Goal: Task Accomplishment & Management: Manage account settings

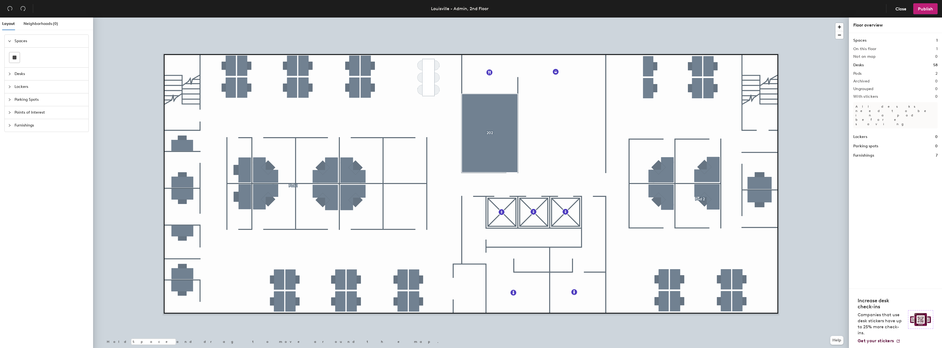
click at [490, 18] on div at bounding box center [471, 18] width 756 height 0
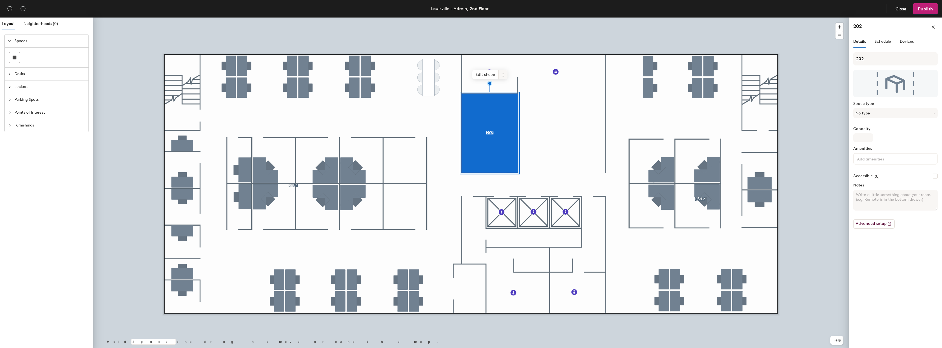
click at [503, 74] on icon at bounding box center [503, 75] width 4 height 4
click at [915, 138] on div "Capacity" at bounding box center [895, 134] width 84 height 15
click at [870, 57] on input "202" at bounding box center [895, 58] width 84 height 13
click at [856, 58] on input "202" at bounding box center [895, 58] width 84 height 13
drag, startPoint x: 907, startPoint y: 54, endPoint x: 890, endPoint y: 55, distance: 17.3
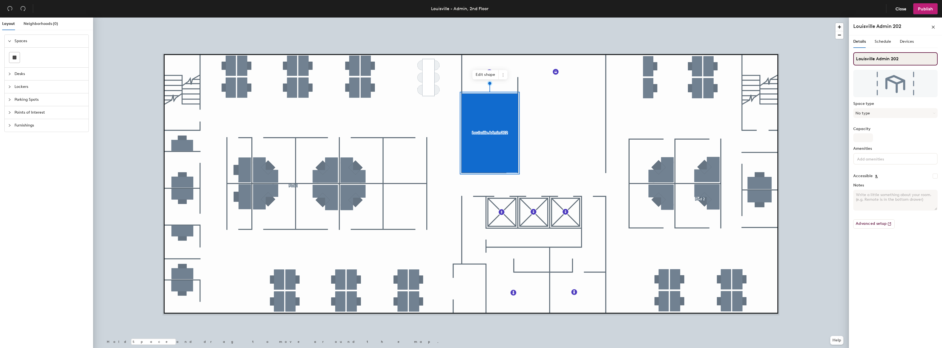
click at [907, 54] on input "Louisville Admin 202" at bounding box center [895, 58] width 84 height 13
type input "Louisville Admin 202"
click at [864, 137] on input "Capacity" at bounding box center [863, 137] width 20 height 9
type input "9"
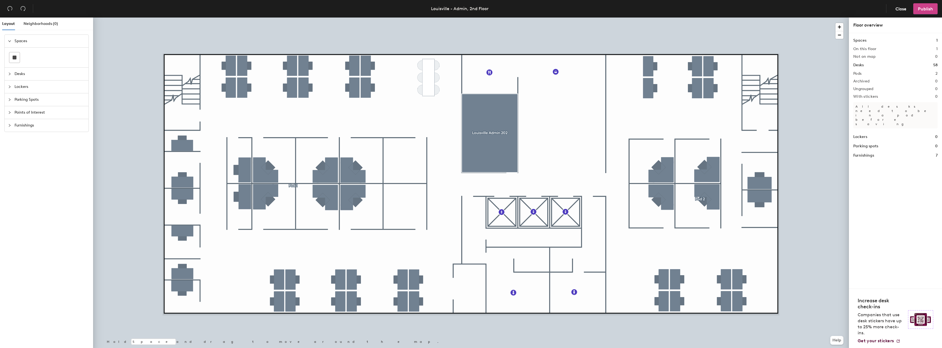
click at [922, 11] on span "Publish" at bounding box center [925, 8] width 15 height 5
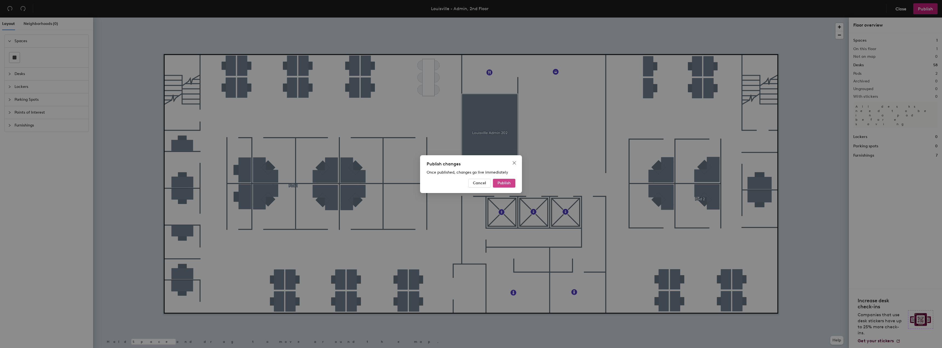
click at [503, 184] on span "Publish" at bounding box center [503, 183] width 13 height 5
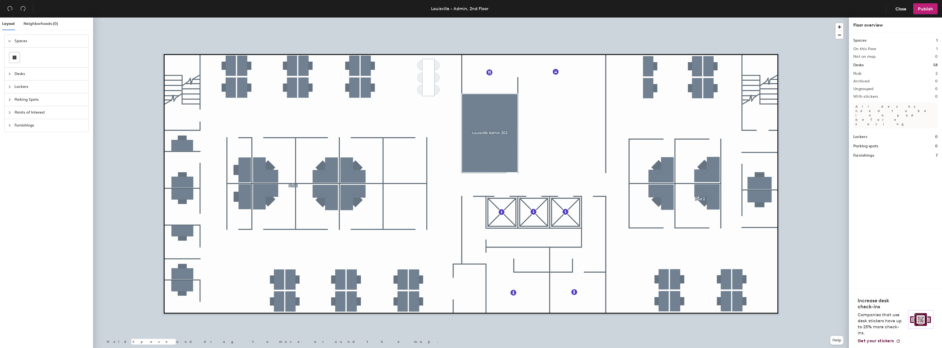
click at [27, 110] on span "Points of Interest" at bounding box center [50, 112] width 71 height 13
click at [49, 134] on icon at bounding box center [50, 133] width 7 height 7
click at [50, 133] on icon at bounding box center [50, 133] width 7 height 7
click at [48, 131] on icon at bounding box center [50, 133] width 7 height 7
click at [49, 133] on icon at bounding box center [50, 133] width 7 height 7
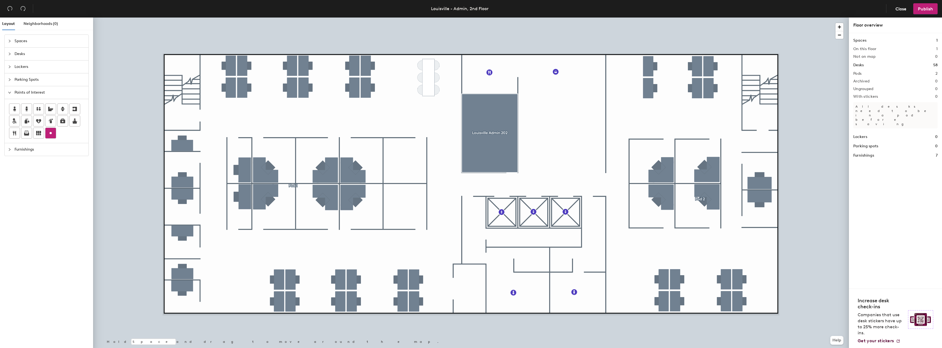
click at [49, 133] on icon at bounding box center [50, 133] width 7 height 7
click at [50, 131] on icon at bounding box center [50, 133] width 7 height 7
click at [48, 133] on icon at bounding box center [50, 133] width 7 height 7
click at [530, 264] on div "Layout Neighborhoods (0) Spaces Desks Lockers Parking Spots Points of Interest …" at bounding box center [471, 184] width 942 height 333
type input "Lactation Room 214A"
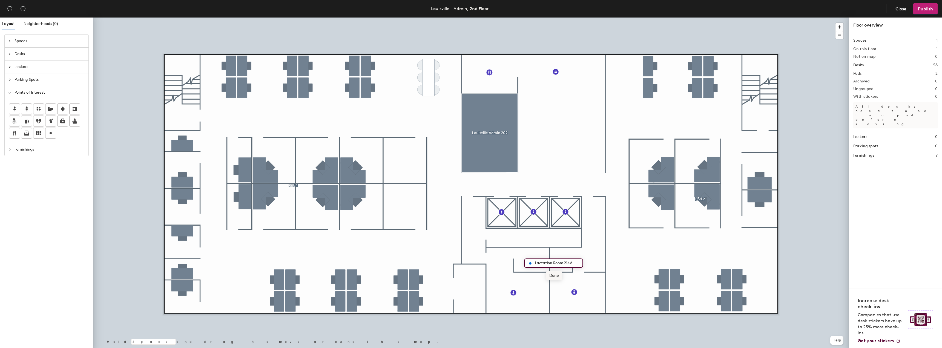
click at [554, 277] on span "Done" at bounding box center [554, 275] width 16 height 9
click at [637, 18] on div at bounding box center [471, 18] width 756 height 0
click at [531, 277] on span "Edit" at bounding box center [532, 276] width 14 height 9
type input "Lactation Room 214A"
click at [555, 277] on span "Done" at bounding box center [554, 276] width 16 height 9
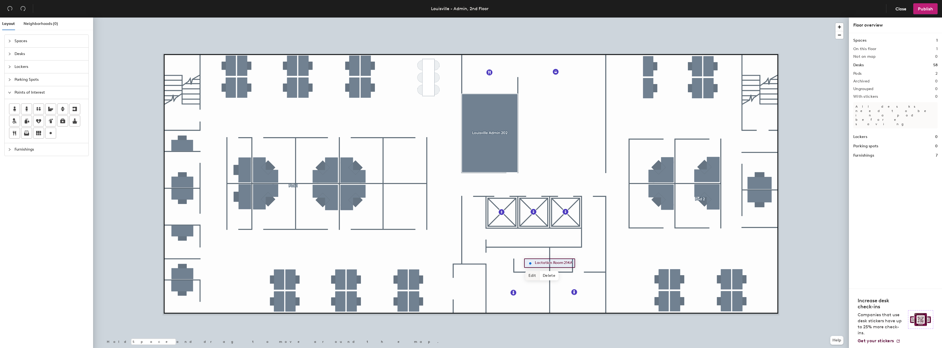
click at [533, 276] on span "Edit" at bounding box center [532, 275] width 14 height 9
click at [552, 262] on input "Lactation Room 214A" at bounding box center [556, 263] width 47 height 8
click at [521, 18] on div at bounding box center [471, 18] width 756 height 0
click at [514, 18] on div at bounding box center [471, 18] width 756 height 0
click at [545, 18] on div at bounding box center [471, 18] width 756 height 0
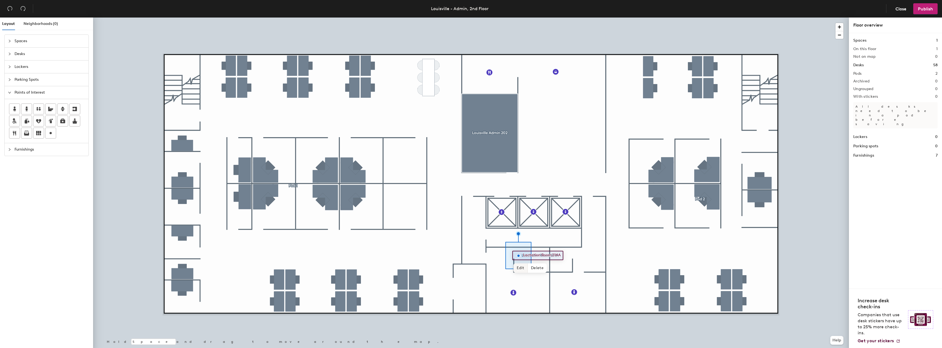
click at [524, 267] on span "Edit" at bounding box center [520, 267] width 14 height 9
click at [548, 256] on input "Lactation Room 214A" at bounding box center [545, 256] width 47 height 8
drag, startPoint x: 541, startPoint y: 254, endPoint x: 561, endPoint y: 253, distance: 20.0
click at [561, 253] on input "Lactation Room 214A" at bounding box center [545, 256] width 47 height 8
click at [539, 256] on input "Lactation" at bounding box center [534, 256] width 25 height 8
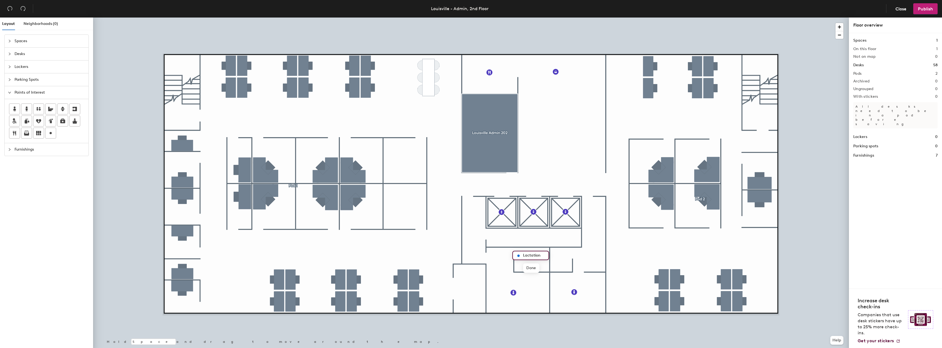
click at [542, 256] on input "Lactation" at bounding box center [534, 256] width 25 height 8
type input "Lactation"
click at [520, 18] on div at bounding box center [471, 18] width 756 height 0
click at [525, 18] on div at bounding box center [471, 18] width 756 height 0
click at [520, 266] on span "Edit" at bounding box center [520, 267] width 14 height 9
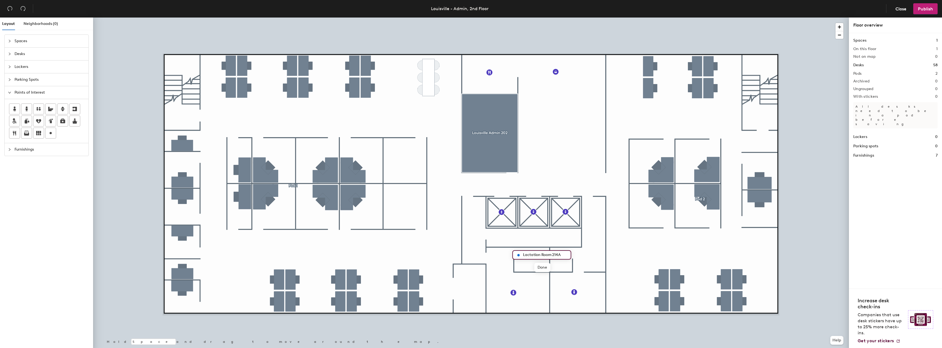
click at [563, 254] on input "Lactation Room 214A" at bounding box center [545, 255] width 47 height 8
click at [562, 255] on input "Lactation Room 214A" at bounding box center [545, 255] width 47 height 8
click at [564, 255] on input "Lactation Room 214A" at bounding box center [545, 255] width 47 height 8
type input "Lactation Room 214A"
click at [542, 266] on span "Done" at bounding box center [542, 267] width 16 height 9
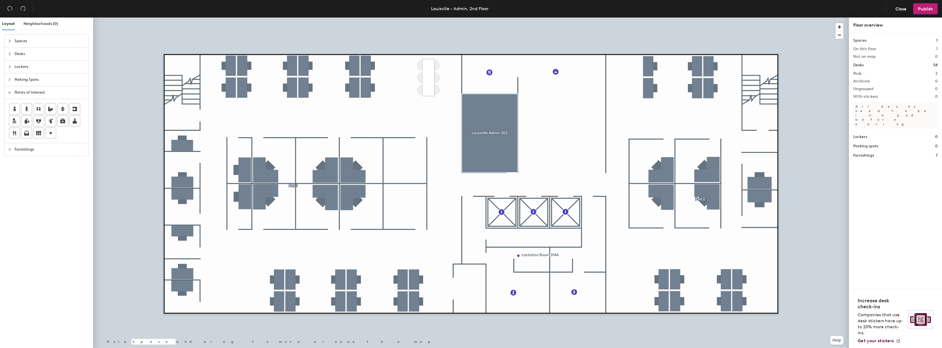
click at [836, 18] on div at bounding box center [471, 18] width 756 height 0
click at [790, 18] on div at bounding box center [471, 18] width 756 height 0
click at [521, 269] on span "Edit" at bounding box center [521, 267] width 14 height 9
click at [535, 255] on input "Lactation Room 214A" at bounding box center [545, 255] width 47 height 8
click at [537, 268] on span "Done" at bounding box center [542, 267] width 16 height 9
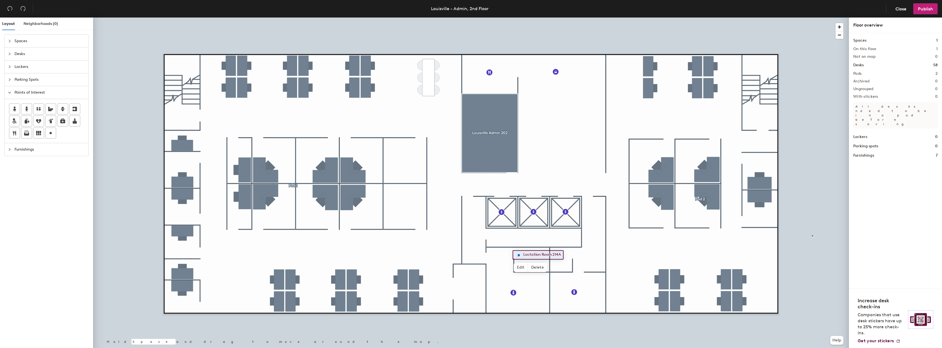
click at [812, 18] on div at bounding box center [471, 18] width 756 height 0
click at [10, 42] on icon "collapsed" at bounding box center [9, 40] width 3 height 3
click at [7, 26] on span "Layout" at bounding box center [8, 23] width 13 height 5
click at [40, 24] on span "Neighborhoods (0)" at bounding box center [41, 23] width 34 height 5
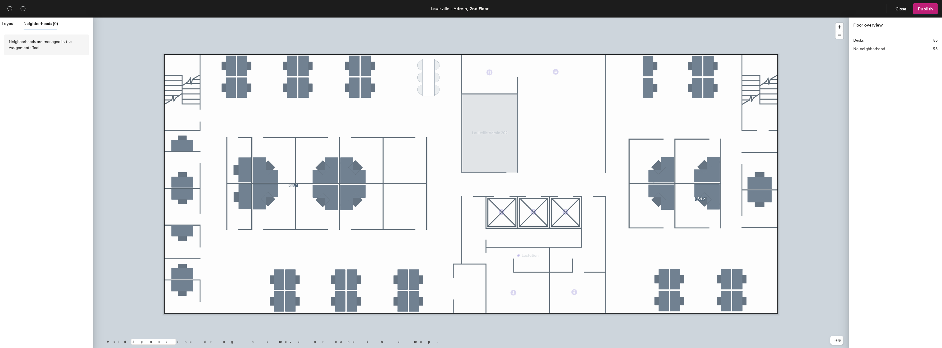
click at [881, 49] on h2 "No neighborhood" at bounding box center [869, 49] width 32 height 4
click at [8, 25] on span "Layout" at bounding box center [8, 23] width 13 height 5
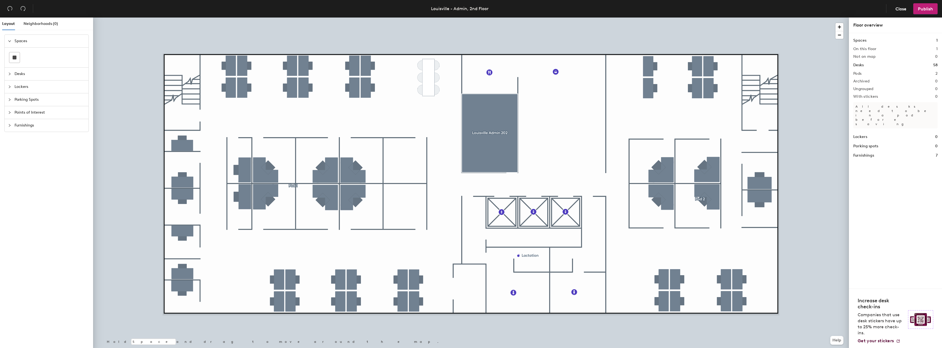
click at [9, 74] on icon "collapsed" at bounding box center [9, 73] width 3 height 3
click at [8, 111] on icon "collapsed" at bounding box center [9, 110] width 3 height 3
click at [10, 101] on icon "collapsed" at bounding box center [9, 99] width 3 height 3
click at [11, 126] on icon "collapsed" at bounding box center [9, 125] width 3 height 3
click at [10, 41] on icon "collapsed" at bounding box center [9, 40] width 3 height 3
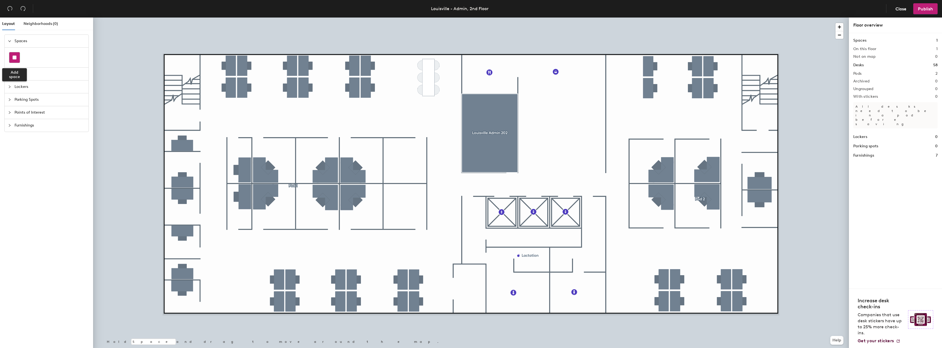
click at [15, 55] on div at bounding box center [14, 57] width 10 height 10
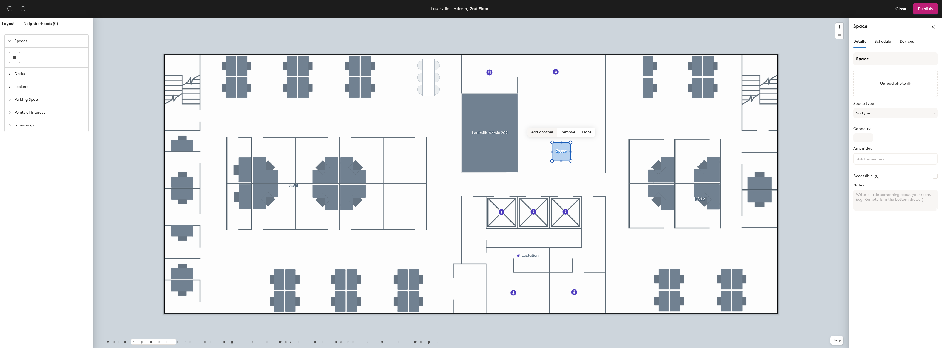
click at [544, 131] on span "Add another" at bounding box center [543, 132] width 30 height 9
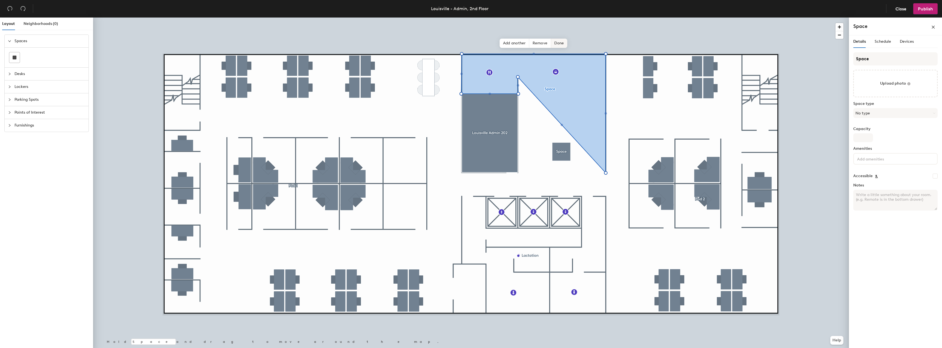
click at [559, 43] on span "Done" at bounding box center [559, 43] width 16 height 9
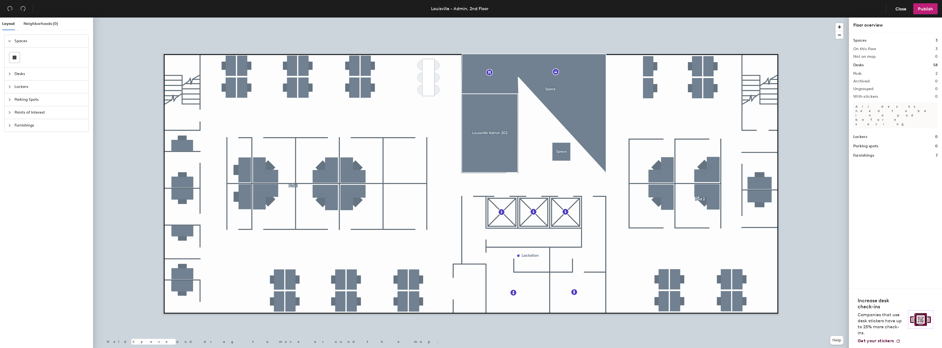
click at [551, 18] on div at bounding box center [471, 18] width 756 height 0
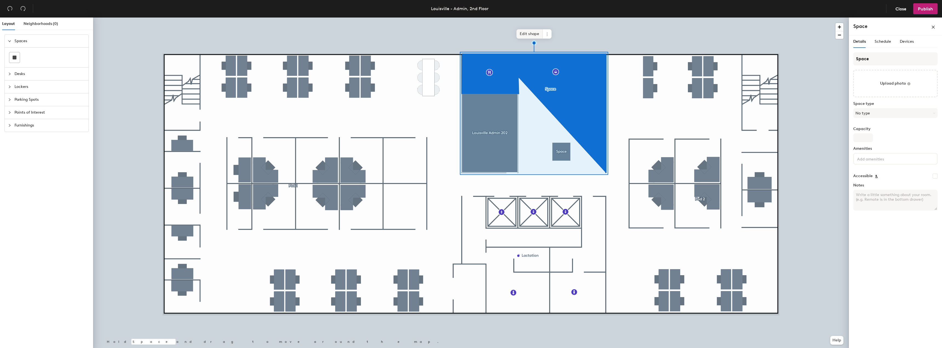
click at [531, 31] on span "Edit shape" at bounding box center [529, 33] width 26 height 9
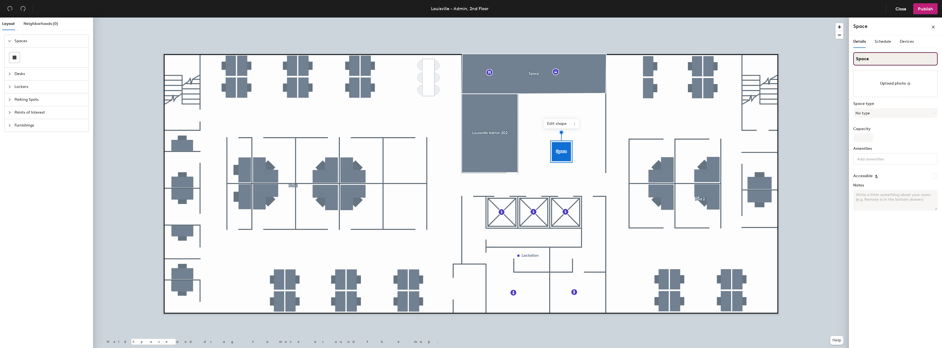
click at [868, 59] on input "Space" at bounding box center [895, 58] width 84 height 13
click at [869, 59] on input "STownhall" at bounding box center [895, 58] width 84 height 13
click at [858, 59] on input "STown Hall 205" at bounding box center [895, 58] width 84 height 13
type input "Town Hall 205"
click at [556, 123] on span "Edit shape" at bounding box center [557, 123] width 26 height 9
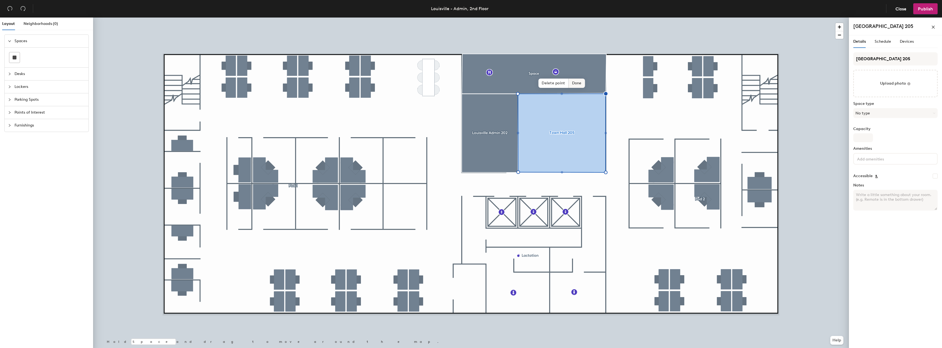
click at [580, 83] on span "Done" at bounding box center [577, 83] width 16 height 9
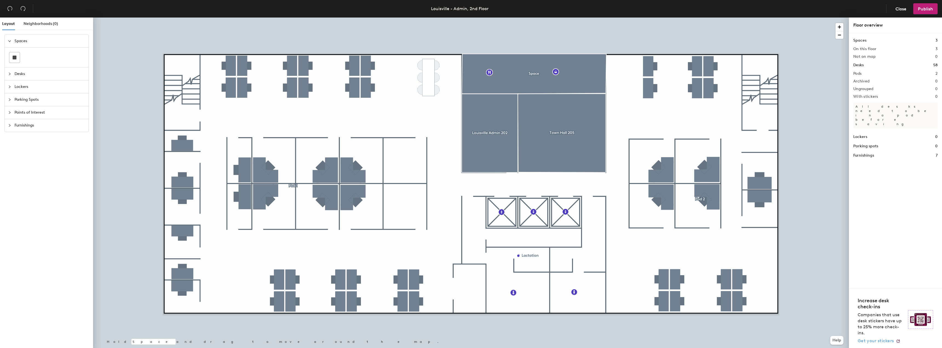
click at [874, 341] on span "Get your stickers" at bounding box center [875, 340] width 36 height 5
click at [15, 58] on rect at bounding box center [15, 58] width 4 height 4
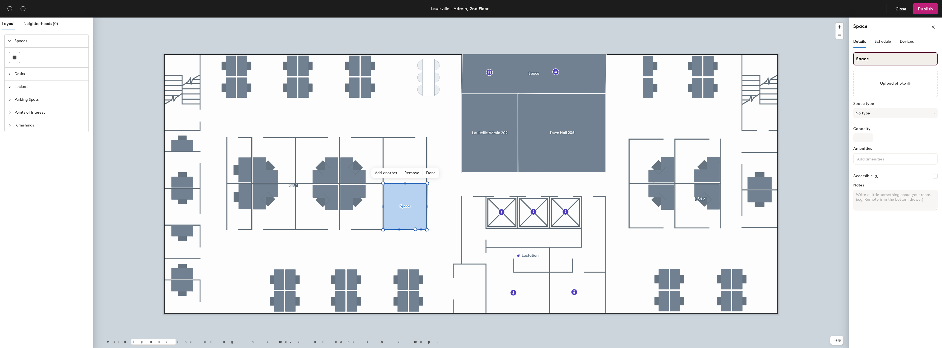
click at [876, 57] on input "Space" at bounding box center [895, 58] width 84 height 13
click at [857, 57] on input "SHuddle 221" at bounding box center [895, 58] width 84 height 13
type input "Huddle 221"
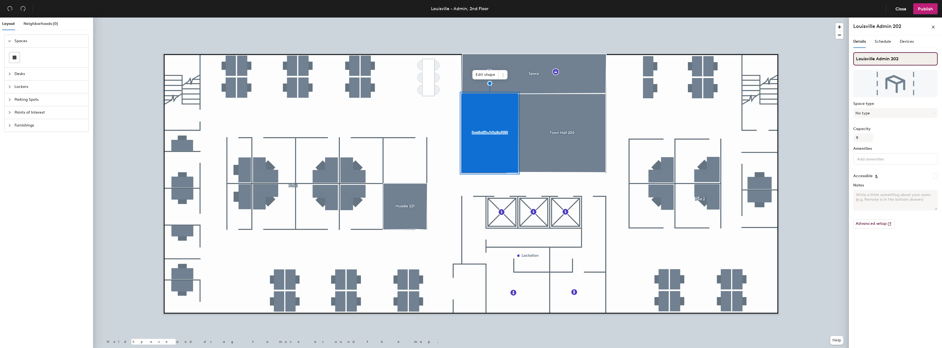
click at [843, 60] on div "Layout Neighborhoods (0) Spaces Desks Lockers Parking Spots Points of Interest …" at bounding box center [471, 184] width 942 height 333
type input "Admin 202"
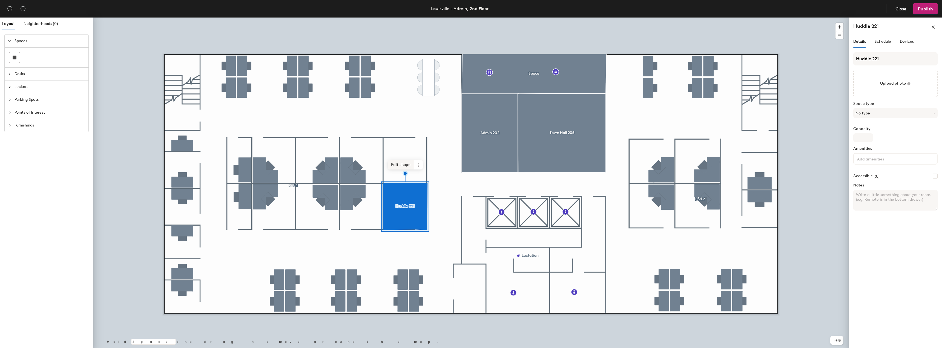
click at [406, 163] on span "Edit shape" at bounding box center [401, 164] width 26 height 9
click at [432, 172] on span "Done" at bounding box center [431, 172] width 16 height 9
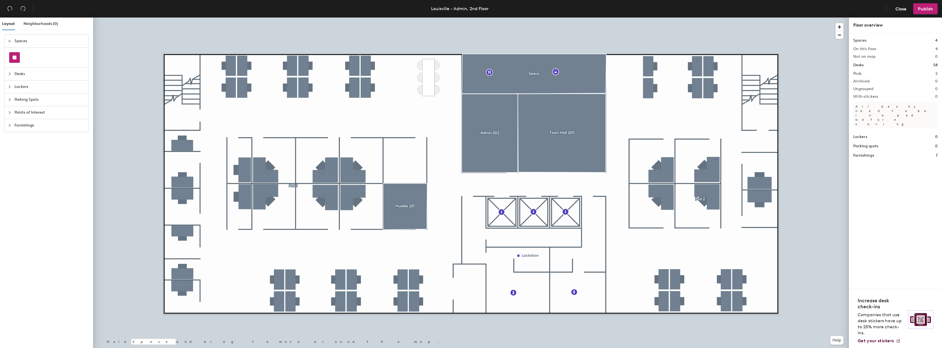
click at [15, 57] on rect at bounding box center [15, 58] width 4 height 4
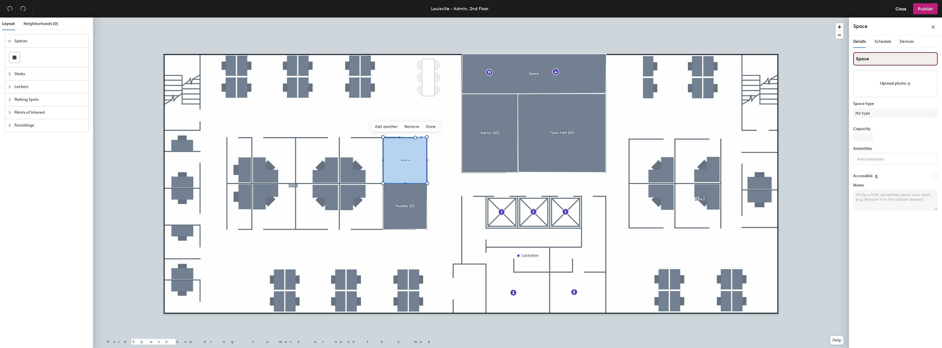
click at [869, 60] on input "Space" at bounding box center [895, 58] width 84 height 13
click at [856, 59] on input "Space" at bounding box center [895, 58] width 84 height 13
type input "Huddle 220"
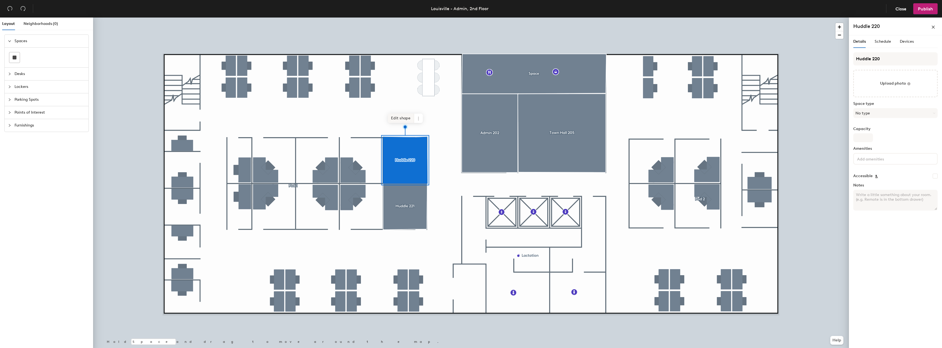
click at [403, 119] on span "Edit shape" at bounding box center [401, 118] width 26 height 9
click at [418, 127] on span "Done" at bounding box center [420, 126] width 16 height 9
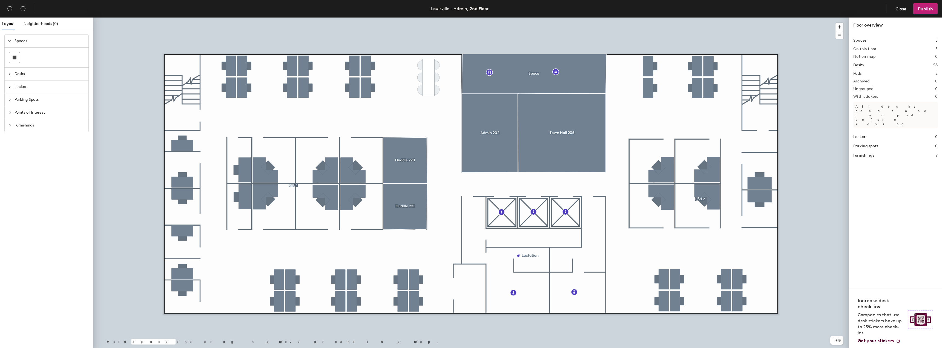
click at [10, 112] on icon "collapsed" at bounding box center [9, 112] width 3 height 3
click at [11, 94] on div at bounding box center [11, 93] width 7 height 6
click at [9, 91] on icon "collapsed" at bounding box center [9, 92] width 3 height 3
click at [10, 150] on icon "collapsed" at bounding box center [9, 149] width 3 height 3
click at [10, 93] on icon "collapsed" at bounding box center [9, 92] width 3 height 3
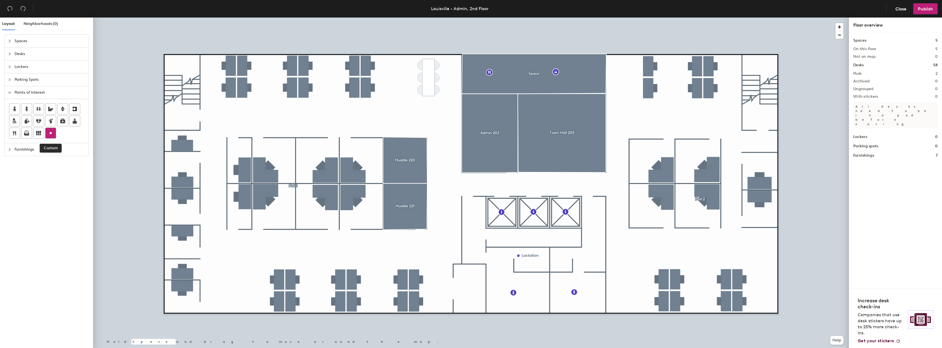
click at [49, 134] on icon at bounding box center [50, 133] width 7 height 7
click at [8, 42] on icon "collapsed" at bounding box center [9, 40] width 3 height 3
click at [8, 113] on icon "collapsed" at bounding box center [9, 112] width 3 height 3
click at [51, 130] on icon at bounding box center [50, 133] width 7 height 7
click at [50, 136] on icon at bounding box center [50, 133] width 7 height 7
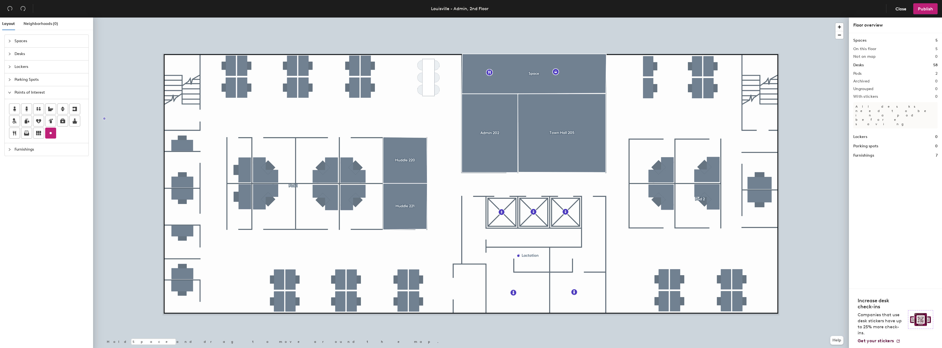
click at [178, 98] on div "Layout Neighborhoods (0) Spaces Desks Lockers Parking Spots Points of Interest …" at bounding box center [471, 184] width 942 height 333
type input "North Stair"
click at [192, 112] on span "Done" at bounding box center [192, 110] width 16 height 9
click at [142, 18] on div at bounding box center [471, 18] width 756 height 0
click at [180, 113] on span "Edit" at bounding box center [180, 110] width 14 height 9
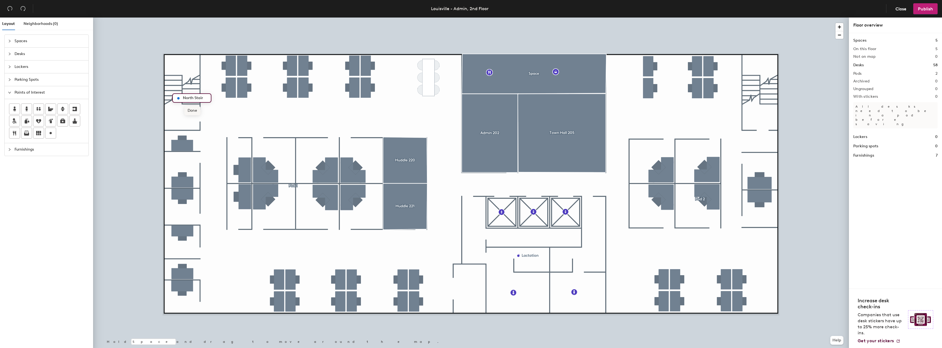
type input "North Stair"
click at [194, 112] on span "Done" at bounding box center [192, 110] width 16 height 9
click at [762, 96] on div "Layout Neighborhoods (0) Spaces Desks Lockers Parking Spots Points of Interest …" at bounding box center [471, 184] width 942 height 333
type input "South Stair"
click at [775, 108] on span "Done" at bounding box center [776, 108] width 16 height 9
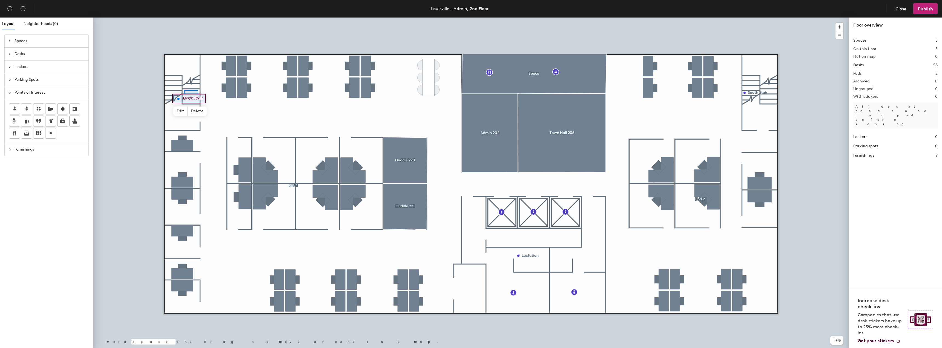
click at [186, 18] on div at bounding box center [471, 18] width 756 height 0
click at [195, 18] on div at bounding box center [471, 18] width 756 height 0
click at [175, 18] on div at bounding box center [471, 18] width 756 height 0
click at [180, 18] on div at bounding box center [471, 18] width 756 height 0
click at [179, 18] on div at bounding box center [471, 18] width 756 height 0
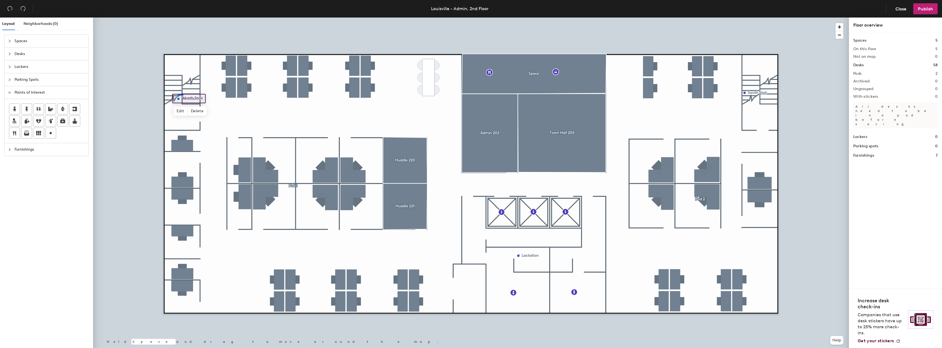
click at [178, 18] on div at bounding box center [471, 18] width 756 height 0
click at [172, 18] on div at bounding box center [471, 18] width 756 height 0
click at [153, 18] on div at bounding box center [471, 18] width 756 height 0
click at [163, 18] on div at bounding box center [471, 18] width 756 height 0
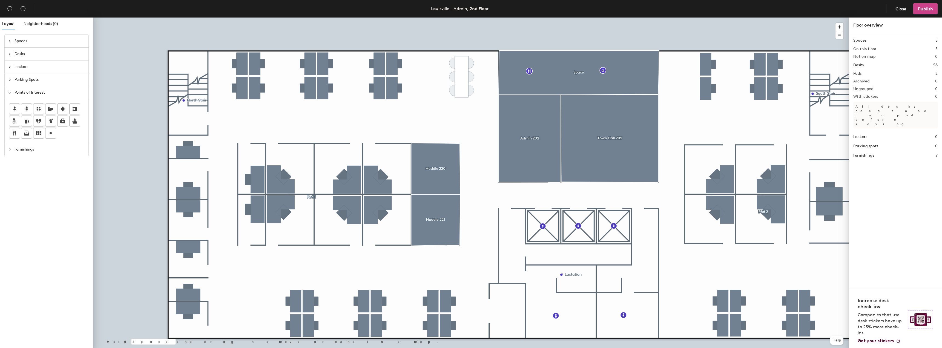
click at [928, 10] on span "Publish" at bounding box center [925, 8] width 15 height 5
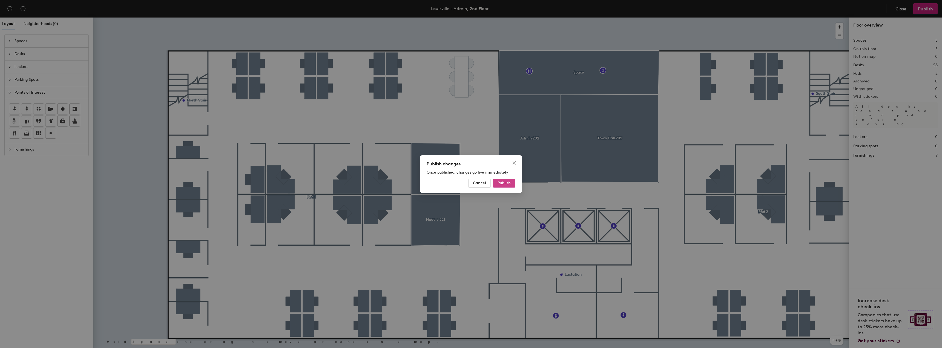
click at [508, 183] on span "Publish" at bounding box center [503, 183] width 13 height 5
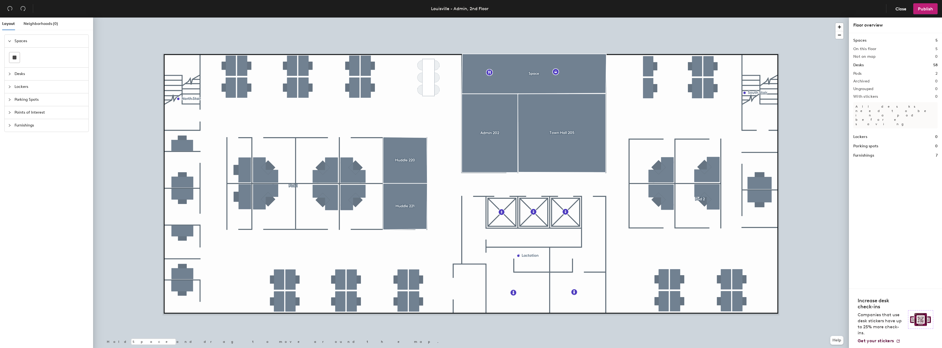
click at [866, 57] on h2 "Not on map" at bounding box center [864, 56] width 22 height 4
click at [296, 18] on div at bounding box center [471, 18] width 756 height 0
click at [291, 18] on div at bounding box center [471, 18] width 756 height 0
click at [11, 9] on icon "undo" at bounding box center [9, 8] width 5 height 5
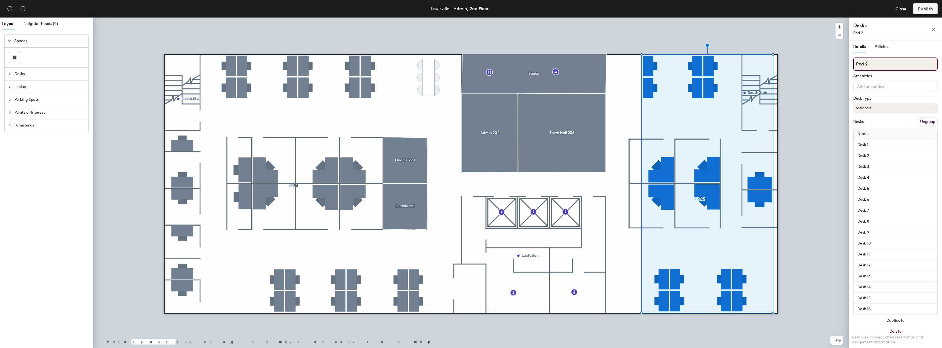
click at [844, 63] on div "Layout Neighborhoods (0) Spaces Desks Lockers Parking Spots Points of Interest …" at bounding box center [471, 184] width 942 height 333
drag, startPoint x: 874, startPoint y: 63, endPoint x: 830, endPoint y: 95, distance: 54.8
click at [830, 18] on div at bounding box center [471, 18] width 756 height 0
click at [869, 64] on input "Pod 2" at bounding box center [895, 63] width 84 height 13
click at [879, 47] on span "Policies" at bounding box center [880, 46] width 13 height 5
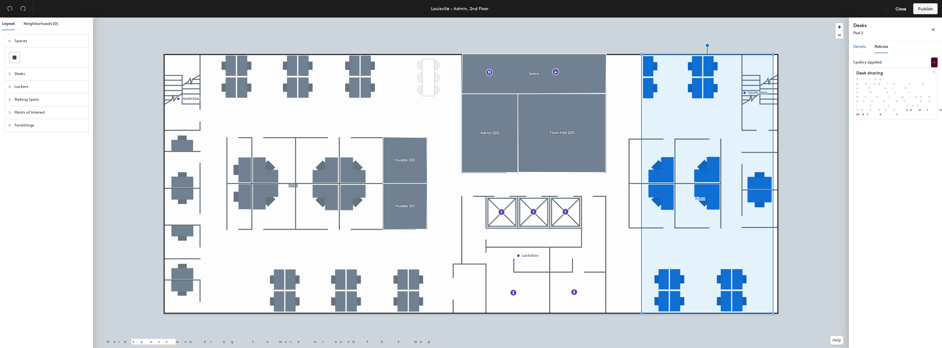
click at [861, 47] on span "Details" at bounding box center [859, 46] width 13 height 5
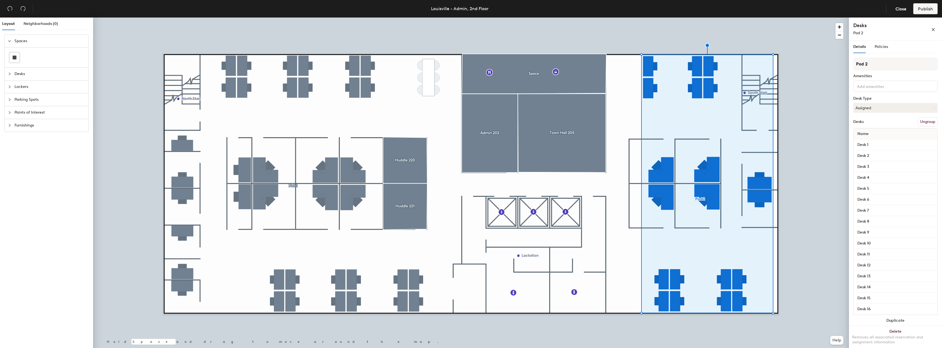
click at [920, 122] on button "Ungroup" at bounding box center [927, 121] width 20 height 9
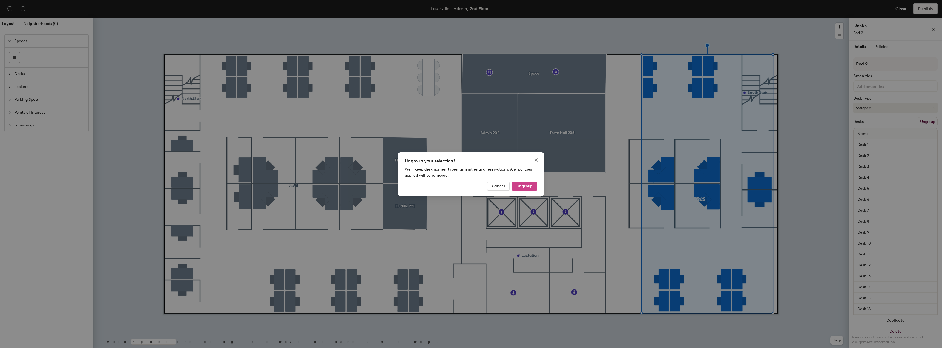
click at [527, 190] on button "Ungroup" at bounding box center [524, 186] width 25 height 9
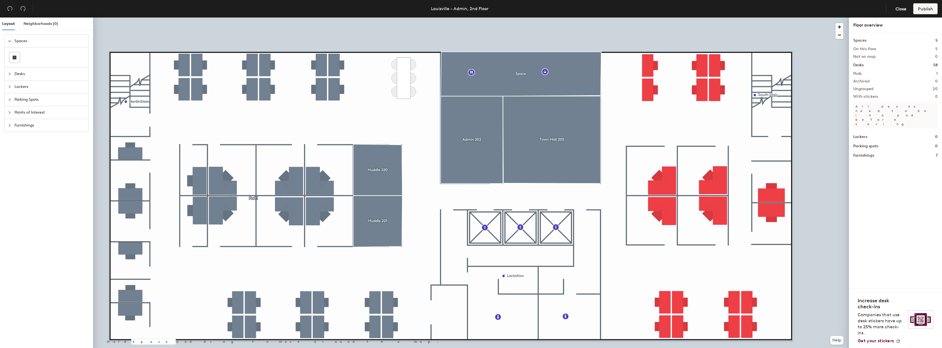
click at [649, 18] on div at bounding box center [471, 18] width 756 height 0
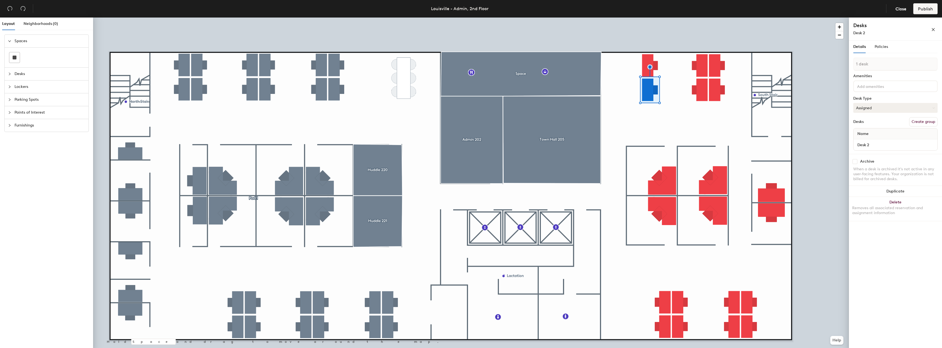
click at [882, 108] on button "Assigned" at bounding box center [895, 108] width 84 height 10
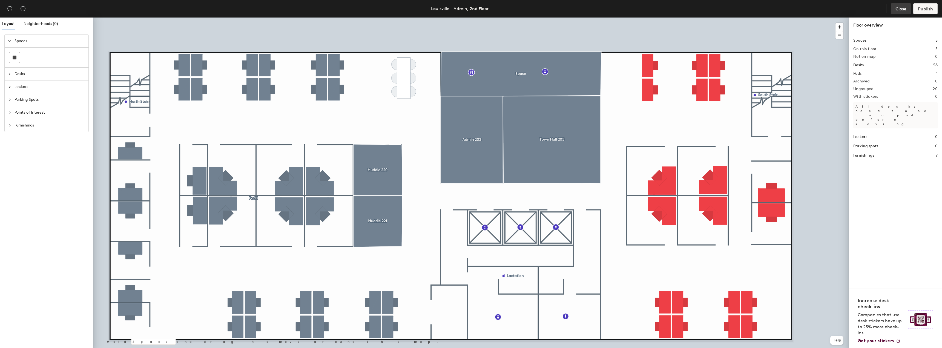
click at [897, 9] on span "Close" at bounding box center [900, 8] width 11 height 5
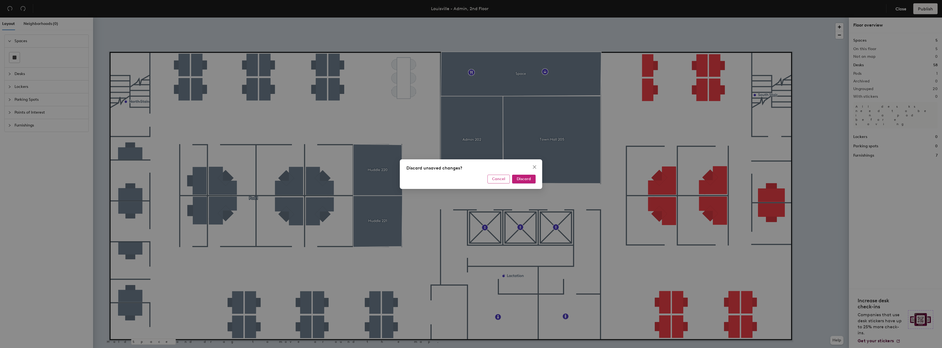
click at [502, 178] on span "Cancel" at bounding box center [498, 179] width 13 height 5
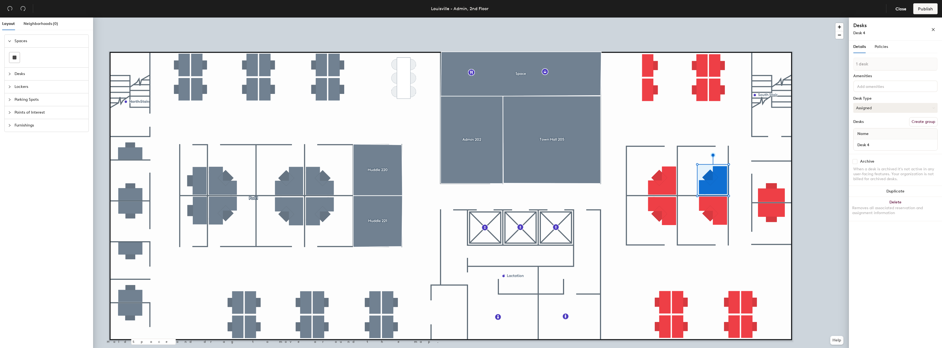
click at [879, 108] on button "Assigned" at bounding box center [895, 108] width 84 height 10
click at [868, 125] on div "Assigned" at bounding box center [880, 125] width 55 height 8
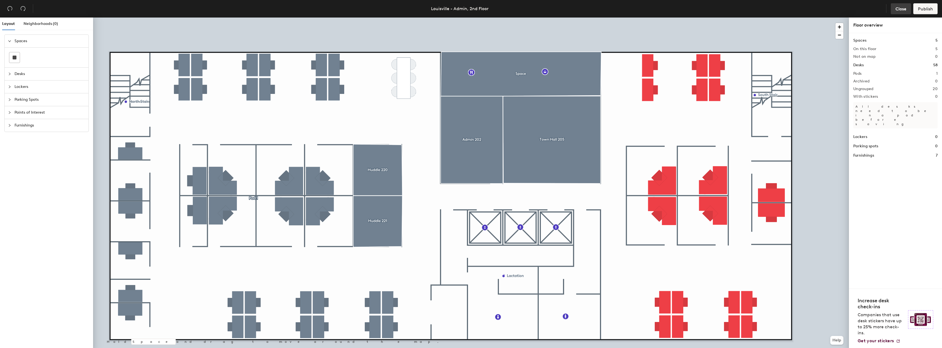
click at [900, 10] on span "Close" at bounding box center [900, 8] width 11 height 5
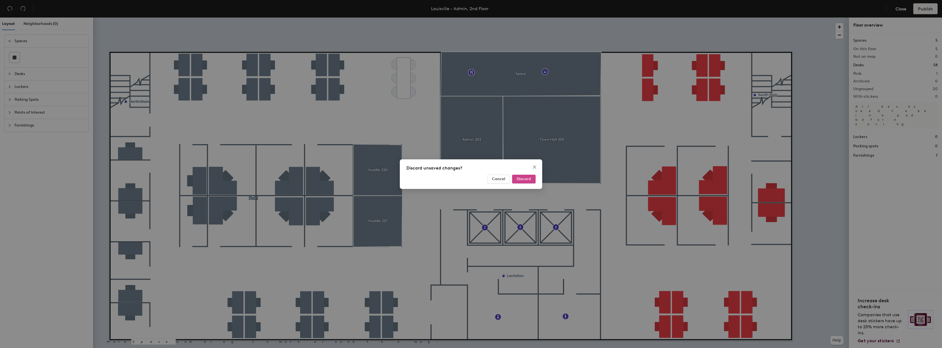
click at [522, 177] on span "Discard" at bounding box center [524, 179] width 14 height 5
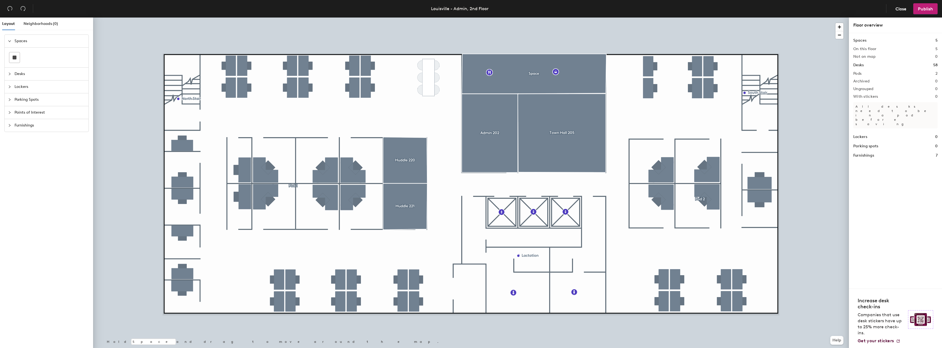
click at [698, 18] on div at bounding box center [471, 18] width 756 height 0
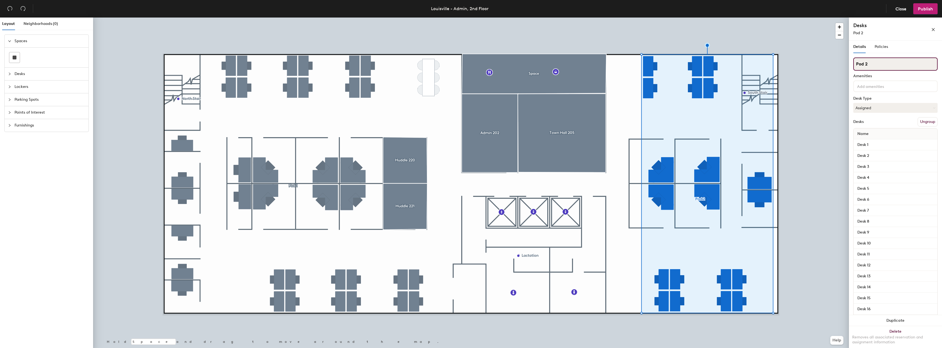
click at [868, 65] on input "Pod 2" at bounding box center [895, 63] width 84 height 13
type input "P"
click at [921, 11] on span "Publish" at bounding box center [925, 8] width 15 height 5
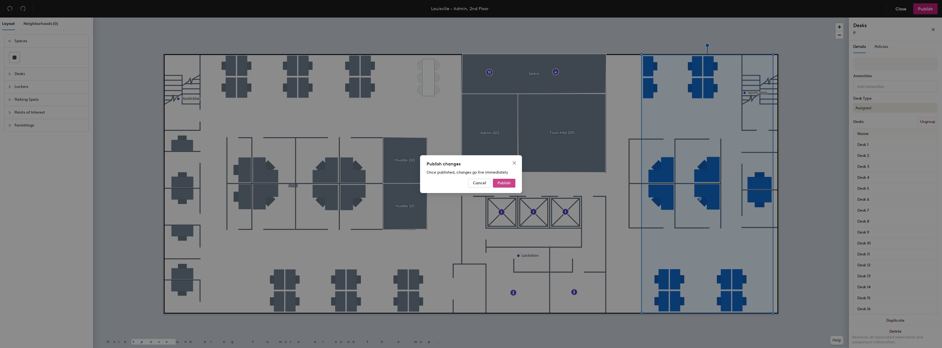
click at [506, 184] on span "Publish" at bounding box center [503, 183] width 13 height 5
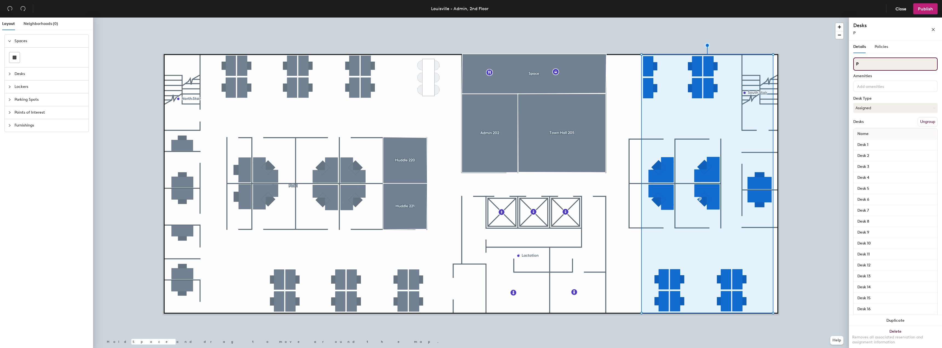
click at [869, 62] on input "P" at bounding box center [895, 63] width 84 height 13
click at [887, 119] on div "Desks Ungroup" at bounding box center [895, 121] width 84 height 9
click at [827, 18] on div at bounding box center [471, 18] width 756 height 0
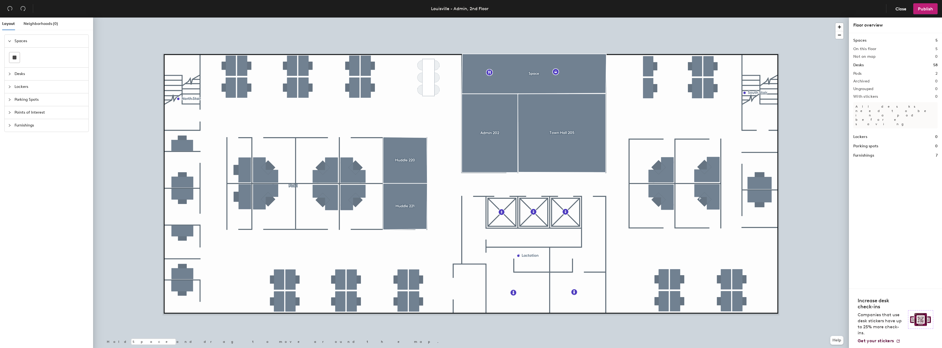
click at [701, 18] on div at bounding box center [471, 18] width 756 height 0
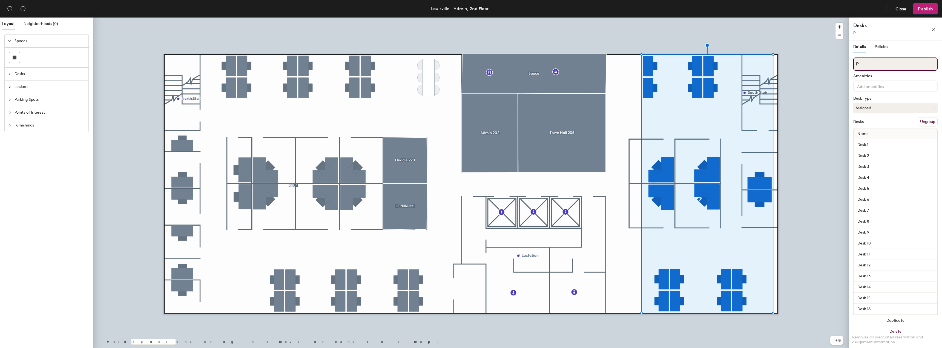
click at [869, 65] on input "P" at bounding box center [895, 63] width 84 height 13
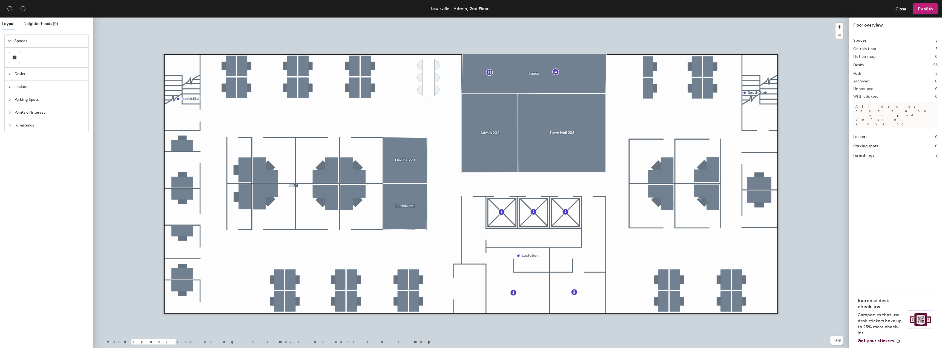
click at [700, 18] on div at bounding box center [471, 18] width 756 height 0
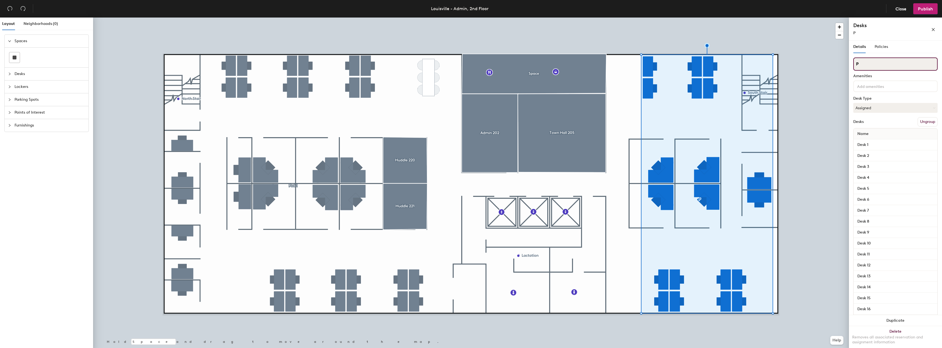
click at [861, 67] on input "P" at bounding box center [895, 63] width 84 height 13
click at [922, 123] on button "Ungroup" at bounding box center [927, 121] width 20 height 9
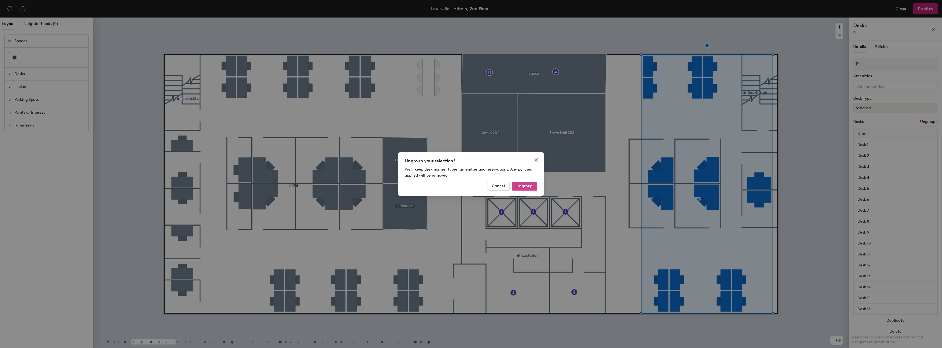
click at [528, 188] on span "Ungroup" at bounding box center [524, 186] width 16 height 5
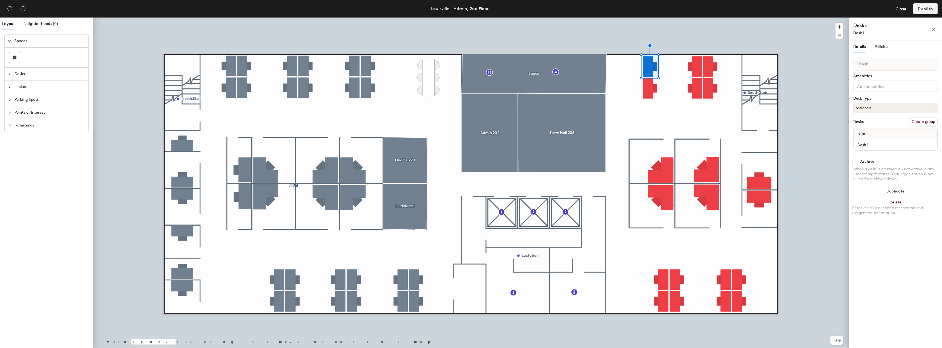
click at [828, 18] on div at bounding box center [471, 18] width 756 height 0
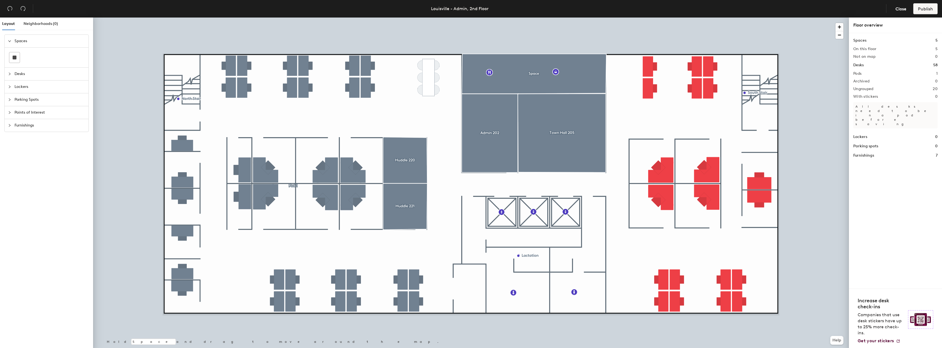
click at [668, 18] on div at bounding box center [471, 18] width 756 height 0
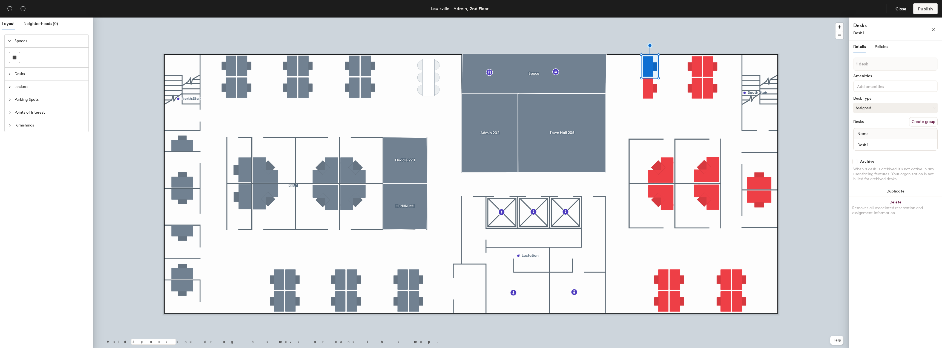
click at [920, 120] on button "Create group" at bounding box center [923, 121] width 28 height 9
click at [847, 62] on div "Layout Neighborhoods (0) Spaces Desks Lockers Parking Spots Points of Interest …" at bounding box center [471, 184] width 942 height 333
type input "21P"
click at [876, 144] on input "Desk 2" at bounding box center [895, 145] width 82 height 8
click at [843, 148] on div "Layout Neighborhoods (0) Spaces Desks Lockers Parking Spots Points of Interest …" at bounding box center [471, 184] width 942 height 333
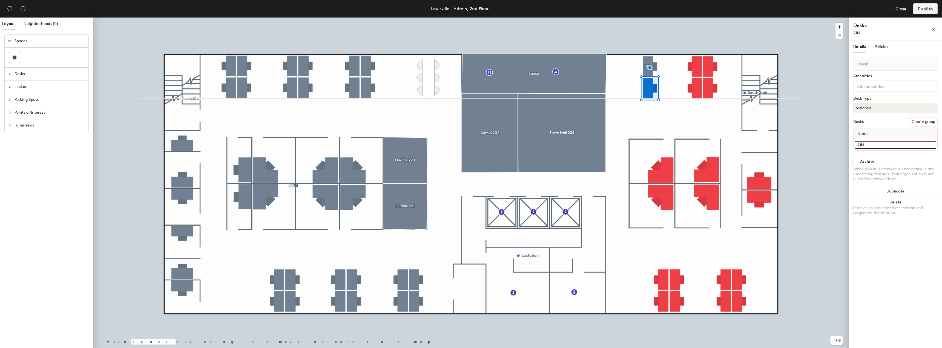
type input "21N"
drag, startPoint x: 869, startPoint y: 146, endPoint x: 853, endPoint y: 56, distance: 91.1
click at [648, 18] on div at bounding box center [471, 18] width 756 height 0
click at [653, 18] on div at bounding box center [471, 18] width 756 height 0
click at [856, 50] on div "Details" at bounding box center [859, 47] width 13 height 6
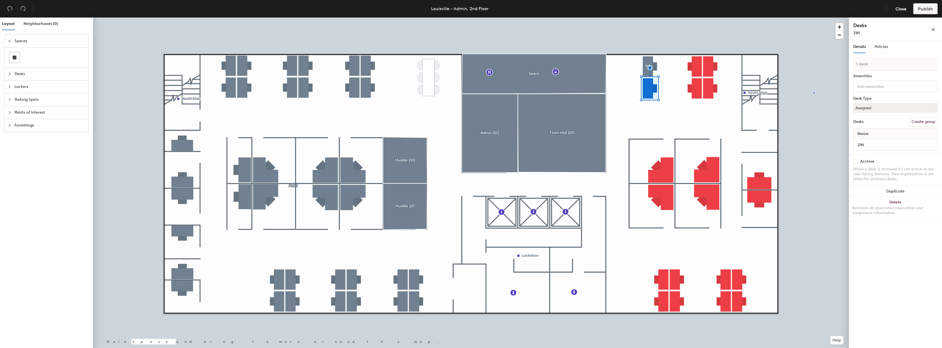
click at [813, 18] on div at bounding box center [471, 18] width 756 height 0
click at [864, 33] on span "Desk 10" at bounding box center [859, 33] width 13 height 5
click at [862, 48] on span "Details" at bounding box center [859, 46] width 13 height 5
click at [846, 64] on div "Layout Neighborhoods (0) Spaces Desks Lockers Parking Spots Points of Interest …" at bounding box center [471, 184] width 942 height 333
click at [877, 144] on input "Desk 1" at bounding box center [895, 145] width 82 height 8
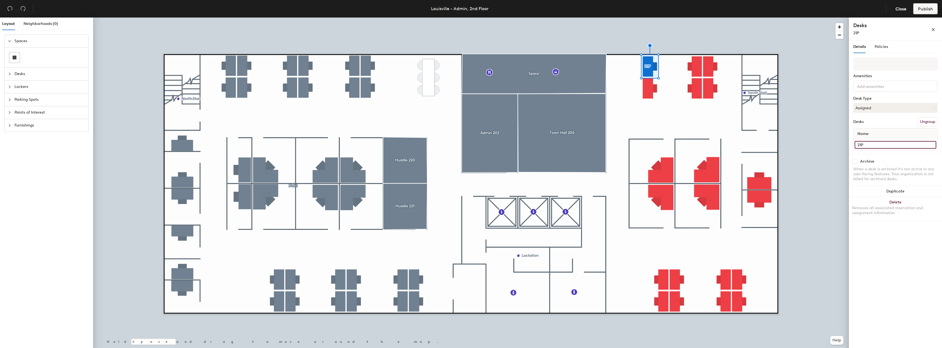
type input "21P"
click at [814, 18] on div at bounding box center [471, 18] width 756 height 0
click at [858, 32] on span "21N" at bounding box center [856, 33] width 7 height 5
click at [868, 147] on input "21N" at bounding box center [895, 145] width 82 height 8
click at [875, 108] on button "Assigned" at bounding box center [895, 108] width 84 height 10
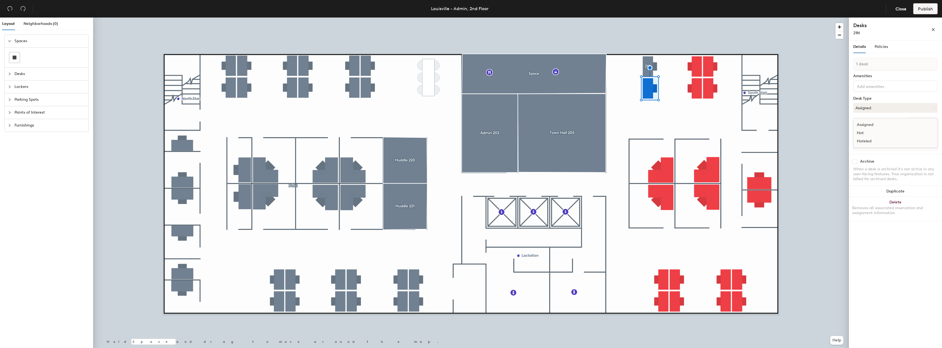
click at [869, 124] on div "Assigned" at bounding box center [880, 125] width 55 height 8
click at [831, 18] on div at bounding box center [471, 18] width 756 height 0
click at [864, 108] on button "Assigned" at bounding box center [895, 108] width 84 height 10
click at [870, 125] on div "Assigned" at bounding box center [880, 125] width 55 height 8
click at [861, 45] on span "Details" at bounding box center [859, 46] width 13 height 5
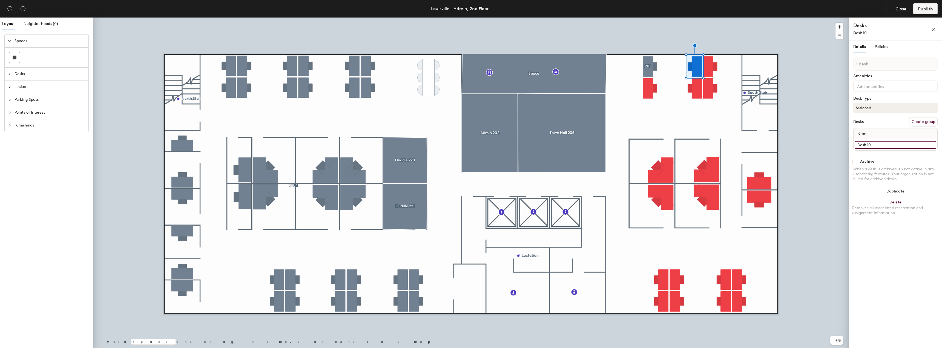
click at [878, 144] on input "Desk 10" at bounding box center [895, 145] width 82 height 8
type input "21M"
click at [897, 9] on span "Close" at bounding box center [900, 8] width 11 height 5
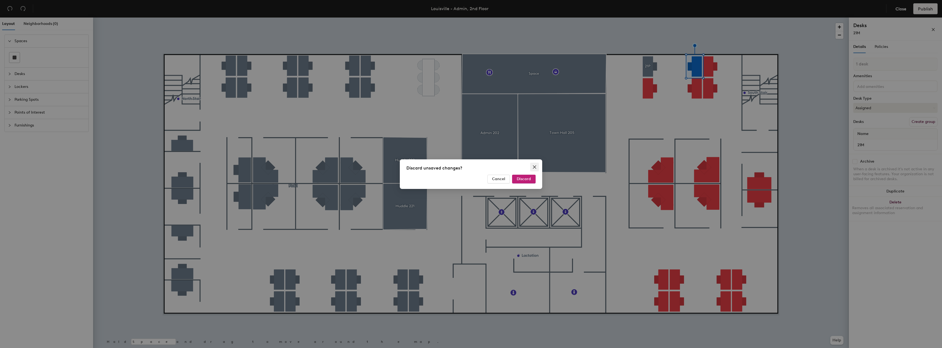
click at [534, 168] on icon "close" at bounding box center [534, 167] width 4 height 4
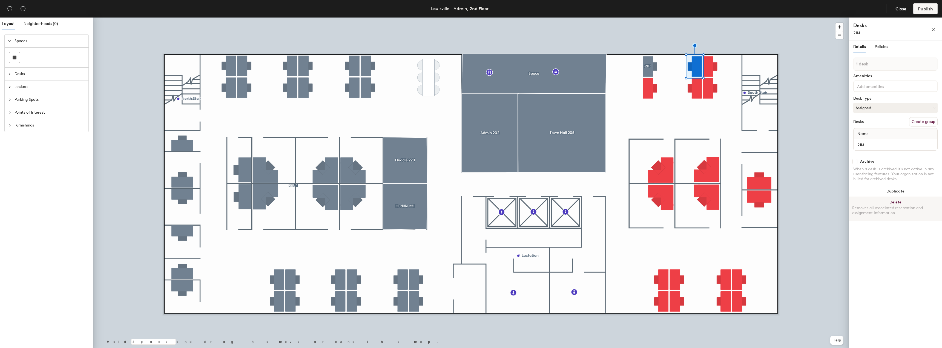
click at [842, 18] on div at bounding box center [471, 18] width 756 height 0
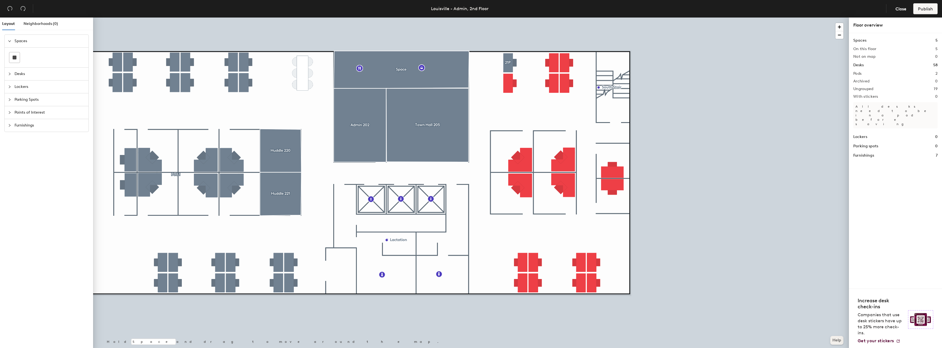
click at [839, 340] on button "Help" at bounding box center [836, 340] width 13 height 9
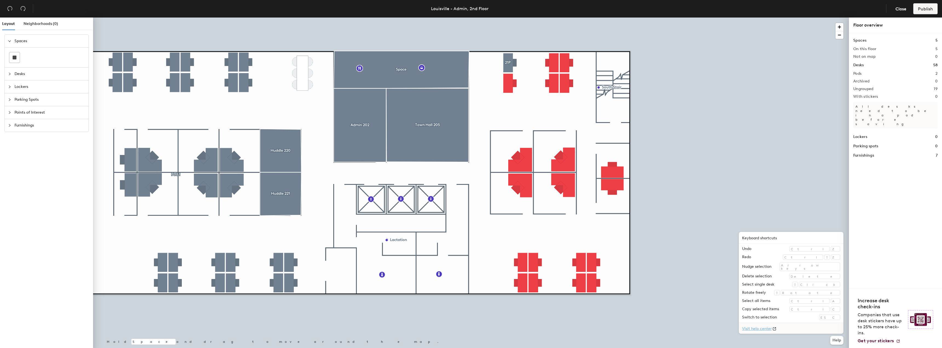
click at [796, 329] on link "Visit help center" at bounding box center [791, 328] width 105 height 11
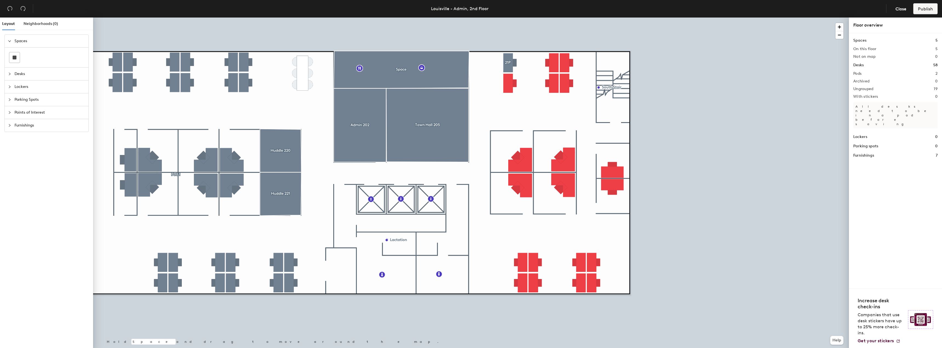
click at [877, 107] on p "All desks need to be in a pod before saving" at bounding box center [895, 115] width 84 height 26
click at [560, 18] on div at bounding box center [471, 18] width 756 height 0
click at [556, 18] on div at bounding box center [471, 18] width 756 height 0
drag, startPoint x: 860, startPoint y: 71, endPoint x: 860, endPoint y: 74, distance: 3.0
click at [860, 72] on h2 "Pods" at bounding box center [857, 73] width 8 height 4
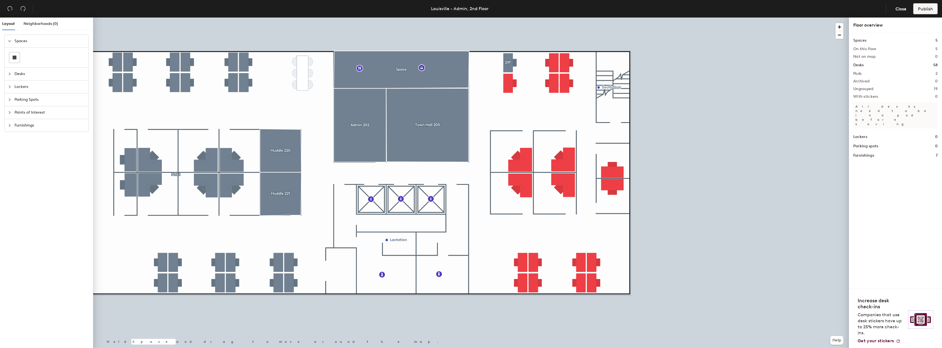
click at [860, 74] on h2 "Pods" at bounding box center [857, 73] width 8 height 4
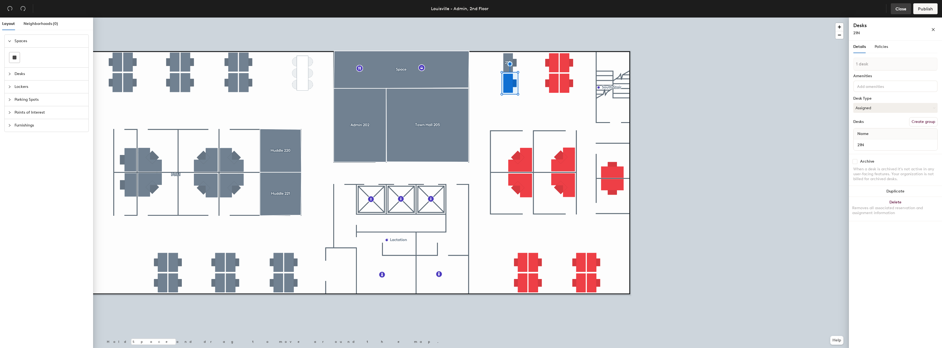
click at [901, 8] on span "Close" at bounding box center [900, 8] width 11 height 5
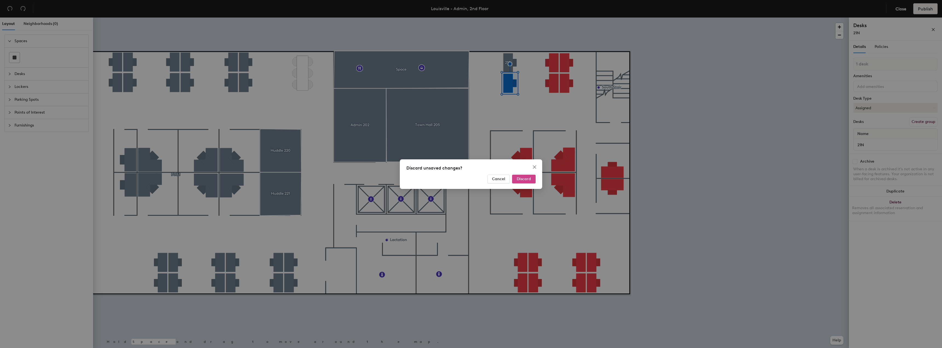
click at [522, 178] on span "Discard" at bounding box center [524, 179] width 14 height 5
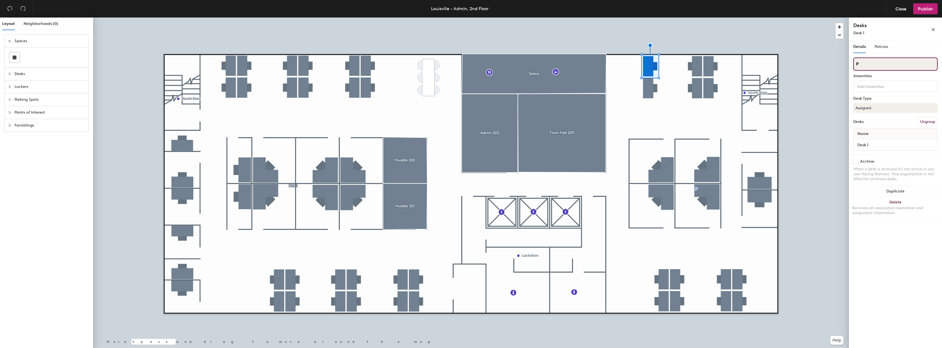
click at [869, 65] on input "P" at bounding box center [895, 63] width 84 height 13
type input "21P"
click at [848, 65] on div "Layout Neighborhoods (0) Spaces Desks Lockers Parking Spots Points of Interest …" at bounding box center [471, 184] width 942 height 333
click at [652, 18] on div at bounding box center [471, 18] width 756 height 0
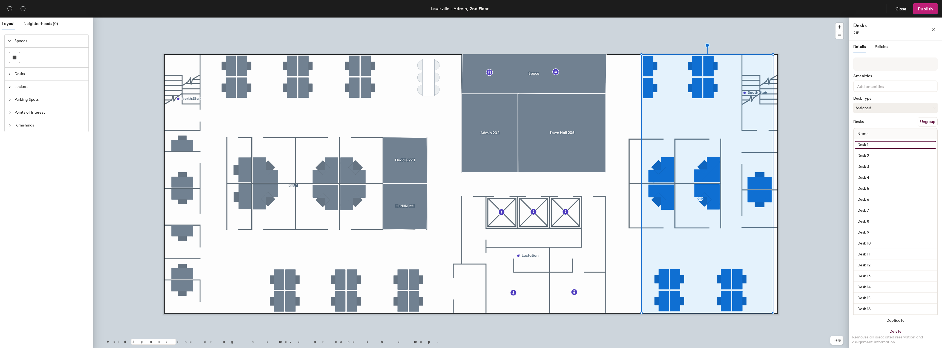
click at [880, 146] on input "Desk 1" at bounding box center [895, 145] width 82 height 8
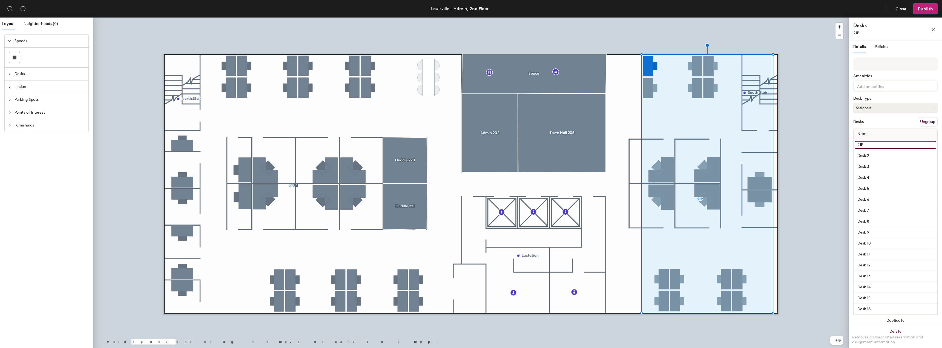
type input "21P"
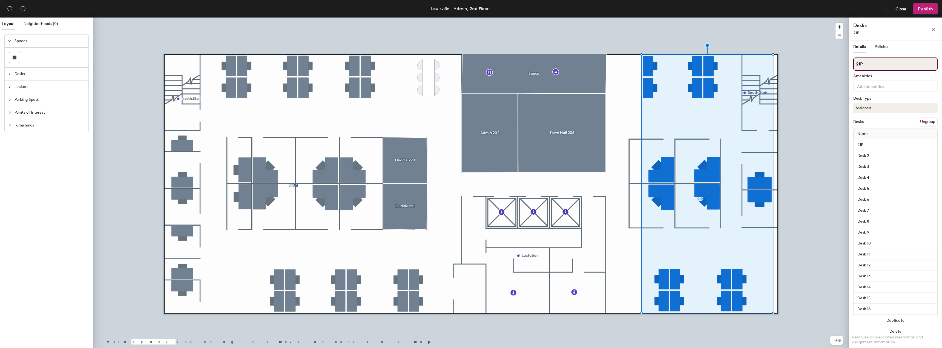
click at [839, 65] on div "Layout Neighborhoods (0) Spaces Desks Lockers Parking Spots Points of Interest …" at bounding box center [471, 184] width 942 height 333
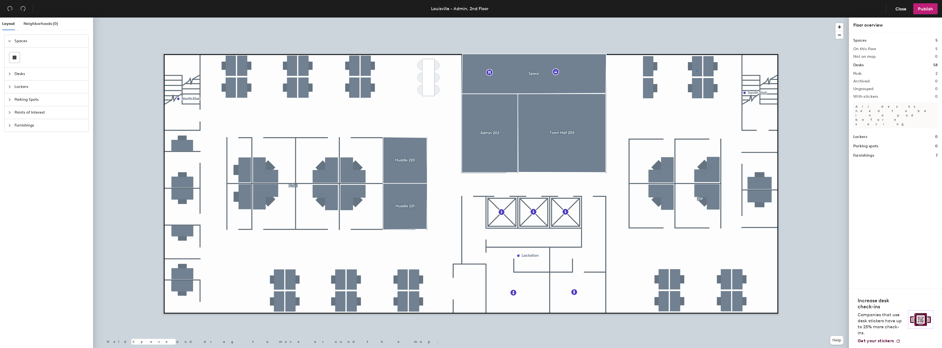
drag, startPoint x: 866, startPoint y: 64, endPoint x: 697, endPoint y: 70, distance: 169.6
click at [697, 18] on div at bounding box center [471, 18] width 756 height 0
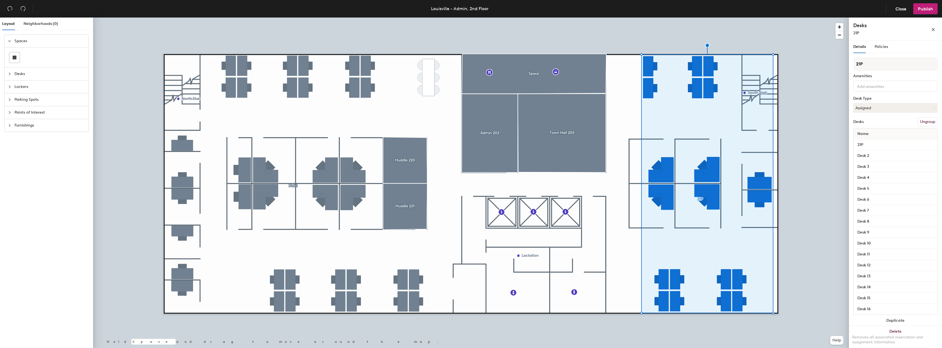
click at [922, 123] on button "Ungroup" at bounding box center [927, 121] width 20 height 9
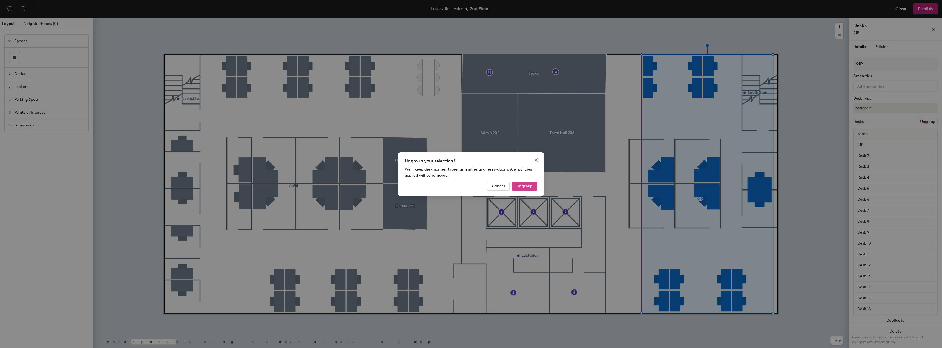
click at [523, 186] on span "Ungroup" at bounding box center [524, 186] width 16 height 5
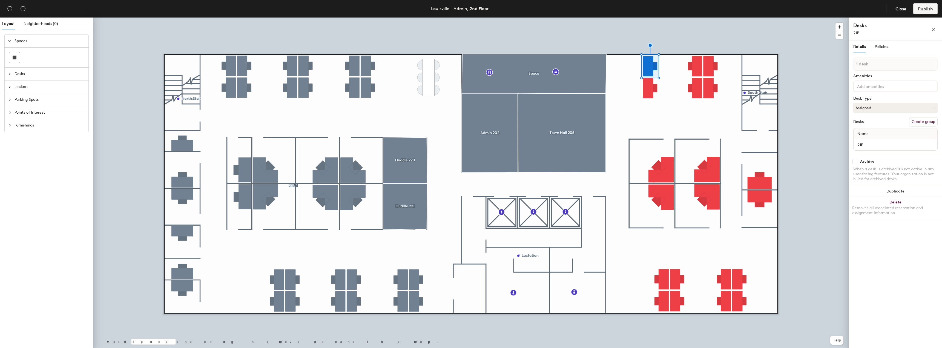
click at [921, 122] on button "Create group" at bounding box center [923, 121] width 28 height 9
click at [848, 64] on div "Layout Neighborhoods (0) Spaces Desks Lockers Parking Spots Points of Interest …" at bounding box center [471, 184] width 942 height 333
click at [870, 63] on input "Pod 2" at bounding box center [895, 63] width 84 height 13
type input "P"
type input "21P"
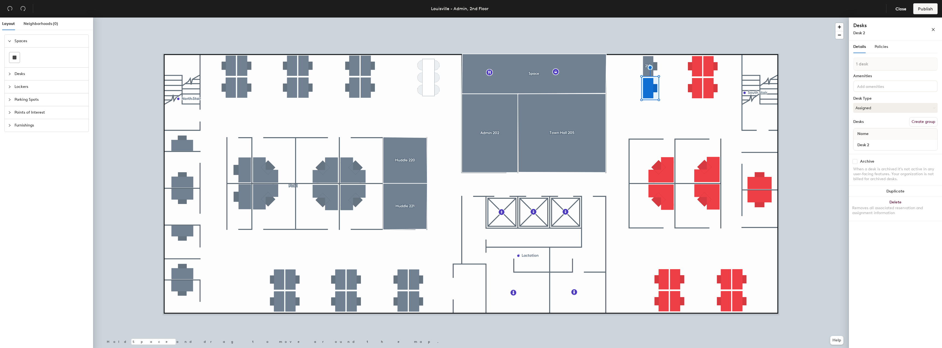
click at [916, 123] on button "Create group" at bounding box center [923, 121] width 28 height 9
click at [843, 62] on div "Layout Neighborhoods (0) Spaces Desks Lockers Parking Spots Points of Interest …" at bounding box center [471, 184] width 942 height 333
type input "21N"
click at [827, 18] on div at bounding box center [471, 18] width 756 height 0
click at [925, 121] on button "Create group" at bounding box center [923, 121] width 28 height 9
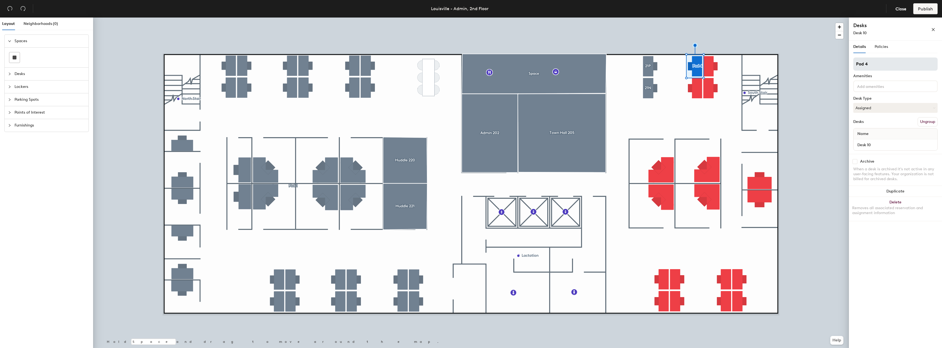
drag, startPoint x: 873, startPoint y: 64, endPoint x: 860, endPoint y: 66, distance: 13.3
click at [860, 66] on input "Pod 4" at bounding box center [895, 63] width 84 height 13
type input "P"
type input "21M"
drag, startPoint x: 871, startPoint y: 64, endPoint x: 856, endPoint y: 54, distance: 18.5
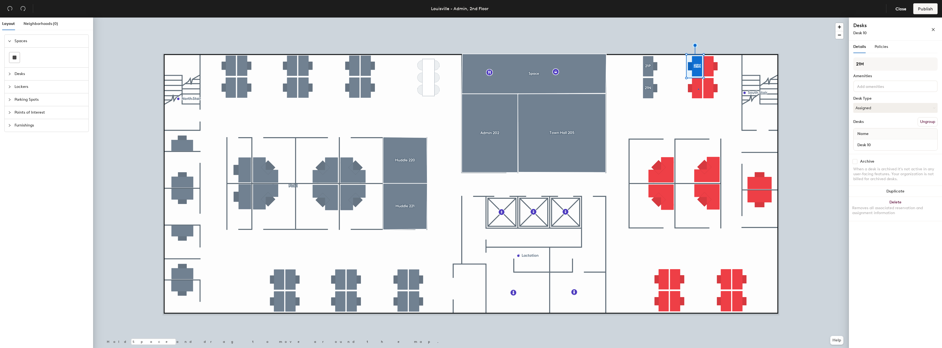
click at [697, 18] on div at bounding box center [471, 18] width 756 height 0
click at [919, 121] on button "Create group" at bounding box center [923, 121] width 28 height 9
click at [840, 68] on div "Layout Neighborhoods (0) Spaces Desks Lockers Parking Spots Points of Interest …" at bounding box center [471, 184] width 942 height 333
type input "21L"
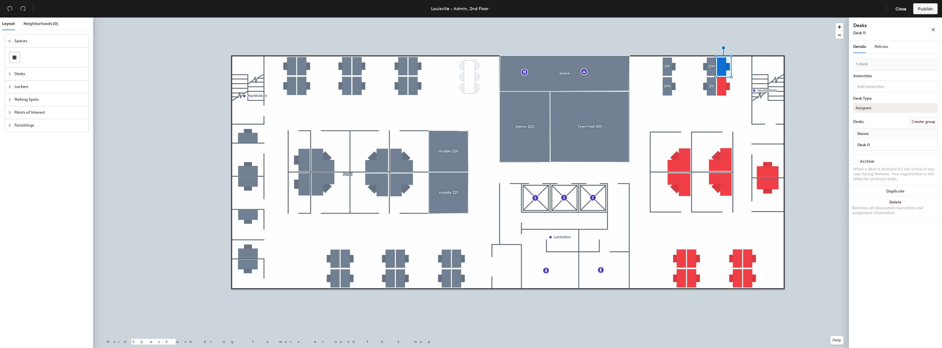
click at [920, 122] on button "Create group" at bounding box center [923, 121] width 28 height 9
type input "Pod 621K"
click at [880, 64] on input "Pod 621K" at bounding box center [895, 63] width 84 height 13
click at [867, 64] on input "Pod 621K" at bounding box center [895, 63] width 84 height 13
type input "21K"
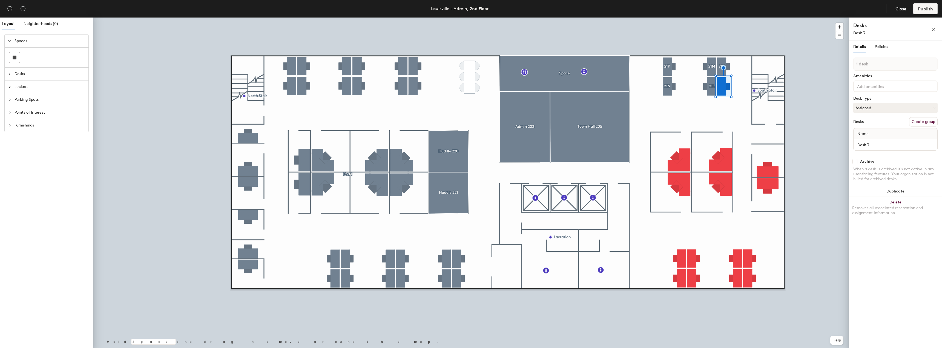
click at [923, 123] on button "Create group" at bounding box center [923, 121] width 28 height 9
click at [846, 64] on div "Layout Neighborhoods (0) Spaces Desks Lockers Parking Spots Points of Interest …" at bounding box center [471, 184] width 942 height 333
click at [869, 64] on input at bounding box center [895, 63] width 84 height 13
type input "21J"
click at [926, 122] on button "Create group" at bounding box center [923, 121] width 28 height 9
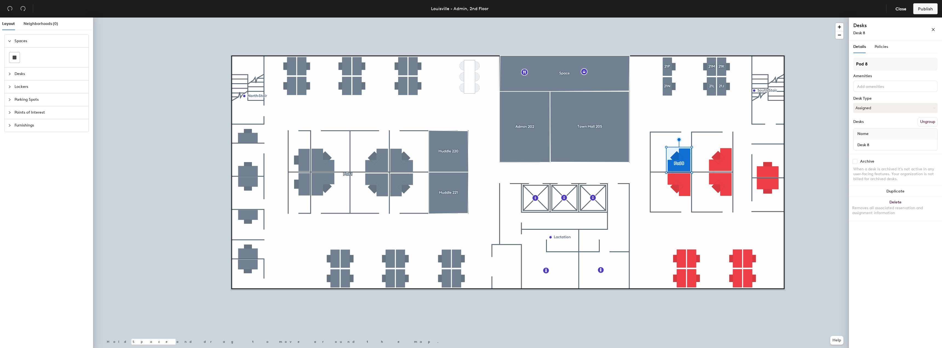
click at [847, 64] on div "Layout Neighborhoods (0) Spaces Desks Lockers Parking Spots Points of Interest …" at bounding box center [471, 184] width 942 height 333
type input "208"
click at [921, 122] on button "Create group" at bounding box center [923, 121] width 28 height 9
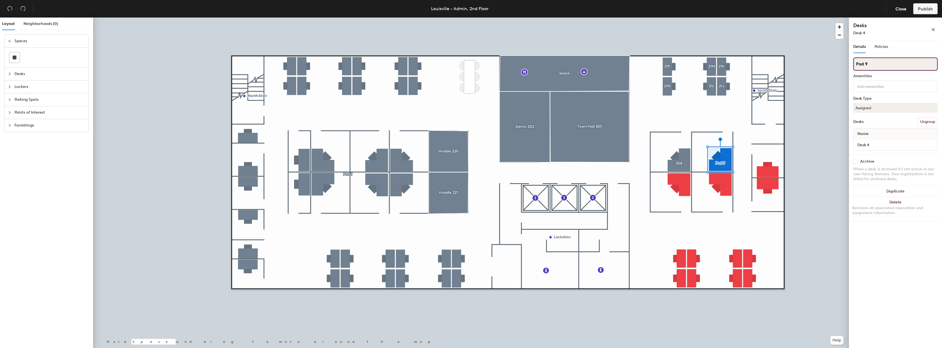
click at [844, 63] on div "Layout Neighborhoods (0) Spaces Desks Lockers Parking Spots Points of Interest …" at bounding box center [471, 184] width 942 height 333
type input "209"
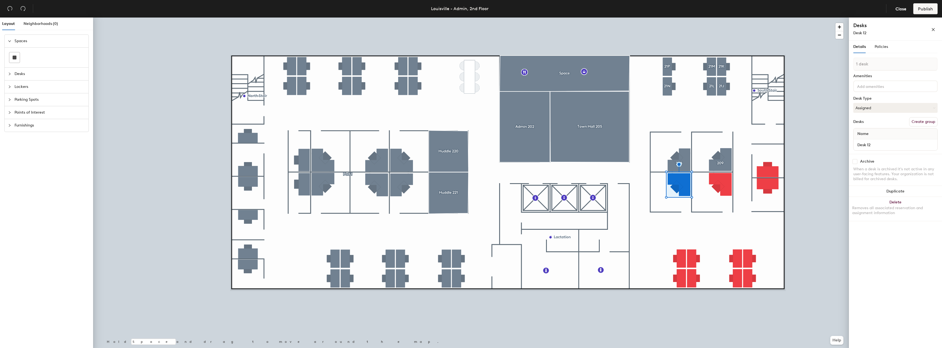
click at [922, 122] on button "Create group" at bounding box center [923, 121] width 28 height 9
click at [833, 63] on div "Layout Neighborhoods (0) Spaces Desks Lockers Parking Spots Points of Interest …" at bounding box center [471, 184] width 942 height 333
type input "211"
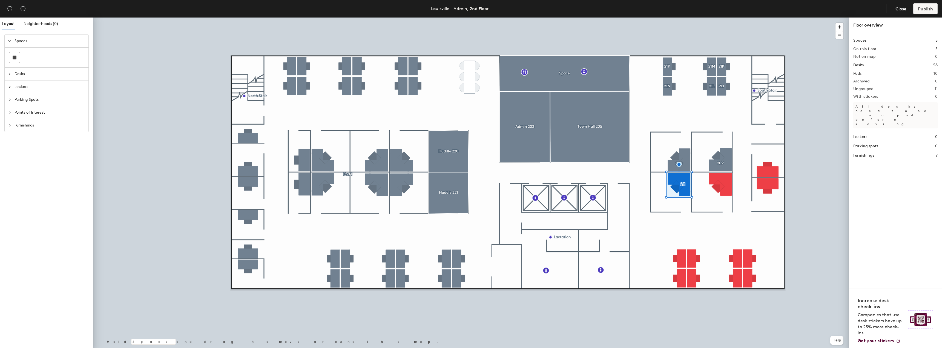
click at [725, 18] on div at bounding box center [471, 18] width 756 height 0
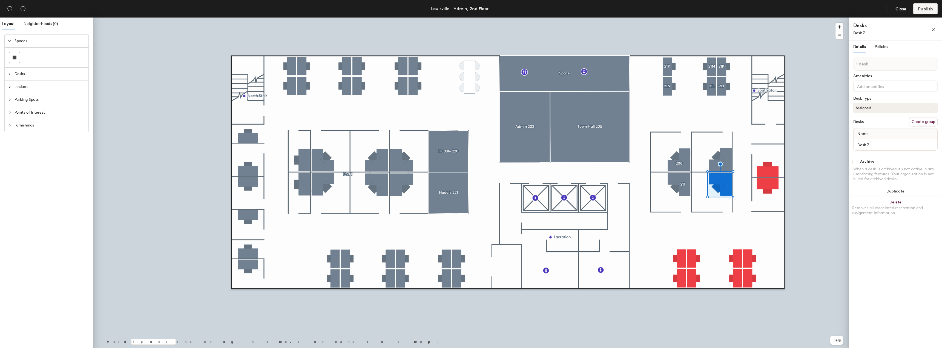
drag, startPoint x: 927, startPoint y: 122, endPoint x: 915, endPoint y: 114, distance: 14.4
click at [927, 122] on button "Create group" at bounding box center [923, 121] width 28 height 9
click at [846, 65] on div "Layout Neighborhoods (0) Spaces Desks Lockers Parking Spots Points of Interest …" at bounding box center [471, 184] width 942 height 333
type input "210"
click at [922, 124] on button "Create group" at bounding box center [923, 121] width 28 height 9
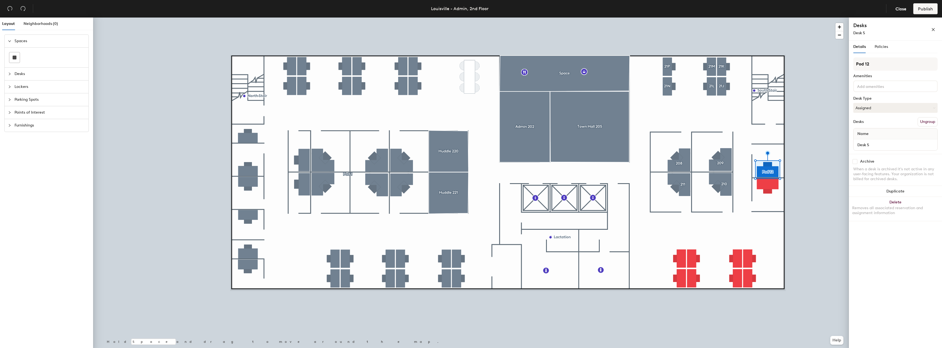
click at [838, 65] on div "Layout Neighborhoods (0) Spaces Desks Lockers Parking Spots Points of Interest …" at bounding box center [471, 184] width 942 height 333
type input "f"
type input "Focus 234"
drag, startPoint x: 871, startPoint y: 64, endPoint x: 374, endPoint y: 16, distance: 499.5
click at [773, 18] on div at bounding box center [471, 18] width 756 height 0
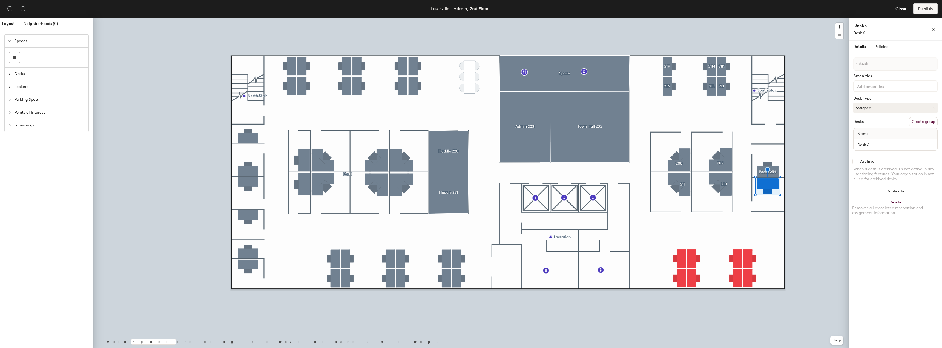
click at [918, 122] on button "Create group" at bounding box center [923, 121] width 28 height 9
click at [839, 66] on div "Layout Neighborhoods (0) Spaces Desks Lockers Parking Spots Points of Interest …" at bounding box center [471, 184] width 942 height 333
type input "Focus 235"
click at [924, 123] on button "Create group" at bounding box center [923, 121] width 28 height 9
click at [876, 67] on input "Pod 14" at bounding box center [895, 63] width 84 height 13
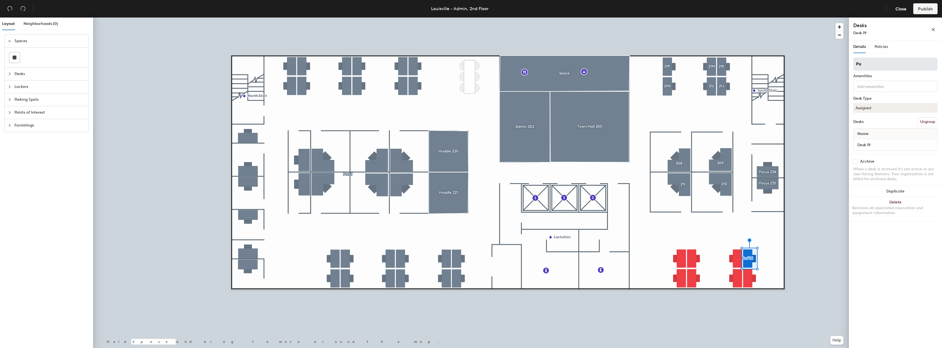
type input "P"
type input "21G"
click at [932, 121] on button "Create group" at bounding box center [923, 121] width 28 height 9
click at [839, 62] on div "Layout Neighborhoods (0) Spaces Desks Lockers Parking Spots Points of Interest …" at bounding box center [471, 184] width 942 height 333
type input "21H"
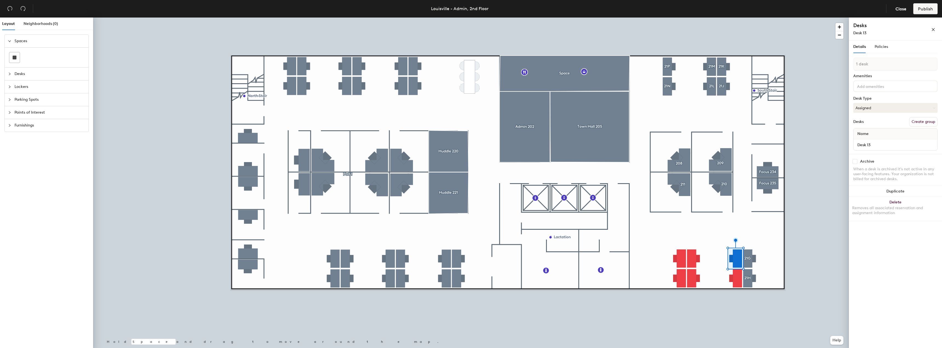
click at [923, 122] on button "Create group" at bounding box center [923, 121] width 28 height 9
click at [844, 65] on div "Layout Neighborhoods (0) Spaces Desks Lockers Parking Spots Points of Interest …" at bounding box center [471, 184] width 942 height 333
type input "21E"
click at [924, 122] on button "Create group" at bounding box center [923, 121] width 28 height 9
click at [842, 66] on div "Layout Neighborhoods (0) Spaces Desks Lockers Parking Spots Points of Interest …" at bounding box center [471, 184] width 942 height 333
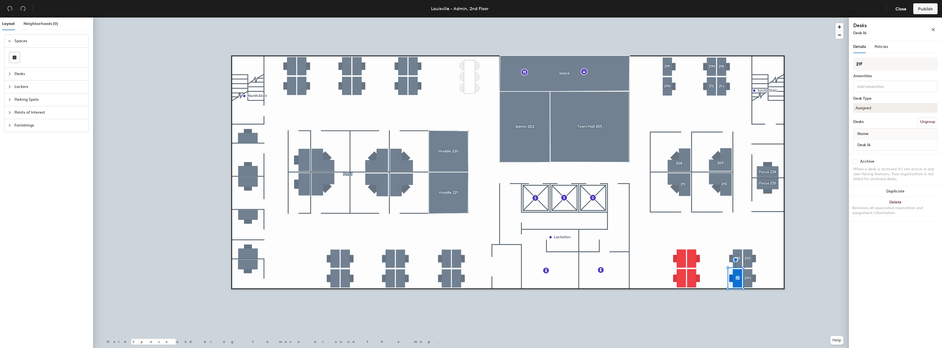
type input "21F"
click at [922, 122] on button "Create group" at bounding box center [923, 121] width 28 height 9
click at [921, 122] on button "Ungroup" at bounding box center [927, 121] width 20 height 9
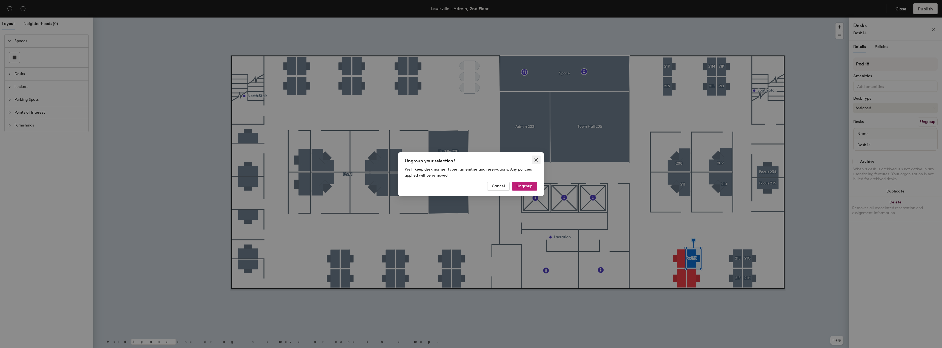
click at [536, 159] on icon "close" at bounding box center [535, 159] width 3 height 3
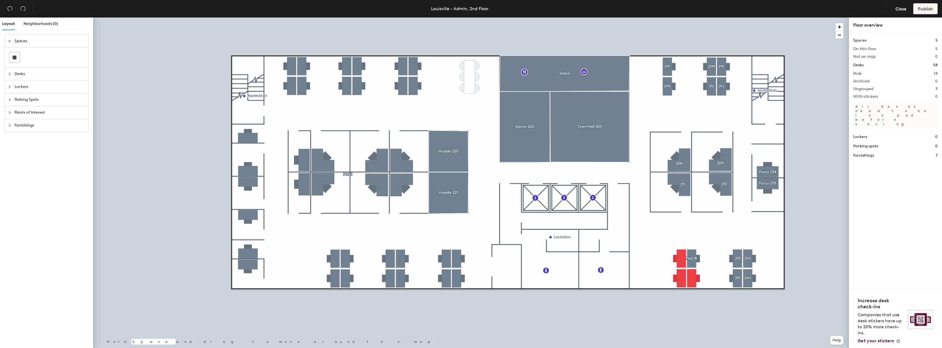
click at [692, 18] on div at bounding box center [471, 18] width 756 height 0
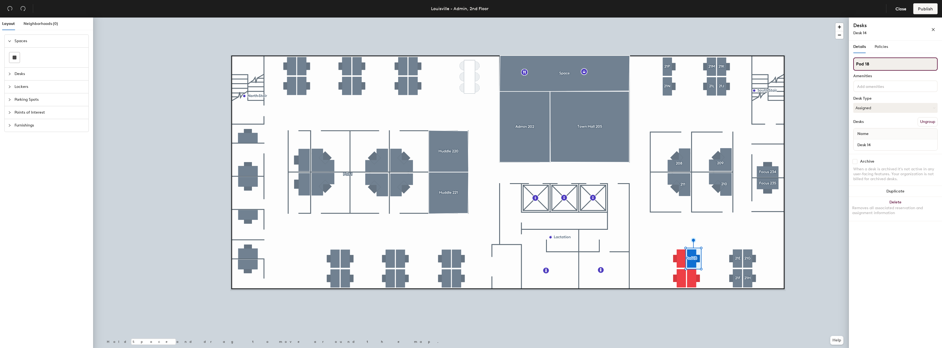
click at [848, 62] on div "Layout Neighborhoods (0) Spaces Desks Lockers Parking Spots Points of Interest …" at bounding box center [471, 184] width 942 height 333
type input "21C"
click at [920, 122] on button "Create group" at bounding box center [923, 121] width 28 height 9
drag, startPoint x: 868, startPoint y: 65, endPoint x: 851, endPoint y: 63, distance: 17.0
click at [851, 63] on div "Details Policies Pod 19 Amenities Desk Type Assigned Desks Ungroup Name Desk 15…" at bounding box center [895, 196] width 93 height 310
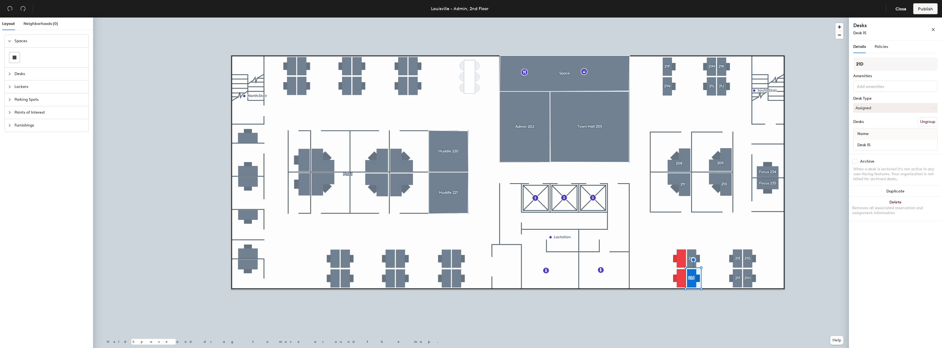
type input "21D"
click at [799, 18] on div at bounding box center [471, 18] width 756 height 0
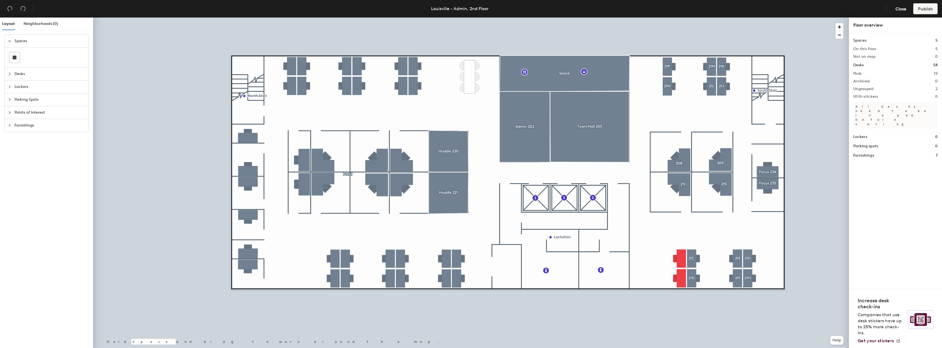
click at [680, 18] on div at bounding box center [471, 18] width 756 height 0
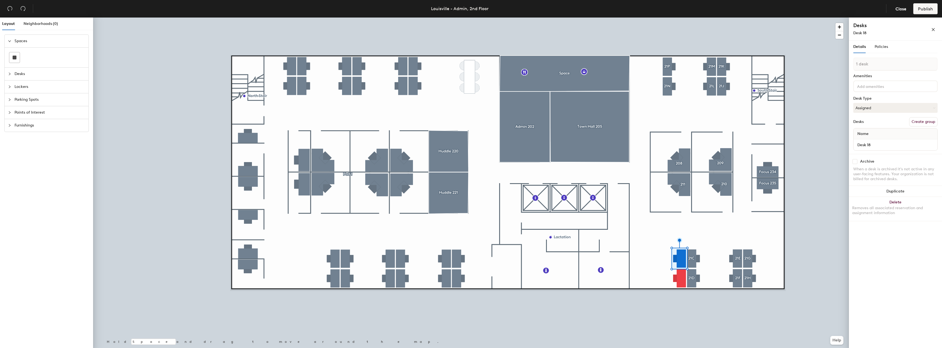
click at [918, 122] on button "Create group" at bounding box center [923, 121] width 28 height 9
click at [834, 64] on div "Layout Neighborhoods (0) Spaces Desks Lockers Parking Spots Points of Interest …" at bounding box center [471, 184] width 942 height 333
type input "21A"
click at [922, 122] on button "Create group" at bounding box center [923, 121] width 28 height 9
click at [845, 64] on div "Layout Neighborhoods (0) Spaces Desks Lockers Parking Spots Points of Interest …" at bounding box center [471, 184] width 942 height 333
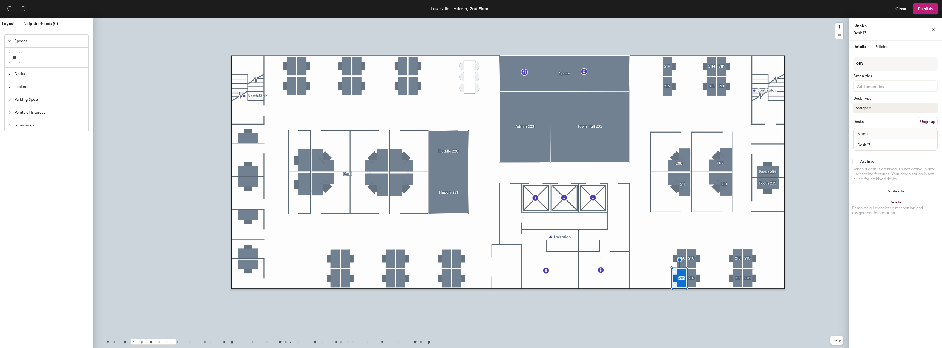
type input "21B"
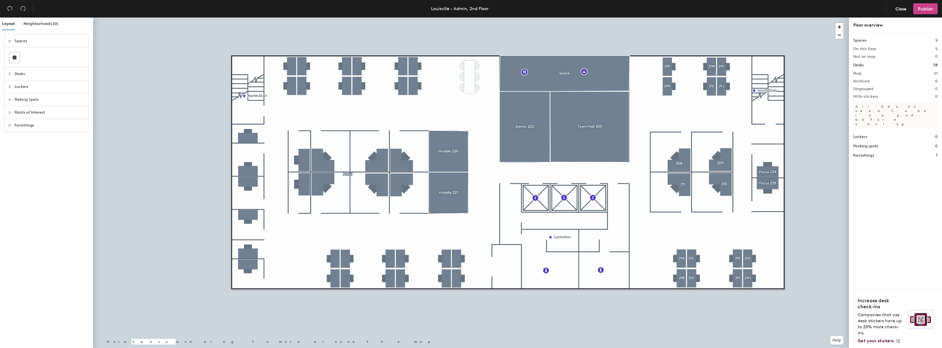
click at [929, 6] on span "Publish" at bounding box center [925, 8] width 15 height 5
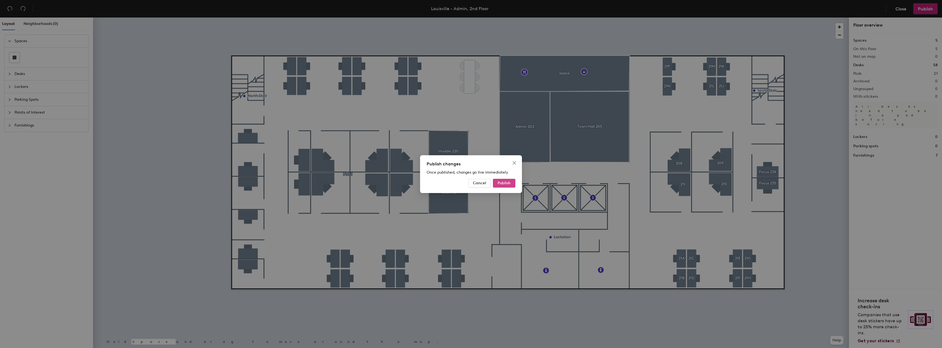
click at [501, 185] on span "Publish" at bounding box center [503, 183] width 13 height 5
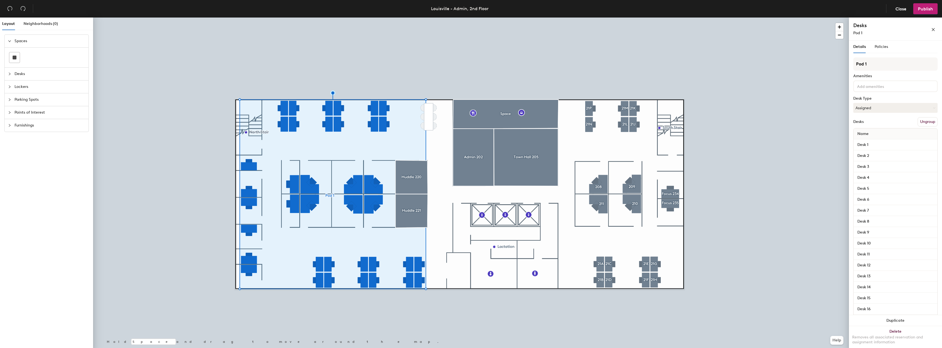
click at [922, 120] on button "Ungroup" at bounding box center [927, 121] width 20 height 9
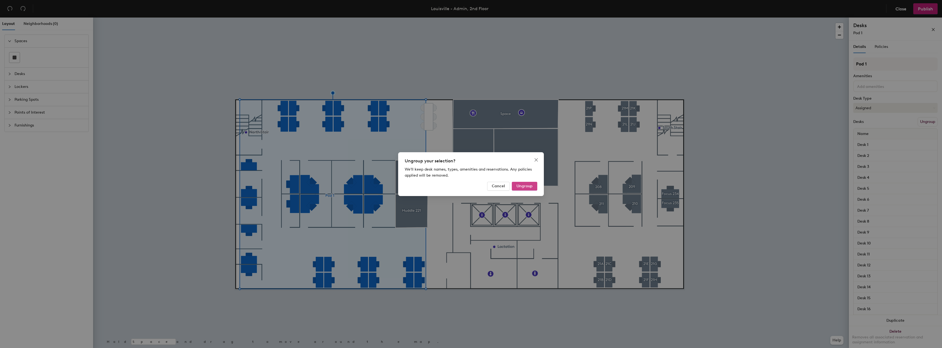
click at [521, 185] on span "Ungroup" at bounding box center [524, 186] width 16 height 5
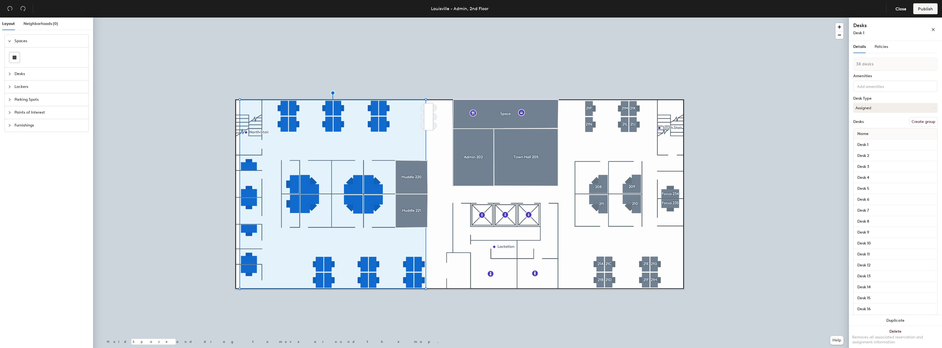
type input "1 desk"
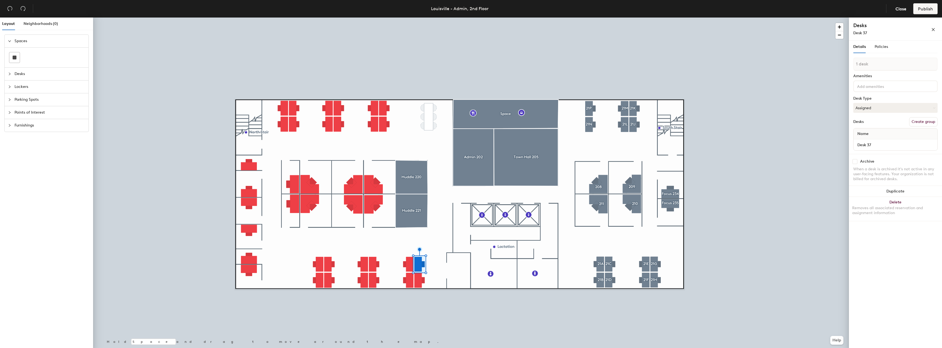
click at [928, 121] on button "Create group" at bounding box center [923, 121] width 28 height 9
click at [848, 65] on div "Layout Neighborhoods (0) Spaces Desks Lockers Parking Spots Points of Interest …" at bounding box center [471, 184] width 942 height 333
type input "20A"
drag, startPoint x: 877, startPoint y: 65, endPoint x: 854, endPoint y: 68, distance: 22.4
click at [801, 18] on div at bounding box center [471, 18] width 756 height 0
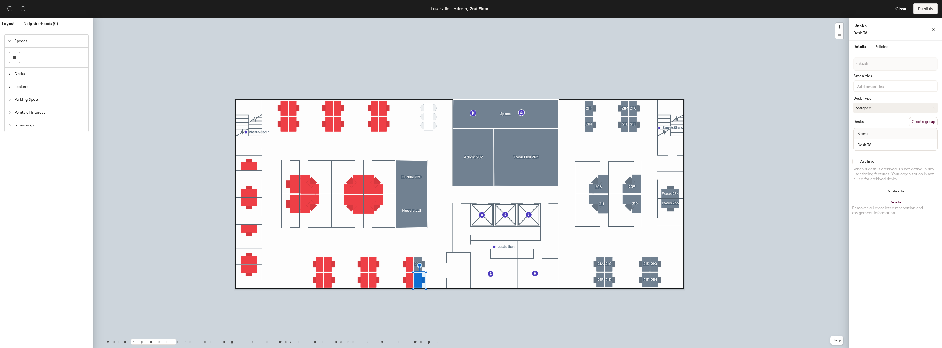
click at [924, 120] on button "Create group" at bounding box center [923, 121] width 28 height 9
click at [840, 64] on div "Layout Neighborhoods (0) Spaces Desks Lockers Parking Spots Points of Interest …" at bounding box center [471, 184] width 942 height 333
type input "20B"
click at [916, 123] on button "Create group" at bounding box center [923, 121] width 28 height 9
click at [840, 65] on div "Layout Neighborhoods (0) Spaces Desks Lockers Parking Spots Points of Interest …" at bounding box center [471, 184] width 942 height 333
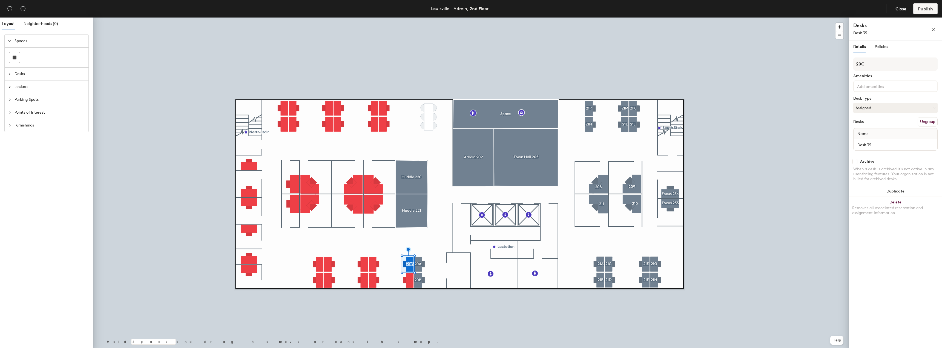
type input "20C"
click at [923, 123] on button "Create group" at bounding box center [923, 121] width 28 height 9
click at [831, 65] on div "Layout Neighborhoods (0) Spaces Desks Lockers Parking Spots Points of Interest …" at bounding box center [471, 184] width 942 height 333
type input "20D"
click at [919, 121] on button "Create group" at bounding box center [923, 121] width 28 height 9
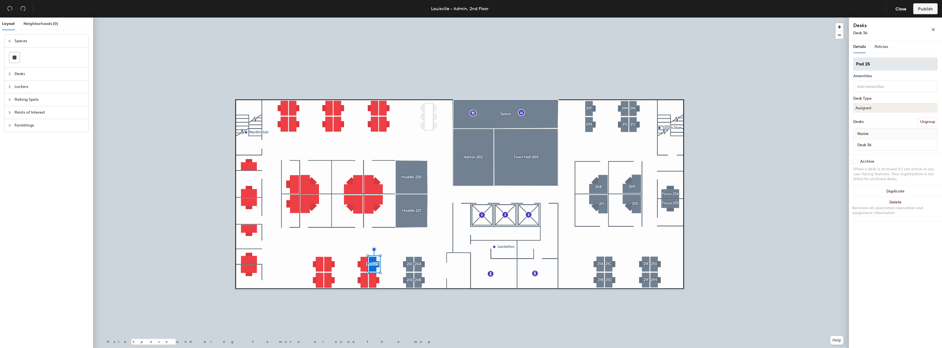
click at [829, 63] on div "Layout Neighborhoods (0) Spaces Desks Lockers Parking Spots Points of Interest …" at bounding box center [471, 184] width 942 height 333
type input "20E"
click at [917, 123] on button "Create group" at bounding box center [923, 121] width 28 height 9
click at [830, 63] on div "Layout Neighborhoods (0) Spaces Desks Lockers Parking Spots Points of Interest …" at bounding box center [471, 184] width 942 height 333
type input "20F"
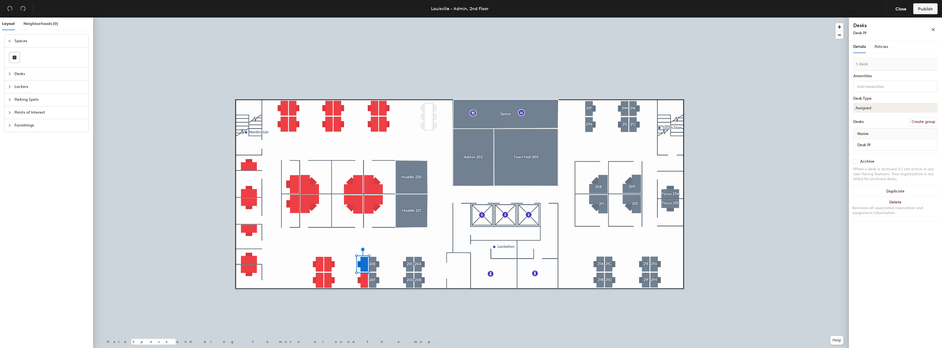
click at [917, 121] on button "Create group" at bounding box center [923, 121] width 28 height 9
click at [833, 65] on div "Layout Neighborhoods (0) Spaces Desks Lockers Parking Spots Points of Interest …" at bounding box center [471, 184] width 942 height 333
type input "20G"
click at [919, 121] on button "Create group" at bounding box center [923, 121] width 28 height 9
click at [836, 63] on div "Layout Neighborhoods (0) Spaces Desks Lockers Parking Spots Points of Interest …" at bounding box center [471, 184] width 942 height 333
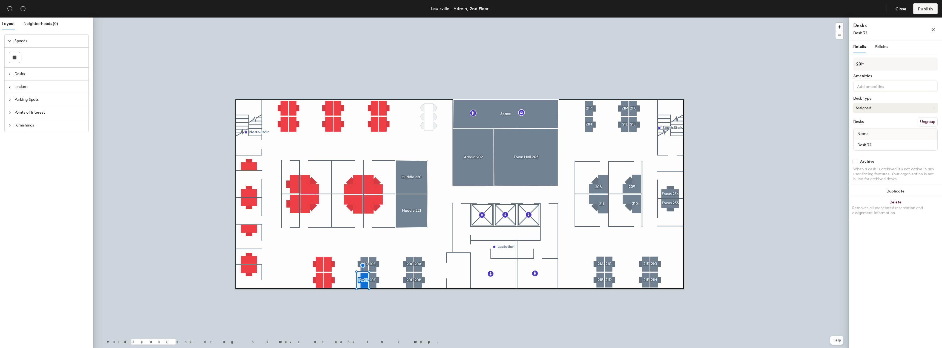
type input "20H"
click at [919, 122] on button "Create group" at bounding box center [923, 121] width 28 height 9
click at [820, 65] on div "Layout Neighborhoods (0) Spaces Desks Lockers Parking Spots Points of Interest …" at bounding box center [471, 184] width 942 height 333
type input "20J"
click at [921, 123] on button "Create group" at bounding box center [923, 121] width 28 height 9
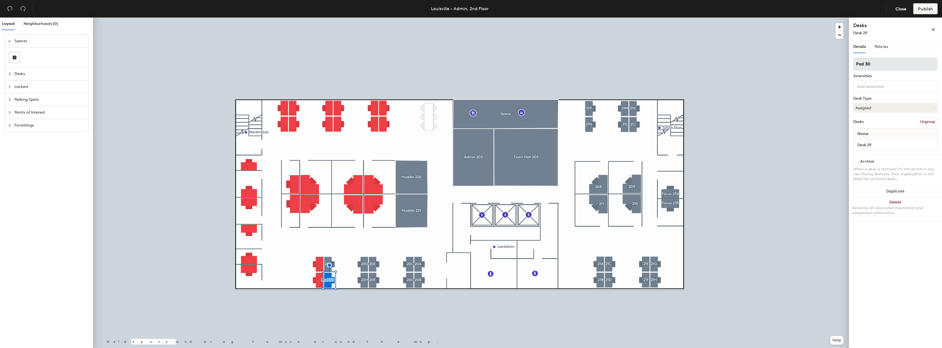
click at [842, 65] on div "Layout Neighborhoods (0) Spaces Desks Lockers Parking Spots Points of Interest …" at bounding box center [471, 184] width 942 height 333
type input "20K"
click at [923, 124] on button "Create group" at bounding box center [923, 121] width 28 height 9
click at [839, 64] on div "Layout Neighborhoods (0) Spaces Desks Lockers Parking Spots Points of Interest …" at bounding box center [471, 184] width 942 height 333
type input "20L"
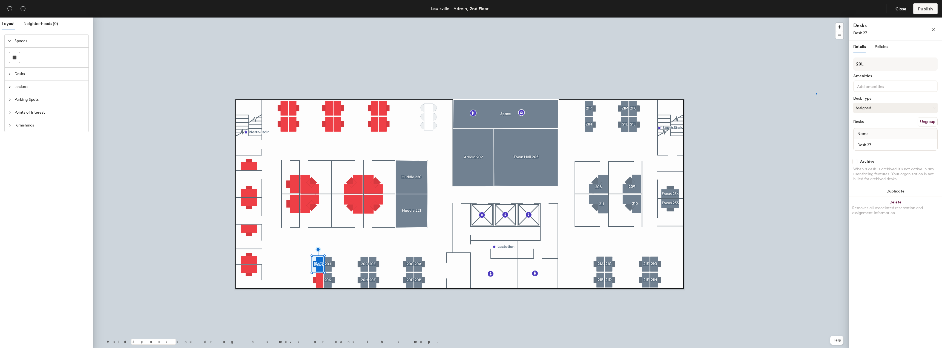
drag, startPoint x: 868, startPoint y: 65, endPoint x: 849, endPoint y: 64, distance: 19.2
click at [816, 18] on div at bounding box center [471, 18] width 756 height 0
click at [921, 121] on button "Create group" at bounding box center [923, 121] width 28 height 9
click at [831, 63] on div "Layout Neighborhoods (0) Spaces Desks Lockers Parking Spots Points of Interest …" at bounding box center [471, 184] width 942 height 333
type input "20"
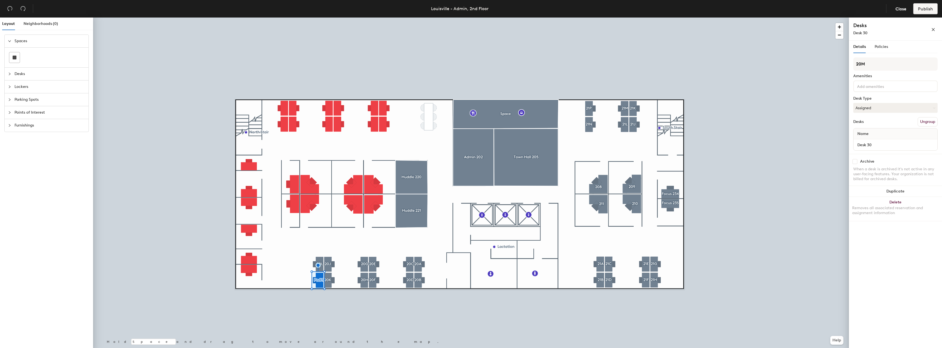
type input "20M"
click at [919, 120] on button "Create group" at bounding box center [923, 121] width 28 height 9
click at [836, 64] on div "Layout Neighborhoods (0) Spaces Desks Lockers Parking Spots Points of Interest …" at bounding box center [471, 184] width 942 height 333
type input "222"
click at [925, 122] on button "Create group" at bounding box center [923, 121] width 28 height 9
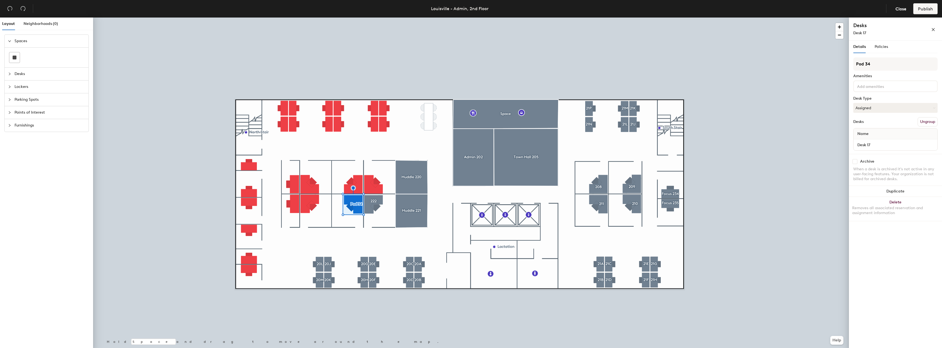
click at [835, 63] on div "Layout Neighborhoods (0) Spaces Desks Lockers Parking Spots Points of Interest …" at bounding box center [471, 184] width 942 height 333
type input "223"
click at [927, 122] on button "Create group" at bounding box center [923, 121] width 28 height 9
click at [836, 63] on div "Layout Neighborhoods (0) Spaces Desks Lockers Parking Spots Points of Interest …" at bounding box center [471, 184] width 942 height 333
type input "224"
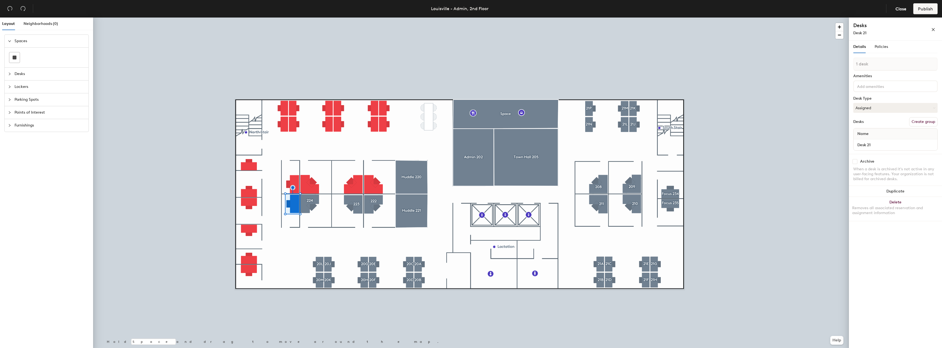
click at [918, 123] on button "Create group" at bounding box center [923, 121] width 28 height 9
click at [874, 65] on input "Pod 36" at bounding box center [895, 63] width 84 height 13
drag, startPoint x: 869, startPoint y: 66, endPoint x: 849, endPoint y: 64, distance: 20.9
click at [849, 64] on div "Details Policies Pod 36 Amenities Desk Type Assigned Desks Ungroup Name Desk 21…" at bounding box center [895, 196] width 93 height 310
drag, startPoint x: 865, startPoint y: 64, endPoint x: 929, endPoint y: 70, distance: 64.9
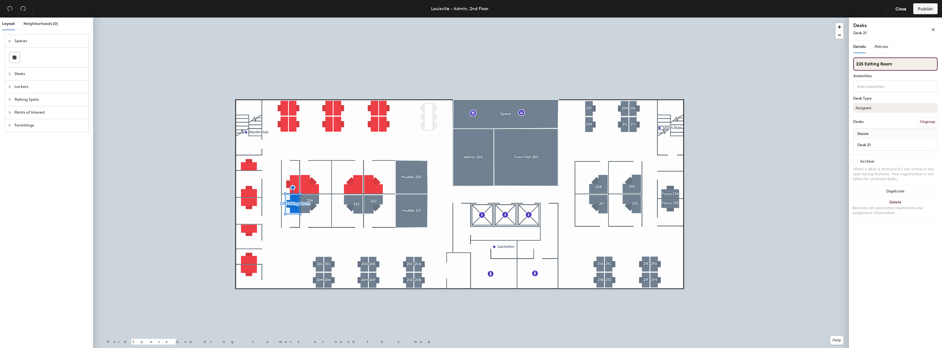
click at [929, 70] on input "225 Editing Room" at bounding box center [895, 63] width 84 height 13
type input "225 Video Editing"
click at [897, 63] on input "225 Video Editing" at bounding box center [895, 63] width 84 height 13
drag, startPoint x: 877, startPoint y: 62, endPoint x: 906, endPoint y: 62, distance: 29.6
click at [906, 62] on input "225 Video Editing" at bounding box center [895, 63] width 84 height 13
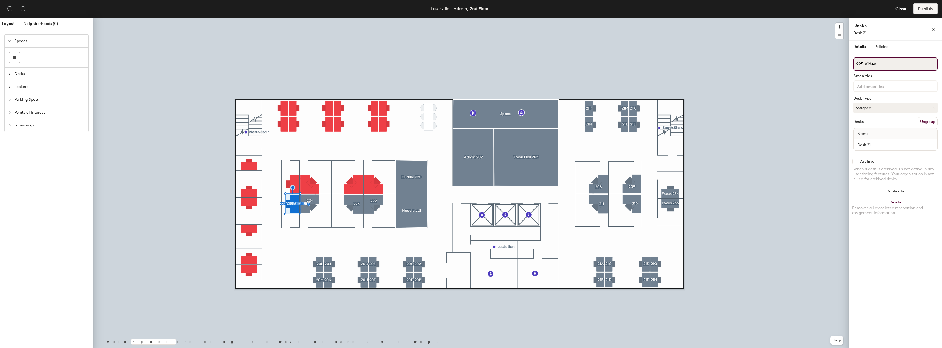
type input "225 Video"
click at [866, 86] on input at bounding box center [880, 86] width 49 height 7
paste input "Editing"
type input "Editing"
click at [838, 82] on div "Layout Neighborhoods (0) Spaces Desks Lockers Parking Spots Points of Interest …" at bounding box center [471, 184] width 942 height 333
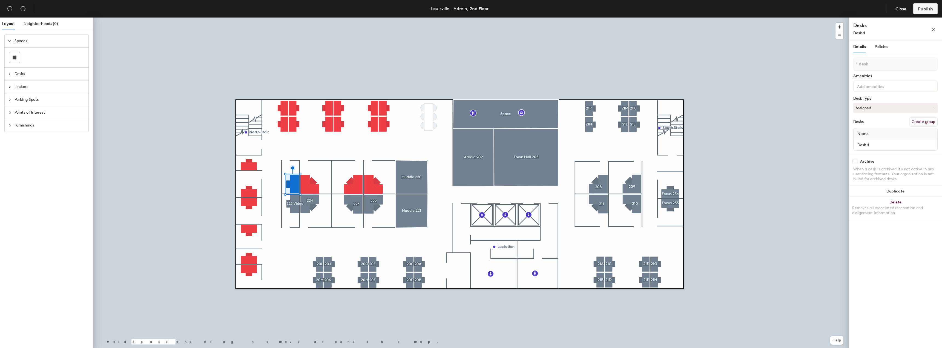
click at [917, 119] on button "Create group" at bounding box center [923, 121] width 28 height 9
click at [831, 58] on div "Layout Neighborhoods (0) Spaces Desks Lockers Parking Spots Points of Interest …" at bounding box center [471, 184] width 942 height 333
type input "216 Focus"
click at [917, 123] on button "Create group" at bounding box center [923, 121] width 28 height 9
click at [847, 65] on div "Layout Neighborhoods (0) Spaces Desks Lockers Parking Spots Points of Interest …" at bounding box center [471, 184] width 942 height 333
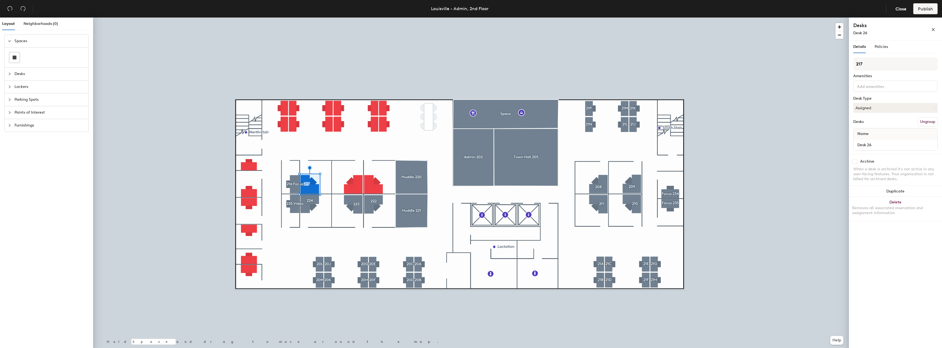
type input "217"
click at [931, 125] on button "Create group" at bounding box center [923, 121] width 28 height 9
click at [830, 60] on div "Layout Neighborhoods (0) Spaces Desks Lockers Parking Spots Points of Interest …" at bounding box center [471, 184] width 942 height 333
type input "216"
click at [864, 65] on input "216" at bounding box center [895, 63] width 84 height 13
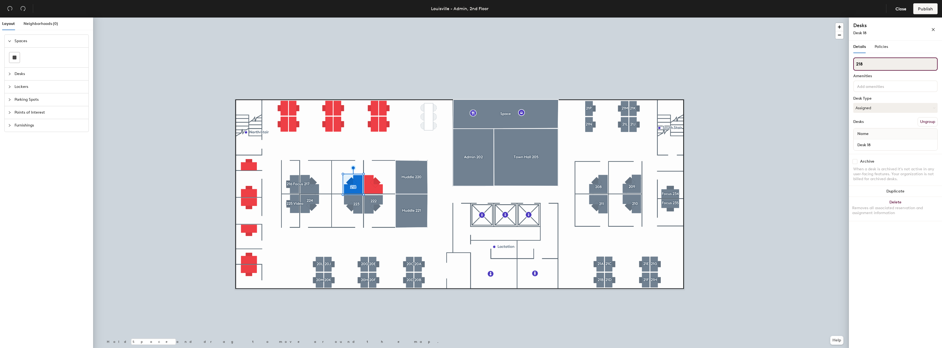
type input "218"
click at [381, 18] on div at bounding box center [471, 18] width 756 height 0
click at [922, 122] on button "Create group" at bounding box center [923, 121] width 28 height 9
click at [832, 63] on div "Layout Neighborhoods (0) Spaces Desks Lockers Parking Spots Points of Interest …" at bounding box center [471, 184] width 942 height 333
type input "219"
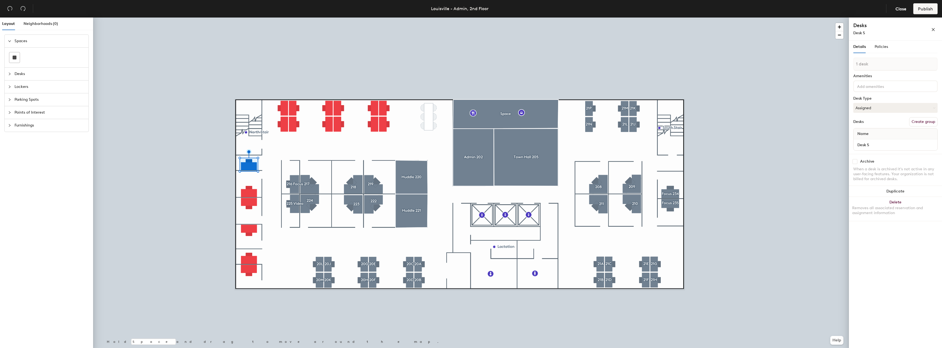
drag, startPoint x: 925, startPoint y: 121, endPoint x: 919, endPoint y: 116, distance: 8.0
click at [925, 121] on button "Create group" at bounding box center [923, 121] width 28 height 9
click at [822, 61] on div "Layout Neighborhoods (0) Spaces Desks Lockers Parking Spots Points of Interest …" at bounding box center [471, 184] width 942 height 333
type input "228"
click at [915, 122] on button "Create group" at bounding box center [923, 121] width 28 height 9
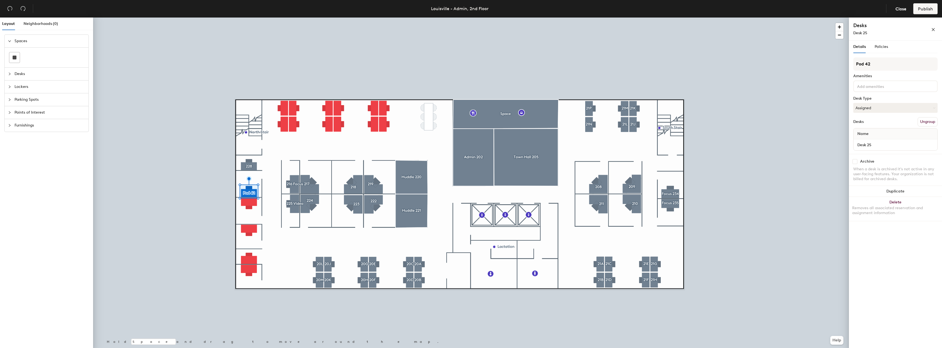
click at [838, 61] on div "Layout Neighborhoods (0) Spaces Desks Lockers Parking Spots Points of Interest …" at bounding box center [471, 184] width 942 height 333
type input "229"
click at [922, 122] on button "Create group" at bounding box center [923, 121] width 28 height 9
click at [838, 64] on div "Layout Neighborhoods (0) Spaces Desks Lockers Parking Spots Points of Interest …" at bounding box center [471, 184] width 942 height 333
type input "230"
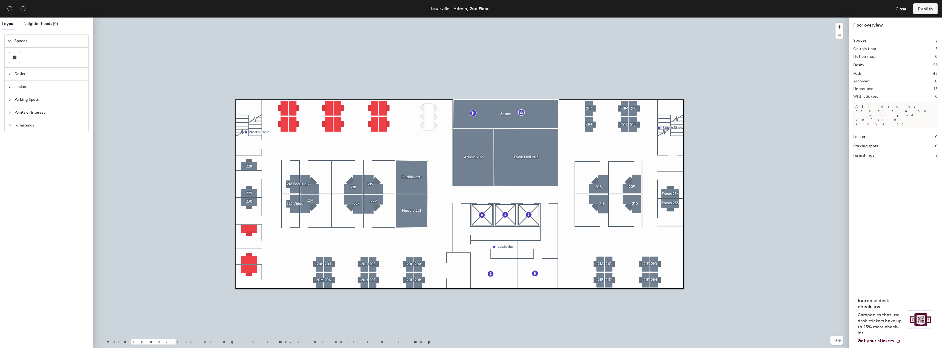
drag, startPoint x: 856, startPoint y: 65, endPoint x: 252, endPoint y: 231, distance: 626.4
click at [252, 18] on div at bounding box center [471, 18] width 756 height 0
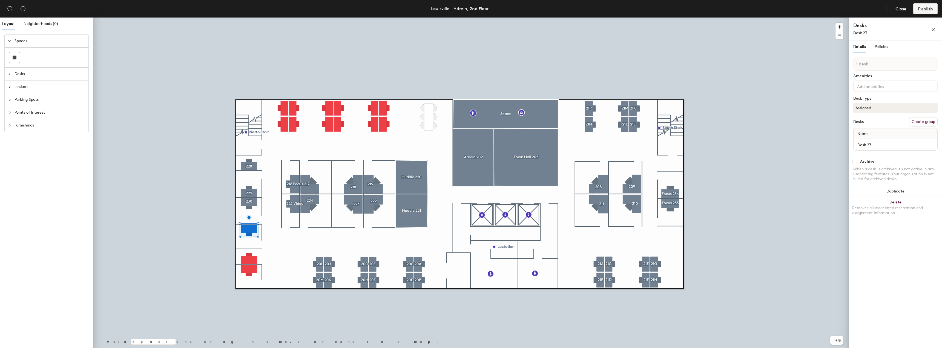
click at [926, 125] on button "Create group" at bounding box center [923, 121] width 28 height 9
click at [828, 61] on div "Layout Neighborhoods (0) Spaces Desks Lockers Parking Spots Points of Interest …" at bounding box center [471, 184] width 942 height 333
type input "231"
click at [912, 120] on button "Create group" at bounding box center [923, 121] width 28 height 9
click at [833, 65] on div "Layout Neighborhoods (0) Spaces Desks Lockers Parking Spots Points of Interest …" at bounding box center [471, 184] width 942 height 333
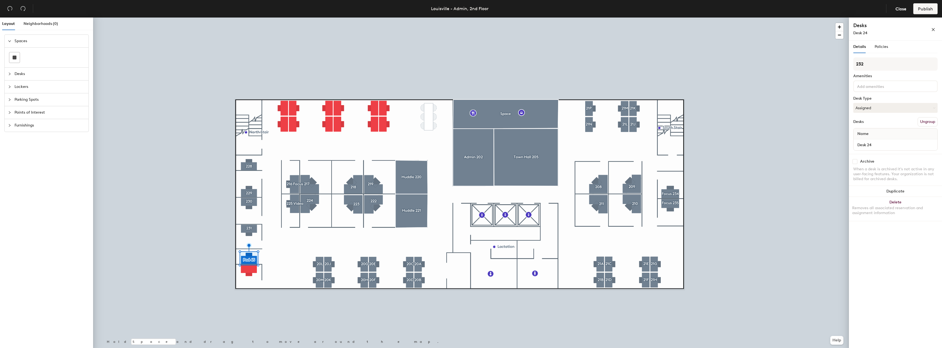
type input "232"
click at [790, 18] on div at bounding box center [471, 18] width 756 height 0
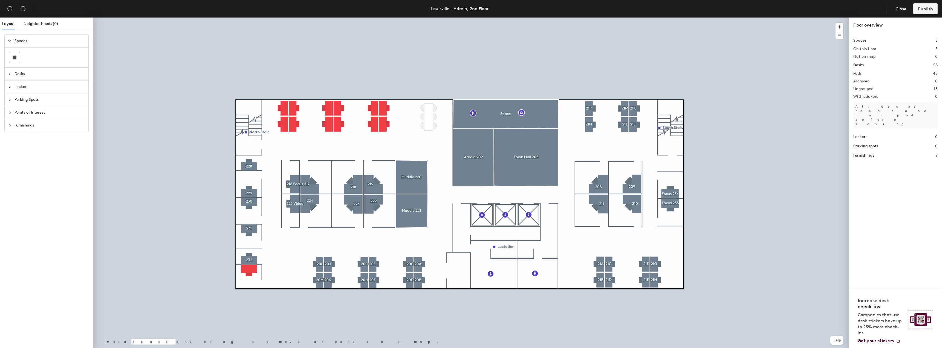
click at [250, 18] on div at bounding box center [471, 18] width 756 height 0
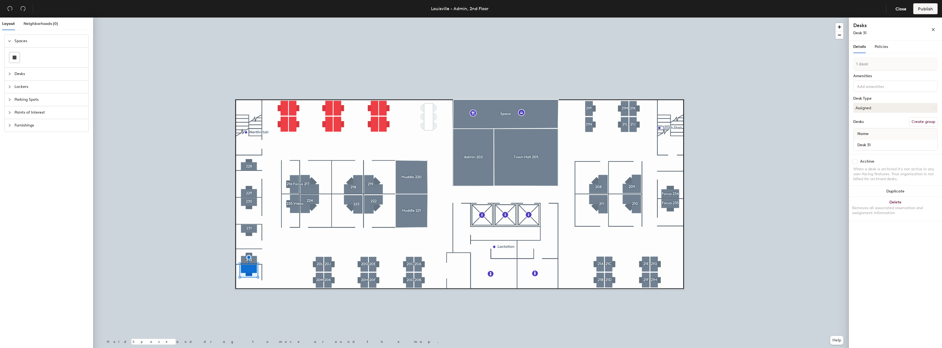
click at [917, 123] on button "Create group" at bounding box center [923, 121] width 28 height 9
click at [835, 63] on div "Layout Neighborhoods (0) Spaces Desks Lockers Parking Spots Points of Interest …" at bounding box center [471, 184] width 942 height 333
type input "233"
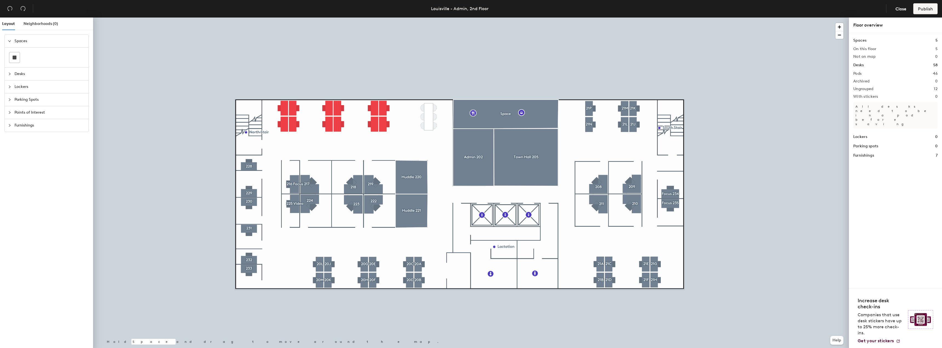
click at [297, 18] on div at bounding box center [471, 18] width 756 height 0
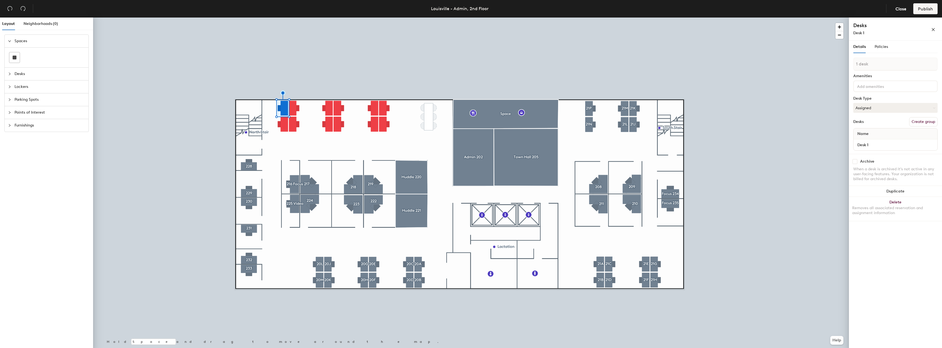
click at [927, 123] on button "Create group" at bounding box center [923, 121] width 28 height 9
click at [838, 64] on div "Layout Neighborhoods (0) Spaces Desks Lockers Parking Spots Points of Interest …" at bounding box center [471, 184] width 942 height 333
type input "20p"
drag, startPoint x: 874, startPoint y: 65, endPoint x: 894, endPoint y: 74, distance: 22.2
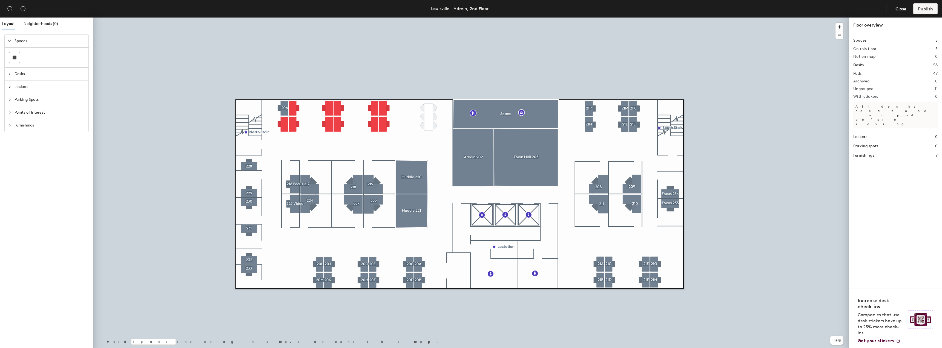
click at [881, 66] on div "Desks 58" at bounding box center [895, 65] width 84 height 6
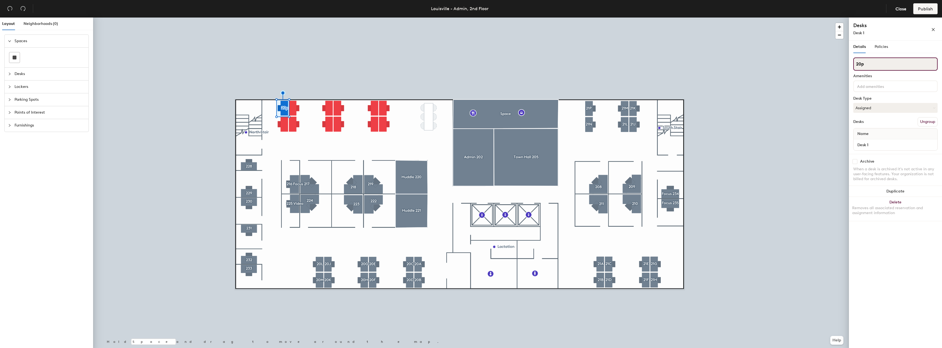
click at [867, 66] on input "20p" at bounding box center [895, 63] width 84 height 13
type input "20P"
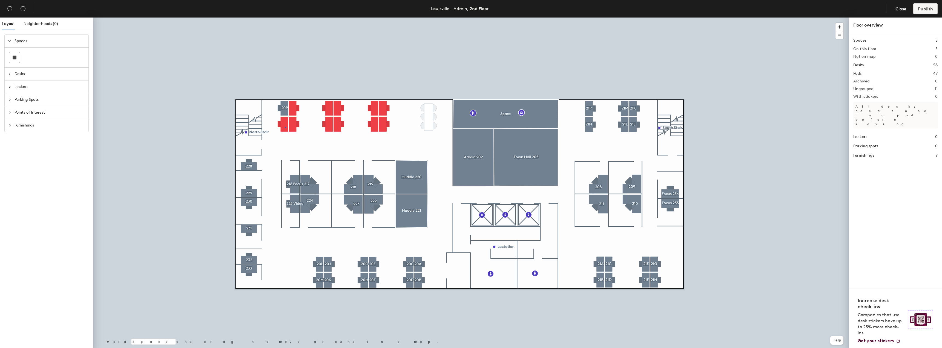
click at [286, 18] on div at bounding box center [471, 18] width 756 height 0
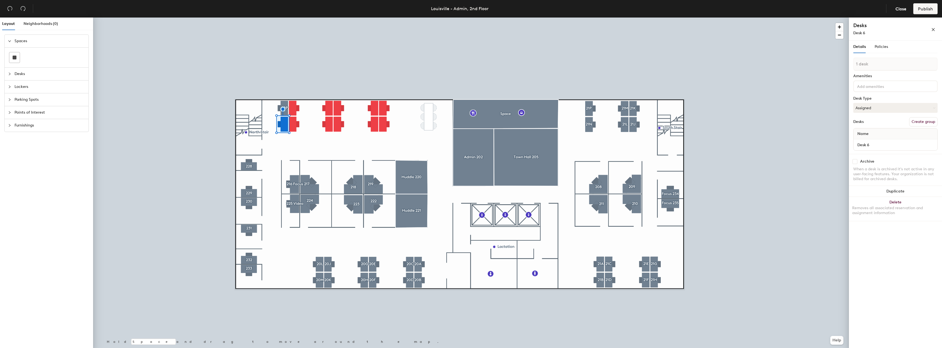
drag, startPoint x: 924, startPoint y: 123, endPoint x: 920, endPoint y: 113, distance: 10.5
click at [925, 123] on button "Create group" at bounding box center [923, 121] width 28 height 9
click at [832, 61] on div "Layout Neighborhoods (0) Spaces Desks Lockers Parking Spots Points of Interest …" at bounding box center [471, 184] width 942 height 333
type input "20N"
click at [920, 122] on button "Create group" at bounding box center [923, 121] width 28 height 9
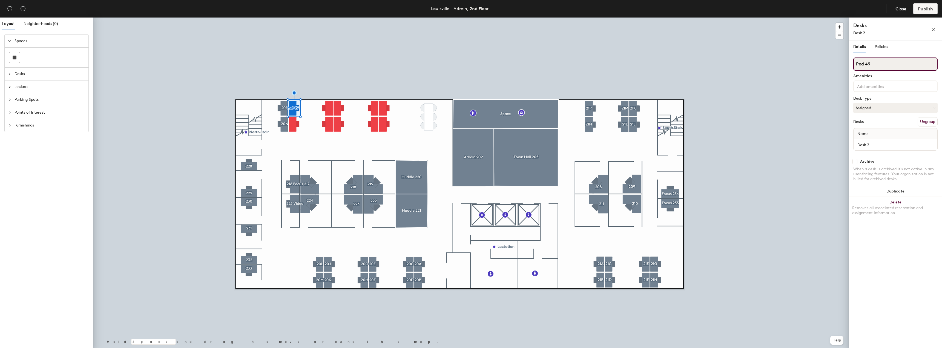
click at [838, 66] on div "Layout Neighborhoods (0) Spaces Desks Lockers Parking Spots Points of Interest …" at bounding box center [471, 184] width 942 height 333
type input "20R"
click at [922, 122] on button "Create group" at bounding box center [923, 121] width 28 height 9
click at [824, 62] on div "Layout Neighborhoods (0) Spaces Desks Lockers Parking Spots Points of Interest …" at bounding box center [471, 184] width 942 height 333
type input "20S"
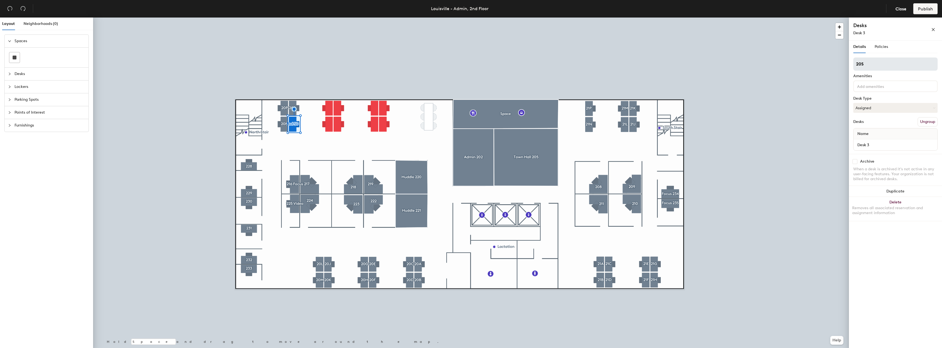
click at [809, 18] on div at bounding box center [471, 18] width 756 height 0
click at [871, 62] on input "20S" at bounding box center [895, 63] width 84 height 13
type input "20Q"
click at [808, 18] on div at bounding box center [471, 18] width 756 height 0
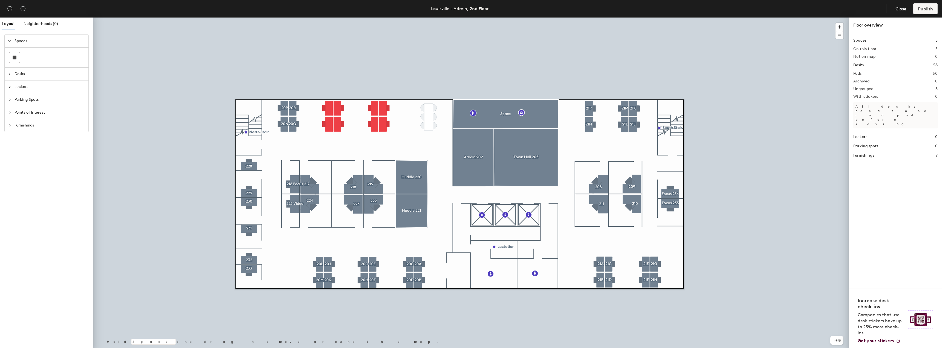
click at [329, 18] on div at bounding box center [471, 18] width 756 height 0
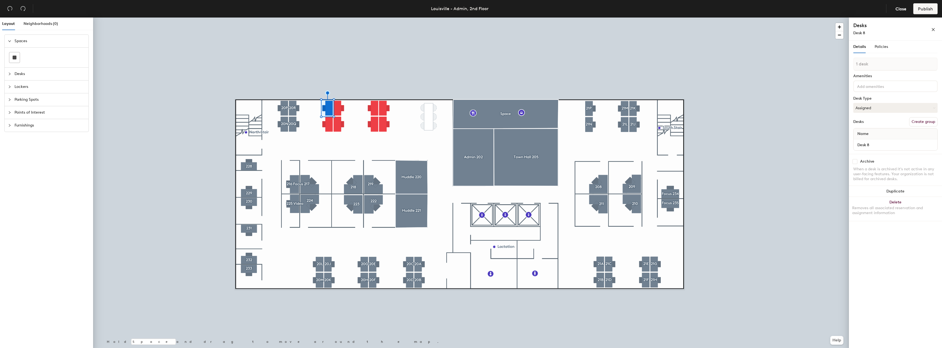
click at [923, 120] on button "Create group" at bounding box center [923, 121] width 28 height 9
click at [830, 59] on div "Layout Neighborhoods (0) Spaces Desks Lockers Parking Spots Points of Interest …" at bounding box center [471, 184] width 942 height 333
type input "20T"
click at [833, 18] on div at bounding box center [471, 18] width 756 height 0
click at [926, 122] on button "Create group" at bounding box center [923, 121] width 28 height 9
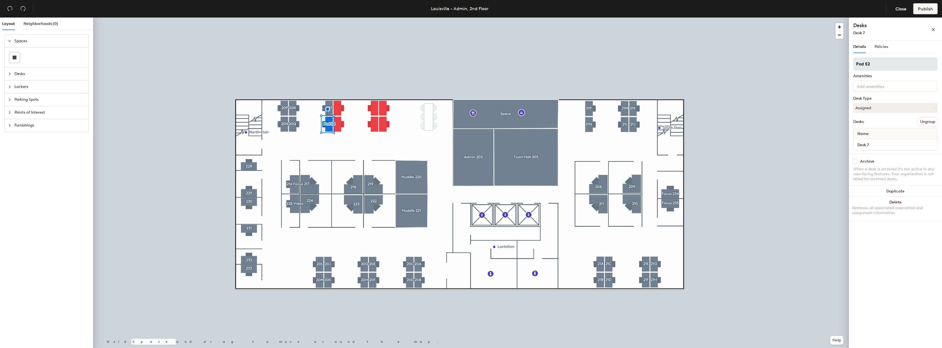
click at [839, 62] on div "Layout Neighborhoods (0) Spaces Desks Lockers Parking Spots Points of Interest …" at bounding box center [471, 184] width 942 height 333
type input "20S"
click at [822, 18] on div at bounding box center [471, 18] width 756 height 0
click at [916, 120] on button "Create group" at bounding box center [923, 121] width 28 height 9
click at [816, 61] on div "Layout Neighborhoods (0) Spaces Desks Lockers Parking Spots Points of Interest …" at bounding box center [471, 184] width 942 height 333
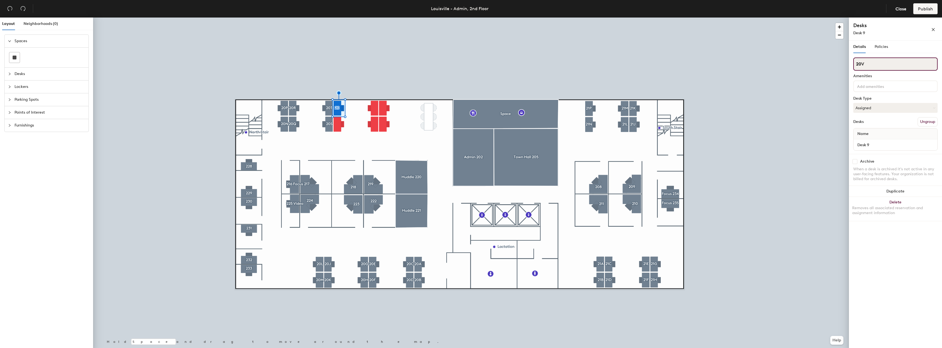
type input "20V"
click at [919, 121] on button "Create group" at bounding box center [923, 121] width 28 height 9
click at [820, 66] on div "Layout Neighborhoods (0) Spaces Desks Lockers Parking Spots Points of Interest …" at bounding box center [471, 184] width 942 height 333
type input "20U"
click at [840, 18] on div at bounding box center [471, 18] width 756 height 0
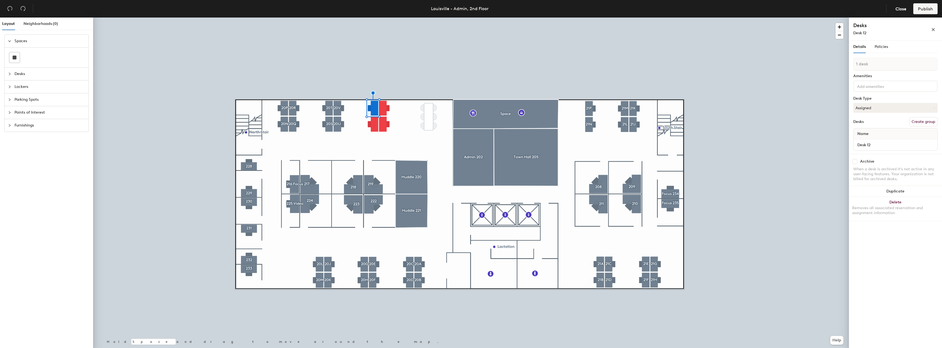
click at [917, 123] on button "Create group" at bounding box center [923, 121] width 28 height 9
click at [834, 63] on div "Layout Neighborhoods (0) Spaces Desks Lockers Parking Spots Points of Interest …" at bounding box center [471, 184] width 942 height 333
type input "20X"
click at [917, 120] on button "Create group" at bounding box center [923, 121] width 28 height 9
click at [822, 64] on div "Layout Neighborhoods (0) Spaces Desks Lockers Parking Spots Points of Interest …" at bounding box center [471, 184] width 942 height 333
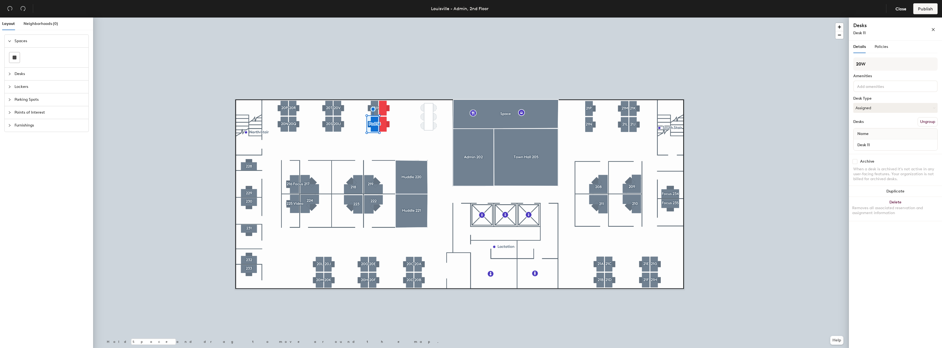
type input "20W"
drag, startPoint x: 861, startPoint y: 65, endPoint x: 851, endPoint y: 64, distance: 10.2
click at [822, 18] on div at bounding box center [471, 18] width 756 height 0
click at [928, 126] on button "Create group" at bounding box center [923, 121] width 28 height 9
click at [834, 61] on div "Layout Neighborhoods (0) Spaces Desks Lockers Parking Spots Points of Interest …" at bounding box center [471, 184] width 942 height 333
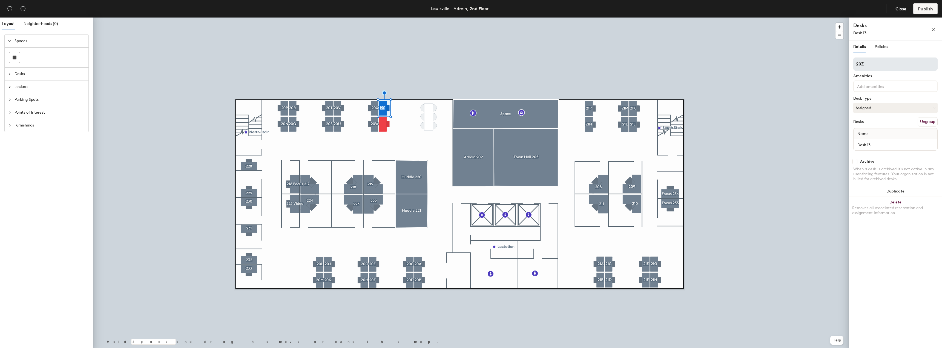
type input "20Z"
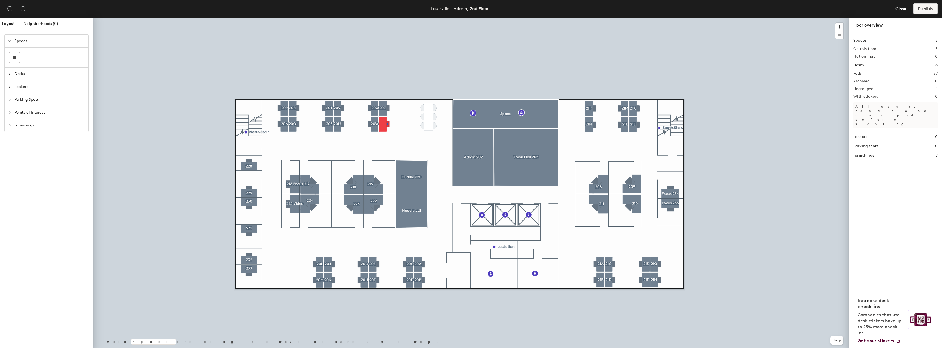
drag, startPoint x: 874, startPoint y: 61, endPoint x: 860, endPoint y: 61, distance: 13.4
click at [387, 18] on div at bounding box center [471, 18] width 756 height 0
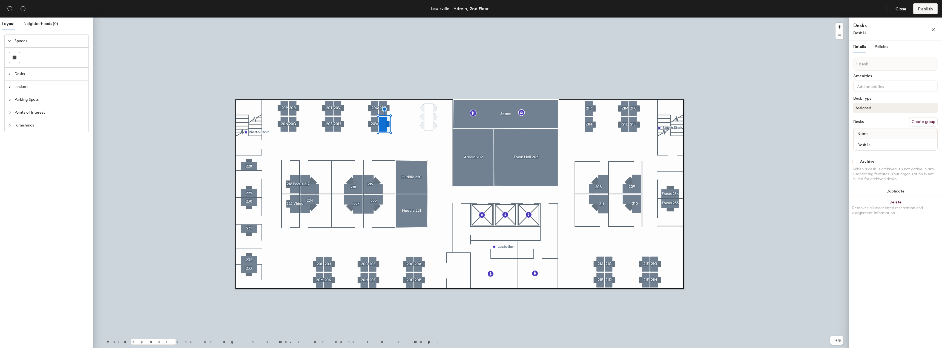
click at [916, 117] on button "Create group" at bounding box center [923, 121] width 28 height 9
click at [831, 61] on div "Layout Neighborhoods (0) Spaces Desks Lockers Parking Spots Points of Interest …" at bounding box center [471, 184] width 942 height 333
type input "20Y"
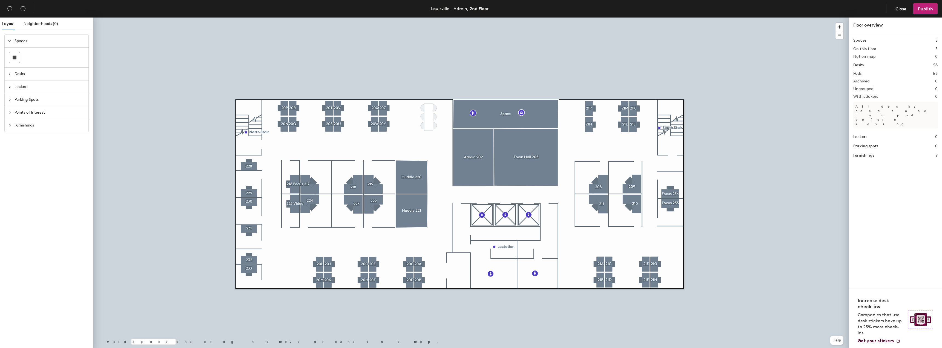
click at [428, 18] on div at bounding box center [471, 18] width 756 height 0
click at [10, 126] on icon "collapsed" at bounding box center [9, 125] width 3 height 3
click at [177, 18] on div at bounding box center [471, 18] width 756 height 0
click at [10, 40] on icon "collapsed" at bounding box center [9, 40] width 3 height 3
click at [461, 260] on div "Layout Neighborhoods (0) Spaces Desks Lockers Parking Spots Points of Interest …" at bounding box center [471, 184] width 942 height 333
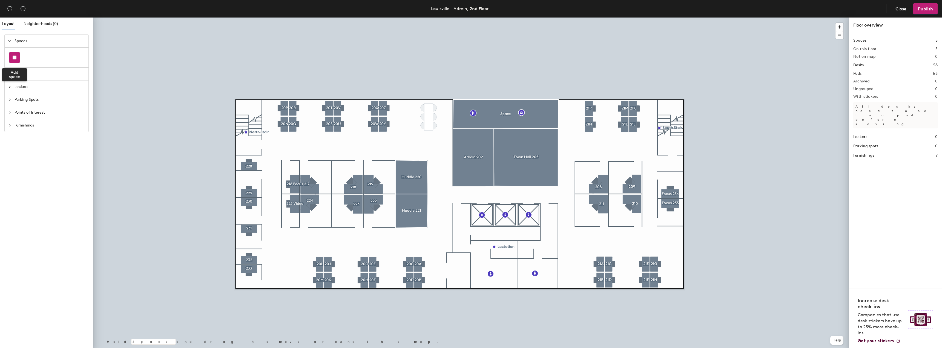
click at [13, 57] on rect at bounding box center [15, 58] width 4 height 4
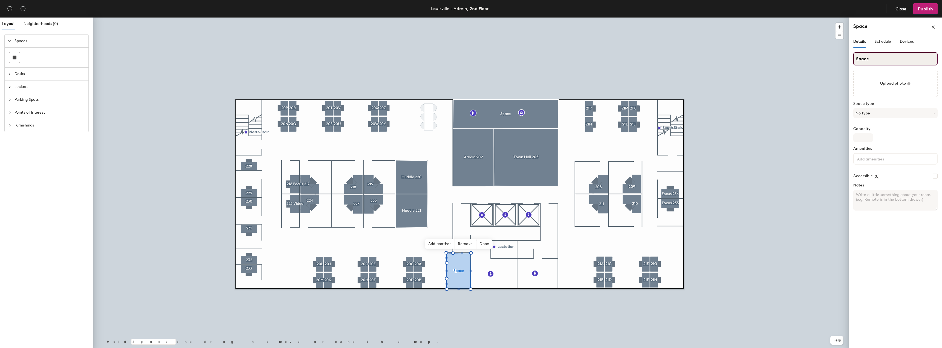
click at [877, 57] on input "Space" at bounding box center [895, 58] width 84 height 13
click at [842, 59] on div "Layout Neighborhoods (0) Spaces Desks Lockers Parking Spots Points of Interest …" at bounding box center [471, 184] width 942 height 333
click at [855, 59] on input "n" at bounding box center [895, 58] width 84 height 13
click at [869, 61] on input "n" at bounding box center [895, 58] width 84 height 13
click at [857, 58] on input "nIT Closet" at bounding box center [895, 58] width 84 height 13
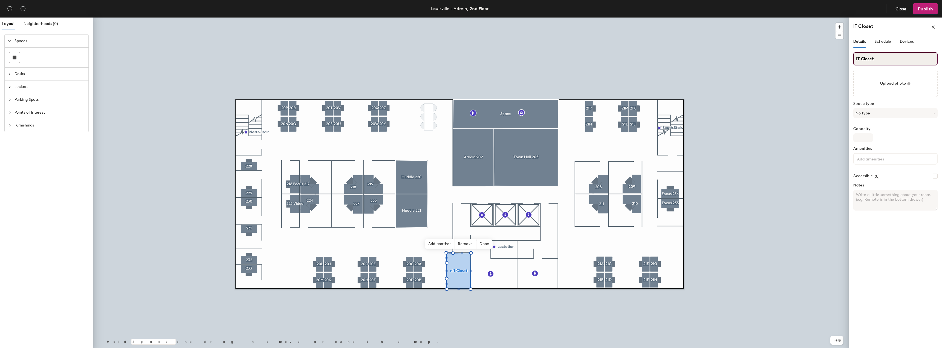
click at [880, 61] on input "IT Closet" at bounding box center [895, 58] width 84 height 13
type input "IT Closet"
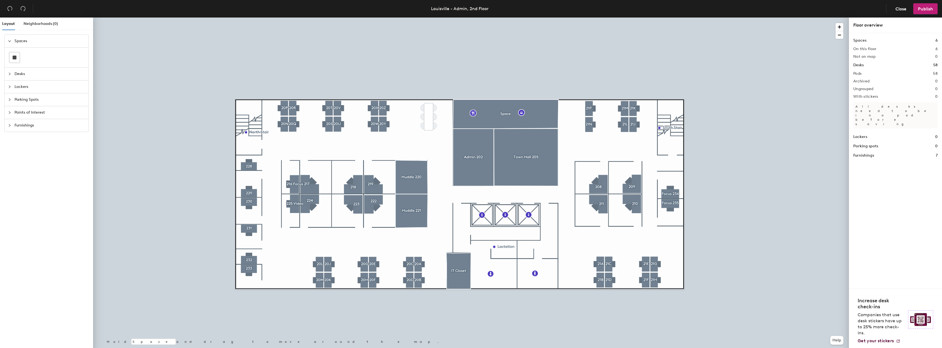
click at [10, 125] on icon "collapsed" at bounding box center [10, 125] width 2 height 3
click at [9, 105] on icon "expanded" at bounding box center [9, 106] width 3 height 2
click at [10, 93] on icon "collapsed" at bounding box center [9, 92] width 3 height 3
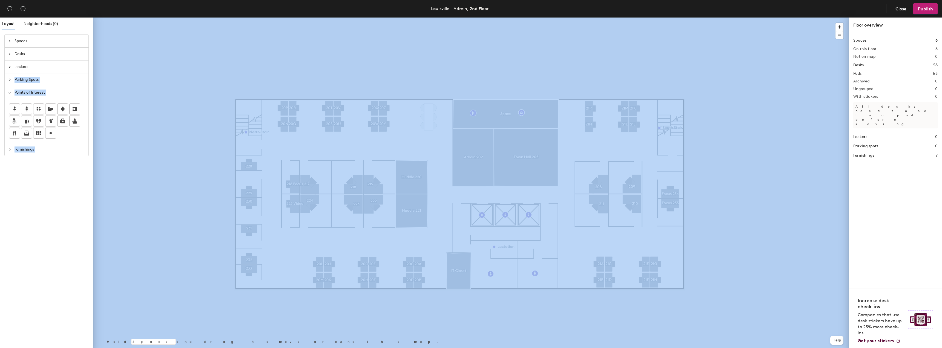
click at [119, 102] on div "Layout Neighborhoods (0) Spaces Desks Lockers Parking Spots Points of Interest …" at bounding box center [471, 184] width 942 height 333
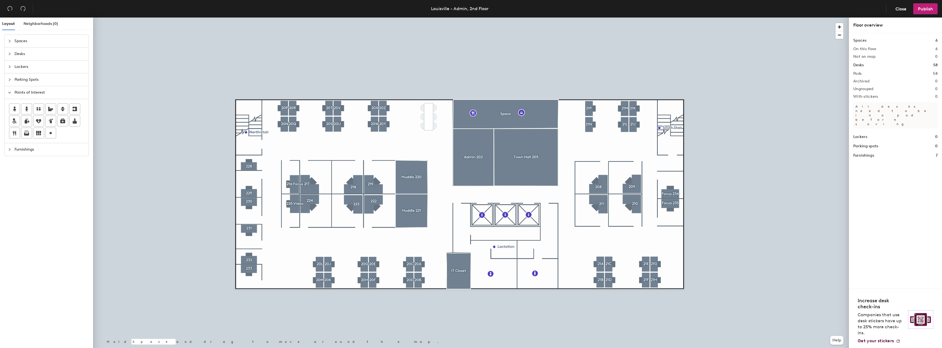
click at [8, 66] on icon "collapsed" at bounding box center [9, 66] width 3 height 3
click at [9, 53] on icon "collapsed" at bounding box center [9, 53] width 3 height 3
click at [10, 41] on icon "collapsed" at bounding box center [9, 40] width 3 height 3
click at [9, 76] on div at bounding box center [11, 74] width 7 height 6
click at [10, 39] on icon "collapsed" at bounding box center [9, 40] width 3 height 3
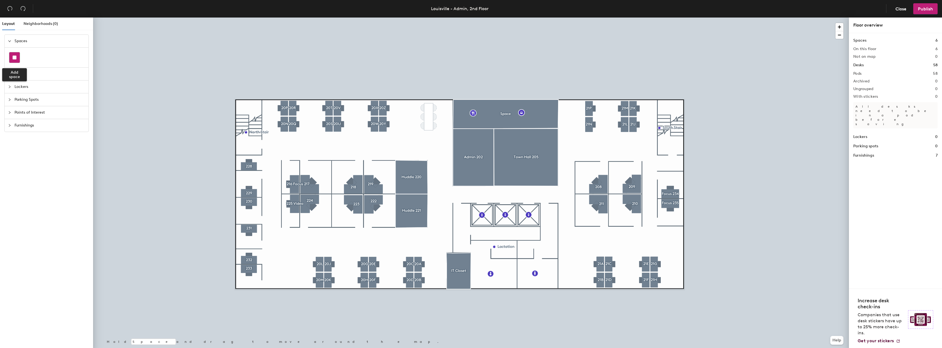
click at [13, 58] on rect at bounding box center [15, 58] width 4 height 4
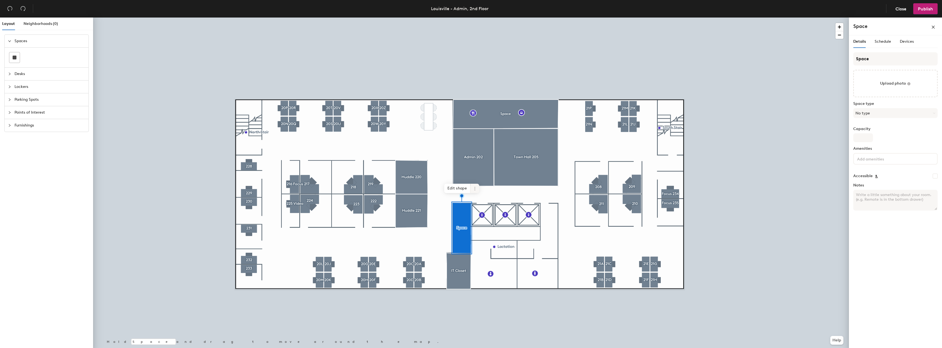
click at [459, 190] on span "Edit shape" at bounding box center [457, 188] width 26 height 9
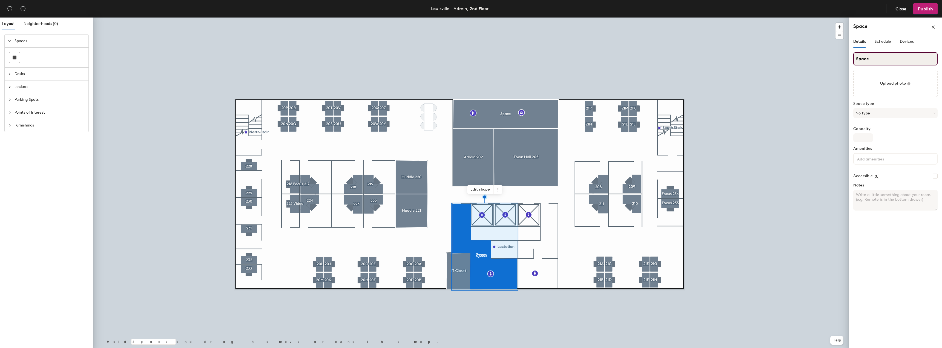
click at [874, 61] on input "Space" at bounding box center [895, 58] width 84 height 13
click at [847, 58] on div "Layout Neighborhoods (0) Spaces Desks Lockers Parking Spots Points of Interest …" at bounding box center [471, 184] width 942 height 333
type input "Womens Restroom"
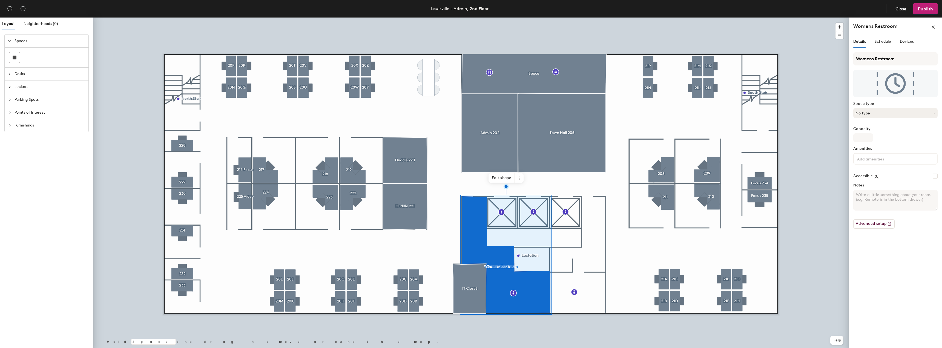
click at [930, 112] on button "No type" at bounding box center [895, 113] width 84 height 10
click at [884, 225] on div "Restroom" at bounding box center [895, 226] width 84 height 8
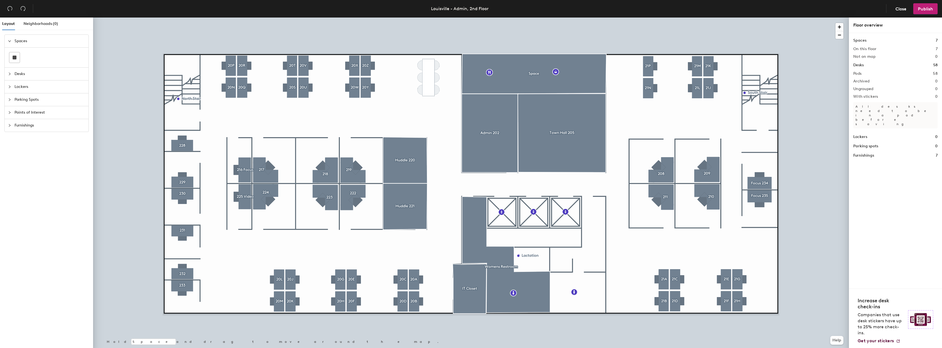
click at [527, 18] on div at bounding box center [471, 18] width 756 height 0
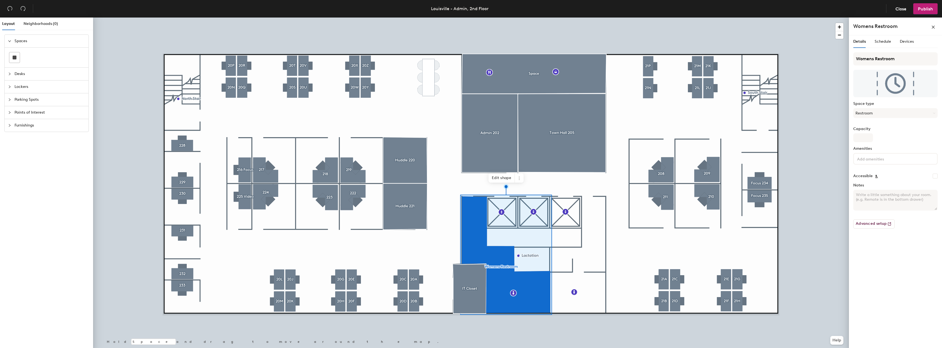
click at [814, 18] on div at bounding box center [471, 18] width 756 height 0
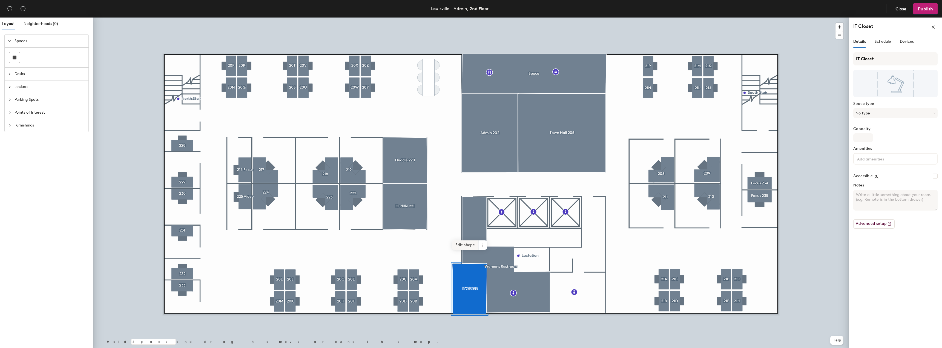
click at [471, 245] on span "Edit shape" at bounding box center [465, 244] width 26 height 9
click at [468, 246] on span "Edit shape" at bounding box center [465, 244] width 26 height 9
click at [463, 245] on span "Edit shape" at bounding box center [465, 244] width 26 height 9
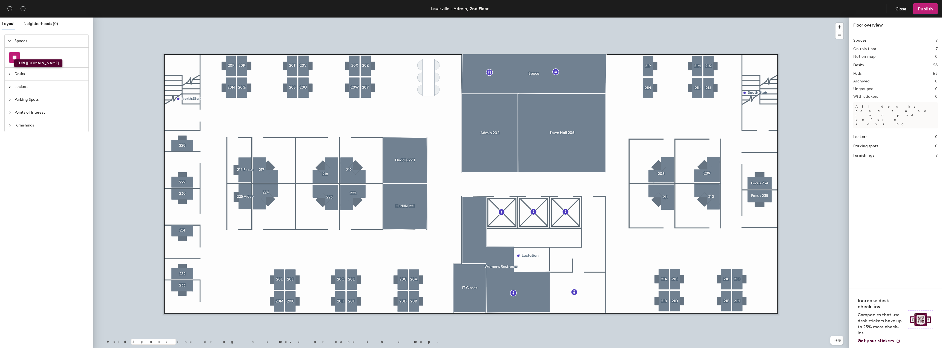
click at [14, 59] on div at bounding box center [14, 57] width 10 height 10
click at [590, 290] on div "Layout Neighborhoods (0) Spaces Desks Lockers Parking Spots Points of Interest …" at bounding box center [471, 184] width 942 height 333
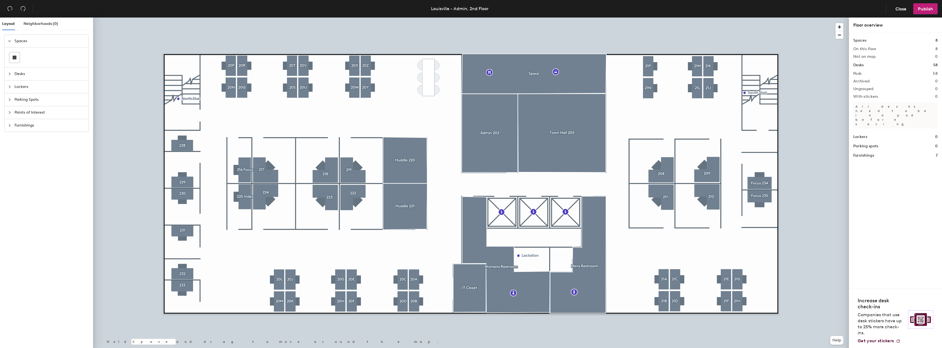
click at [356, 18] on div at bounding box center [471, 18] width 756 height 0
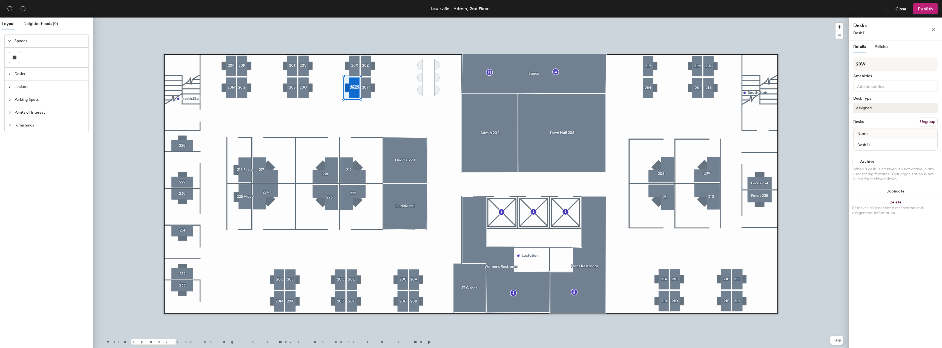
click at [880, 108] on button "Assigned" at bounding box center [895, 108] width 84 height 10
click at [867, 133] on div "Hot" at bounding box center [880, 133] width 55 height 8
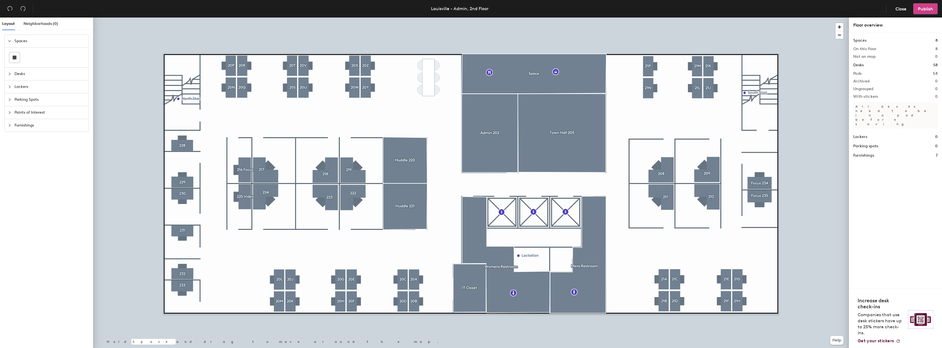
click at [919, 7] on span "Publish" at bounding box center [925, 8] width 15 height 5
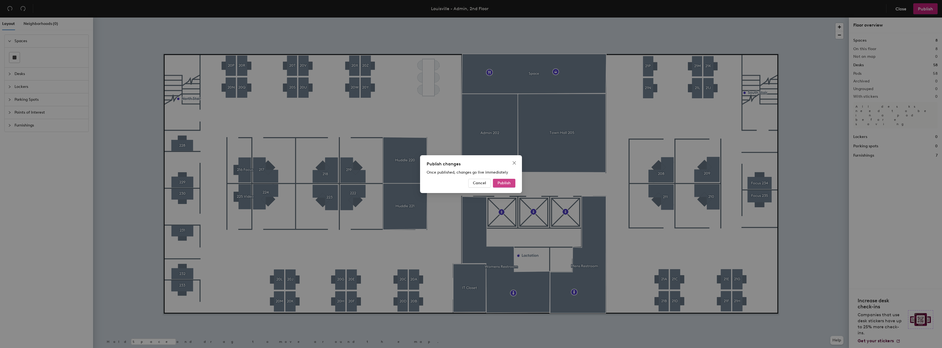
click at [511, 183] on button "Publish" at bounding box center [504, 183] width 22 height 9
